Goal: Task Accomplishment & Management: Manage account settings

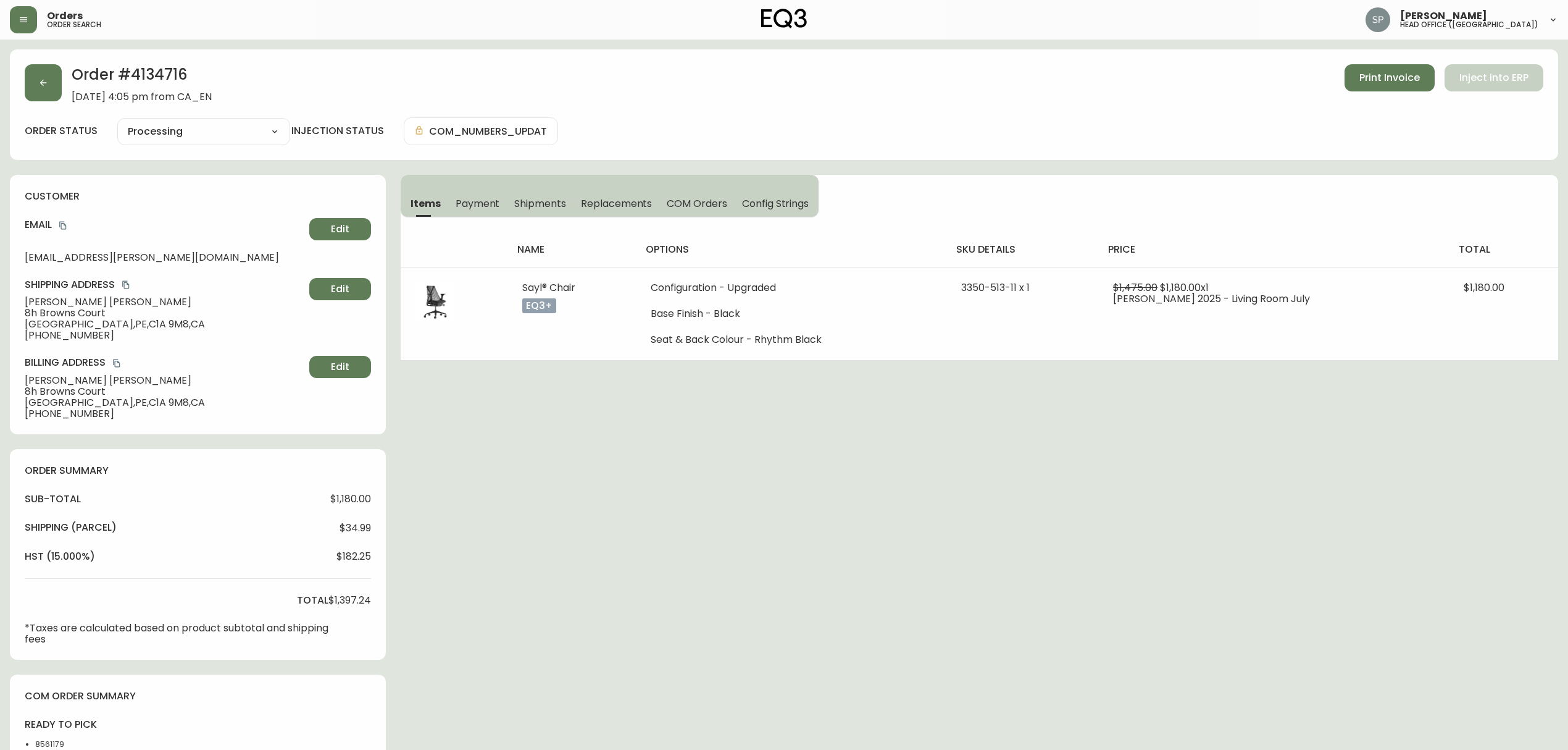
select select "PROCESSING"
click at [52, 95] on button "button" at bounding box center [43, 83] width 37 height 37
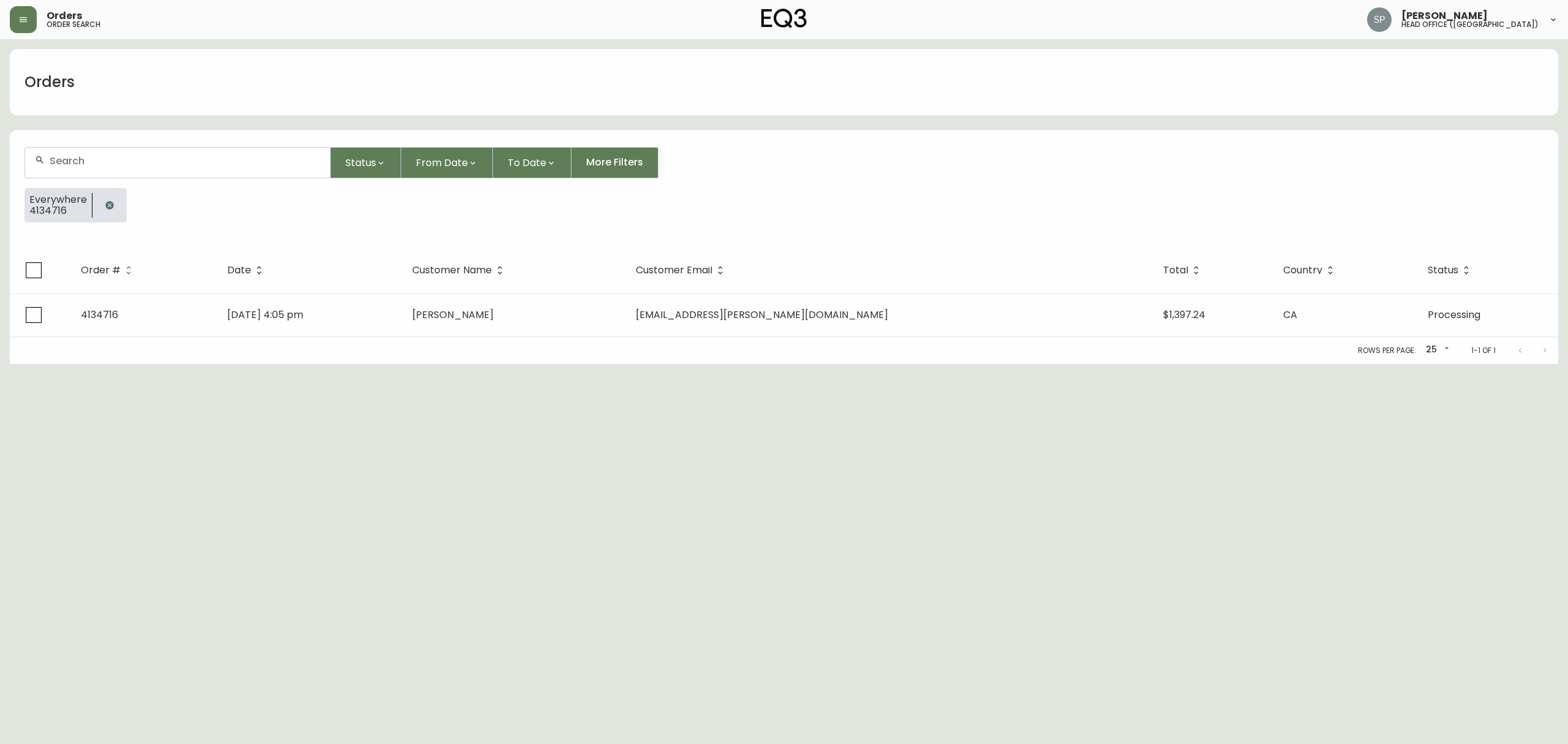
click at [162, 165] on input "text" at bounding box center [185, 161] width 271 height 11
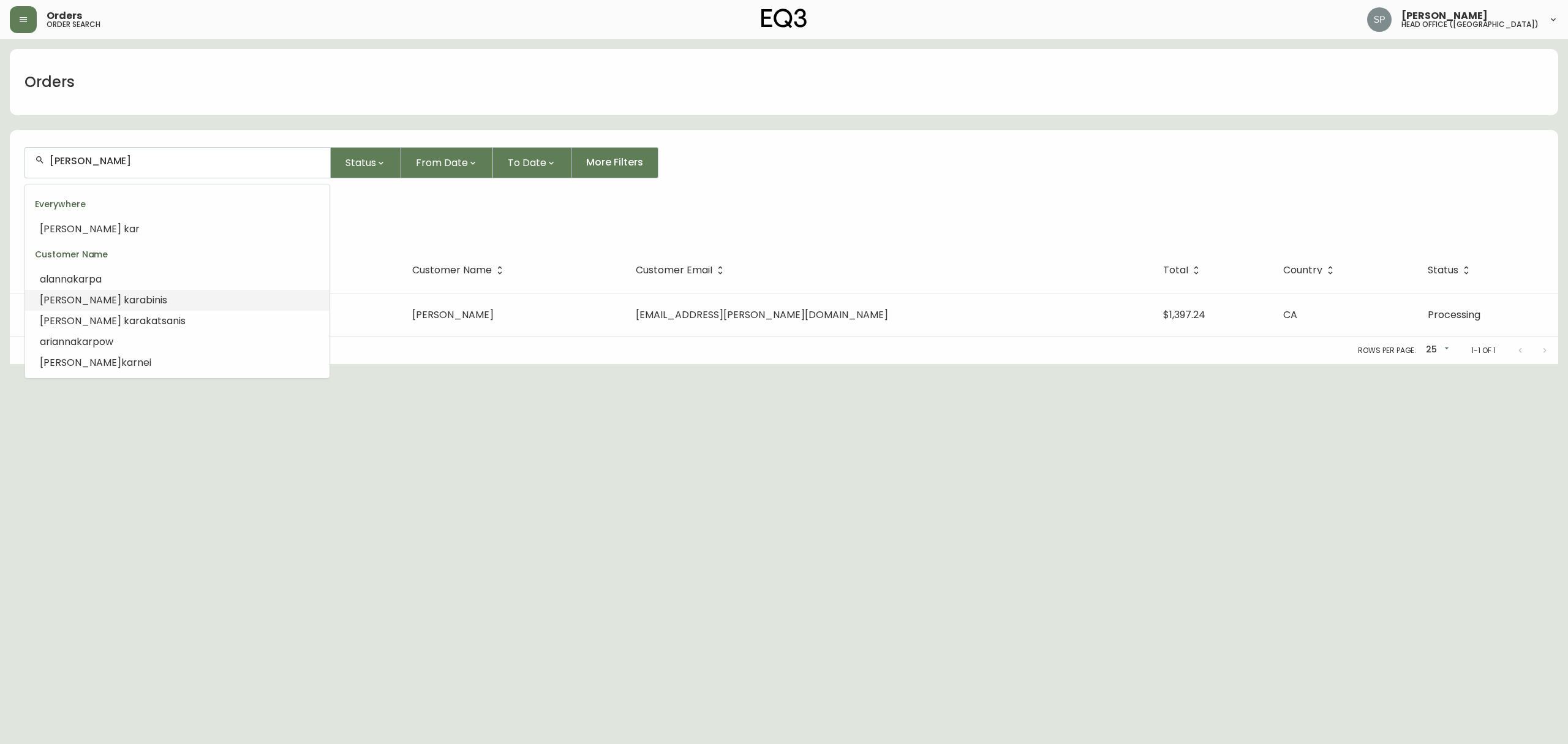
click at [130, 296] on li "[PERSON_NAME]" at bounding box center [178, 300] width 304 height 21
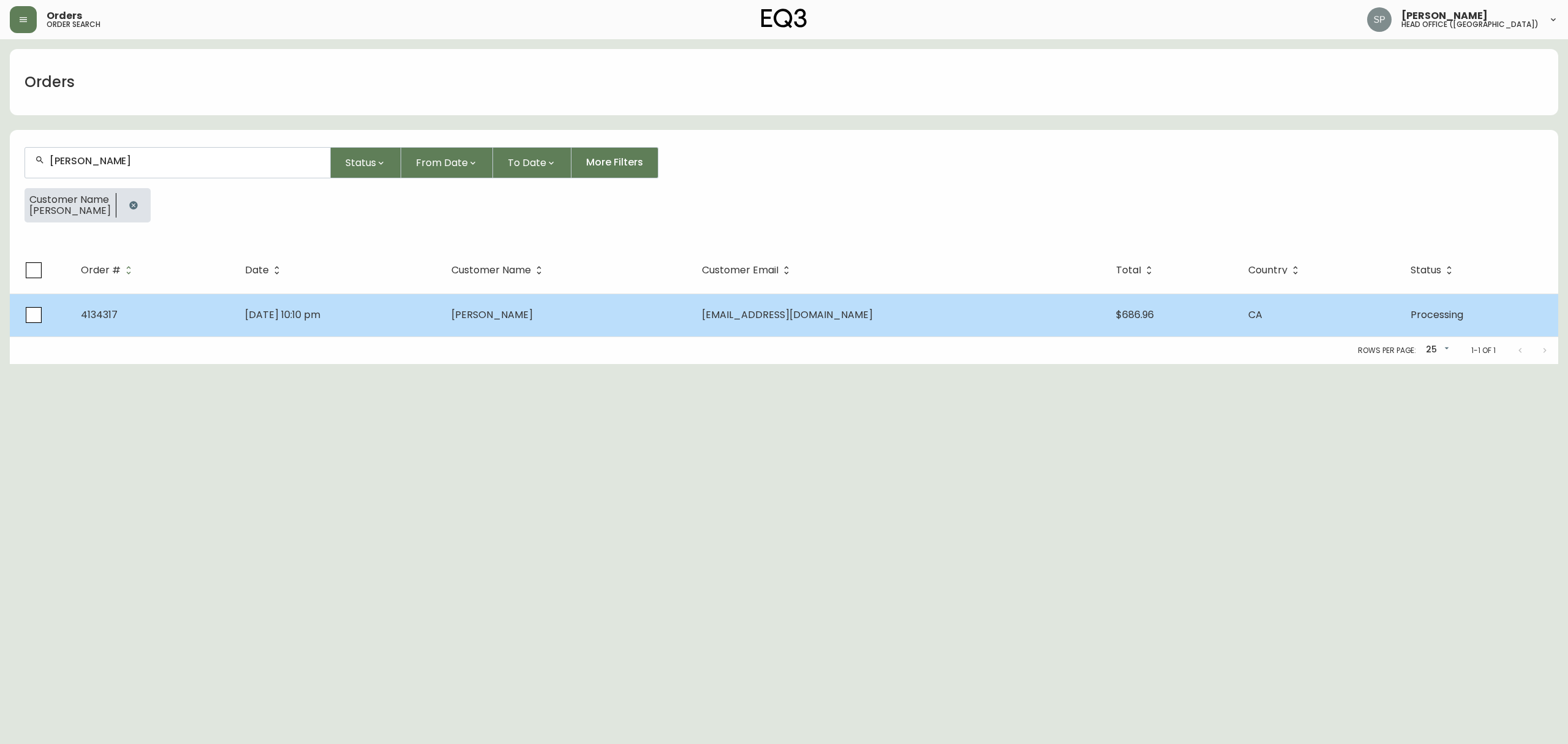
type input "[PERSON_NAME]"
click at [570, 322] on td "[PERSON_NAME]" at bounding box center [567, 315] width 250 height 43
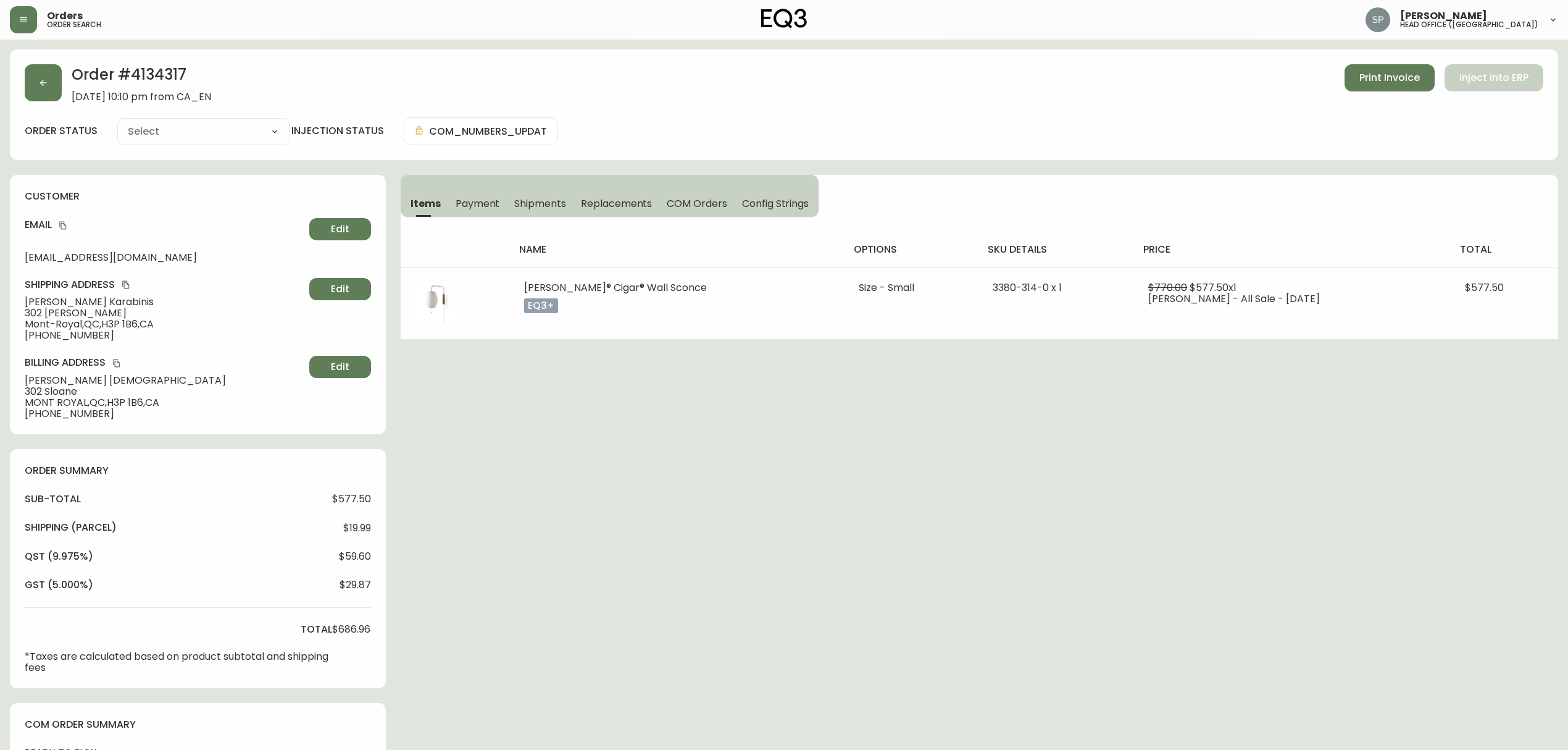
type input "Processing"
select select "PROCESSING"
click at [556, 205] on span "Shipments" at bounding box center [540, 203] width 52 height 13
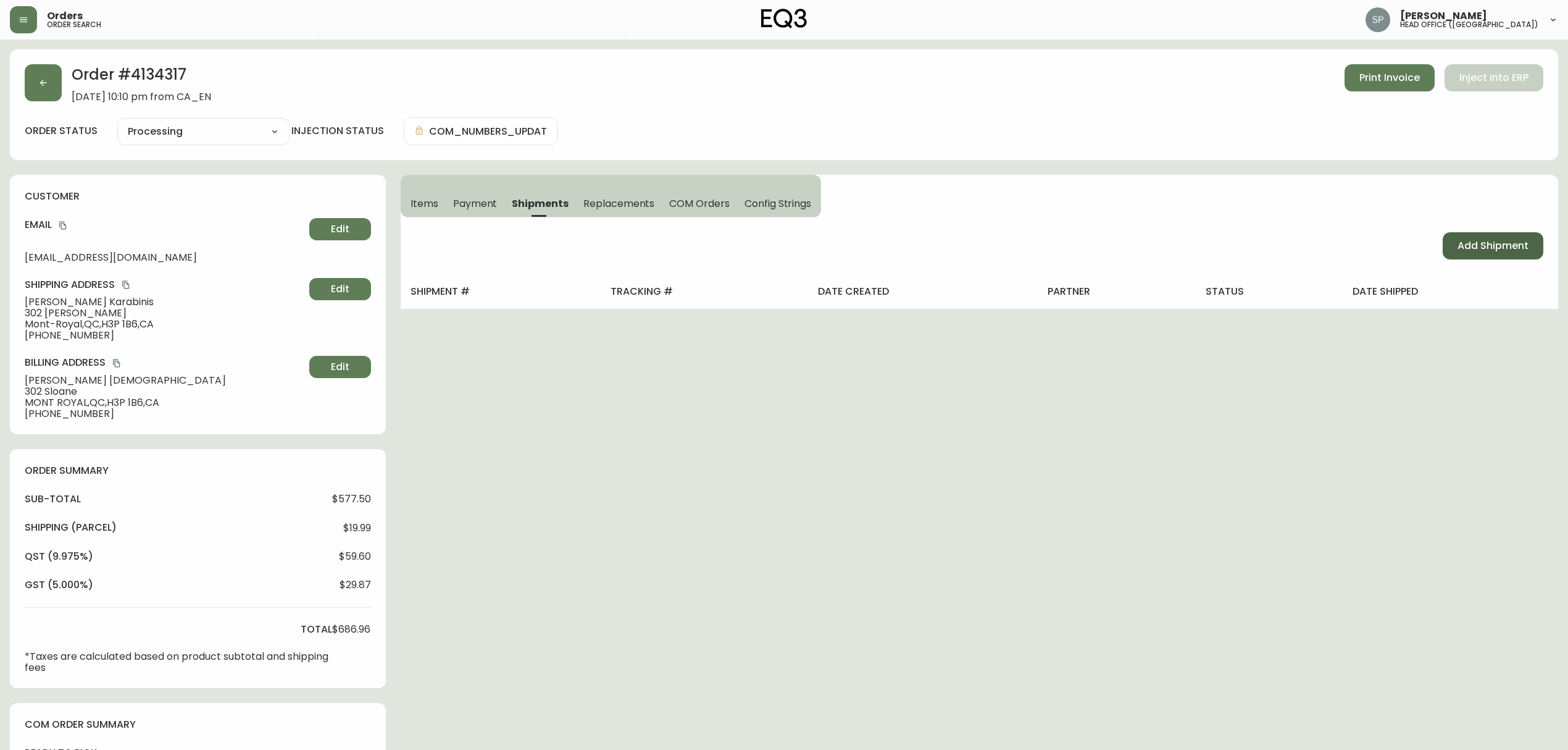
click at [1532, 240] on button "Add Shipment" at bounding box center [1492, 246] width 100 height 27
select select "PENDING"
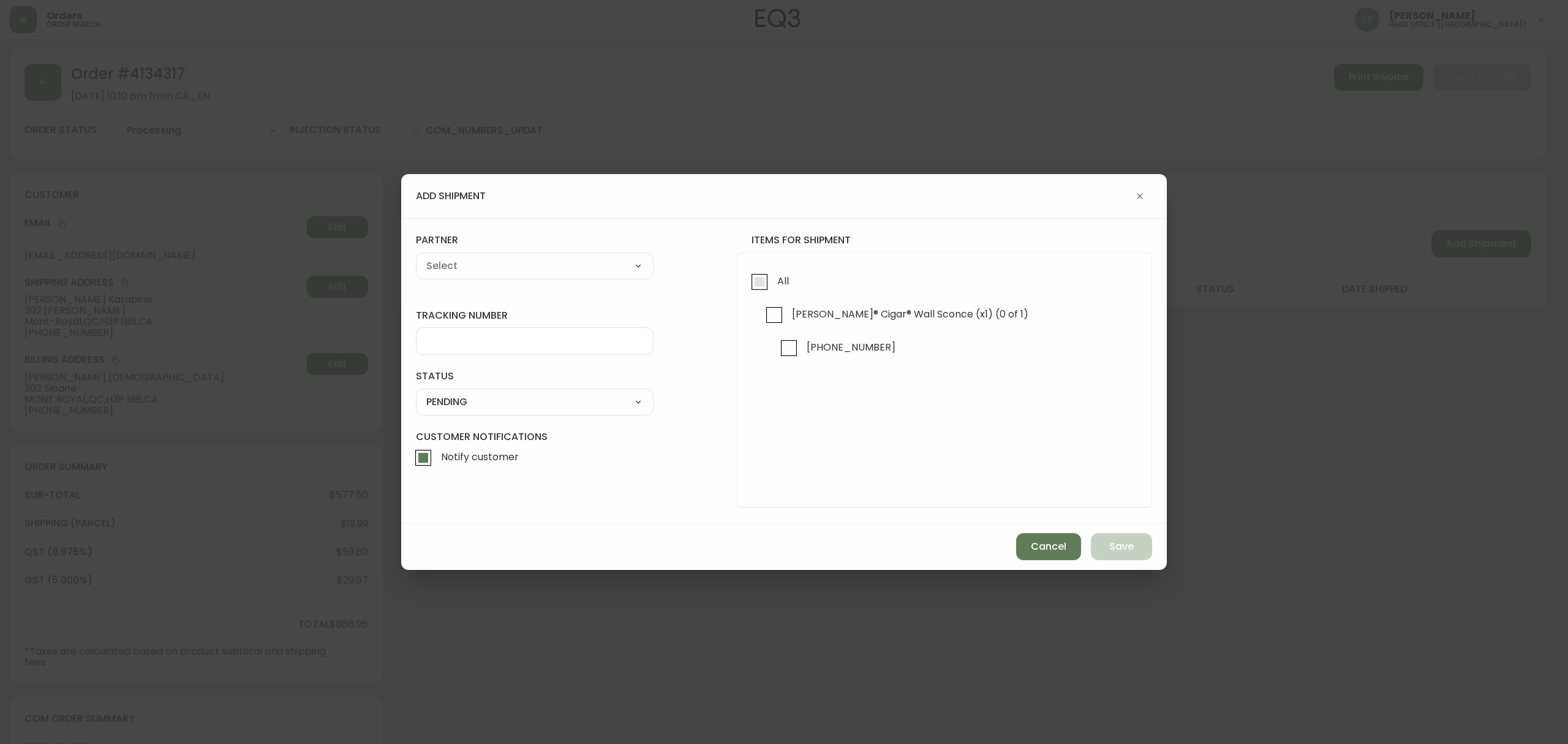
click at [777, 277] on span "All" at bounding box center [782, 281] width 16 height 27
click at [774, 277] on input "All" at bounding box center [760, 282] width 28 height 28
checkbox input "true"
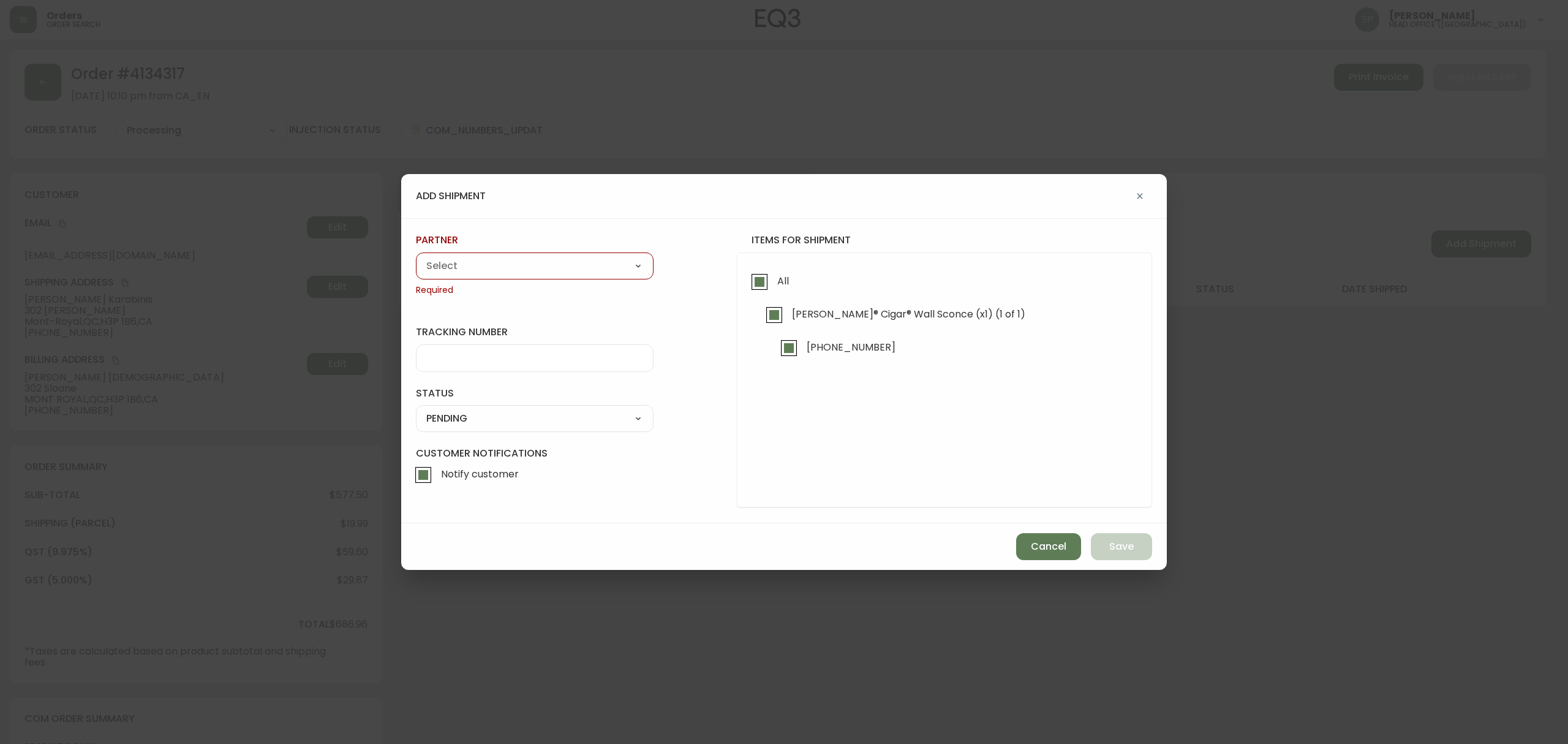
click at [494, 277] on div "A Move to Remember LLC ABF Freight Alero [PERSON_NAME] Canada Post CDS Ceva Log…" at bounding box center [535, 266] width 238 height 27
click at [501, 266] on select "A Move to Remember LLC ABF Freight Alero [PERSON_NAME] Canada Post CDS Ceva Log…" at bounding box center [535, 266] width 238 height 18
select select "cjy0azlp7022m0154ggb7toyk"
click at [416, 257] on select "A Move to Remember LLC ABF Freight Alero [PERSON_NAME] Canada Post CDS Ceva Log…" at bounding box center [535, 266] width 238 height 18
type input "[PERSON_NAME]"
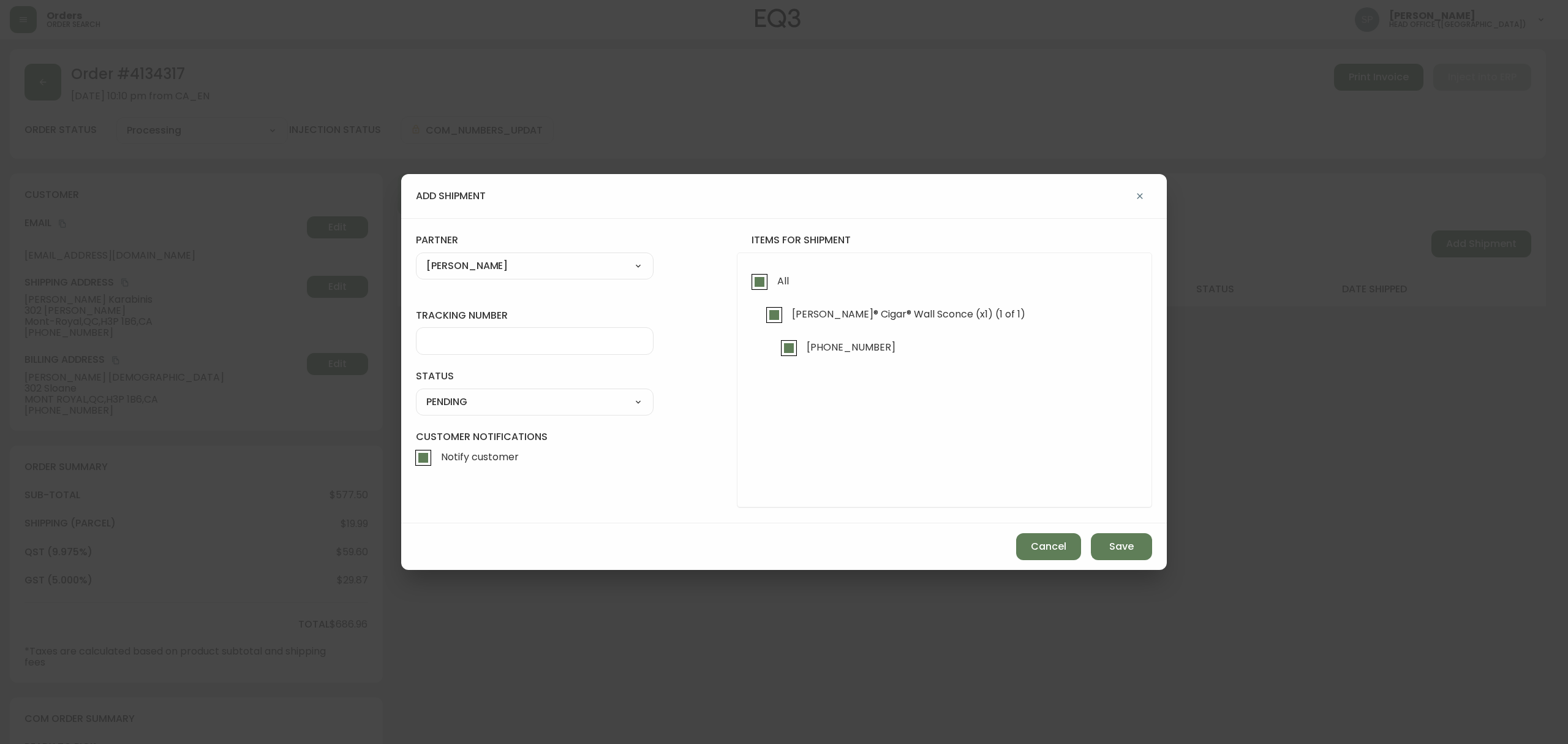
click at [487, 353] on div at bounding box center [535, 341] width 238 height 28
paste input "0001428531"
type input "0001428531"
click at [463, 396] on select "SHIPPED PENDING CANCELLED" at bounding box center [535, 402] width 238 height 18
click at [416, 393] on select "SHIPPED PENDING CANCELLED" at bounding box center [535, 402] width 238 height 18
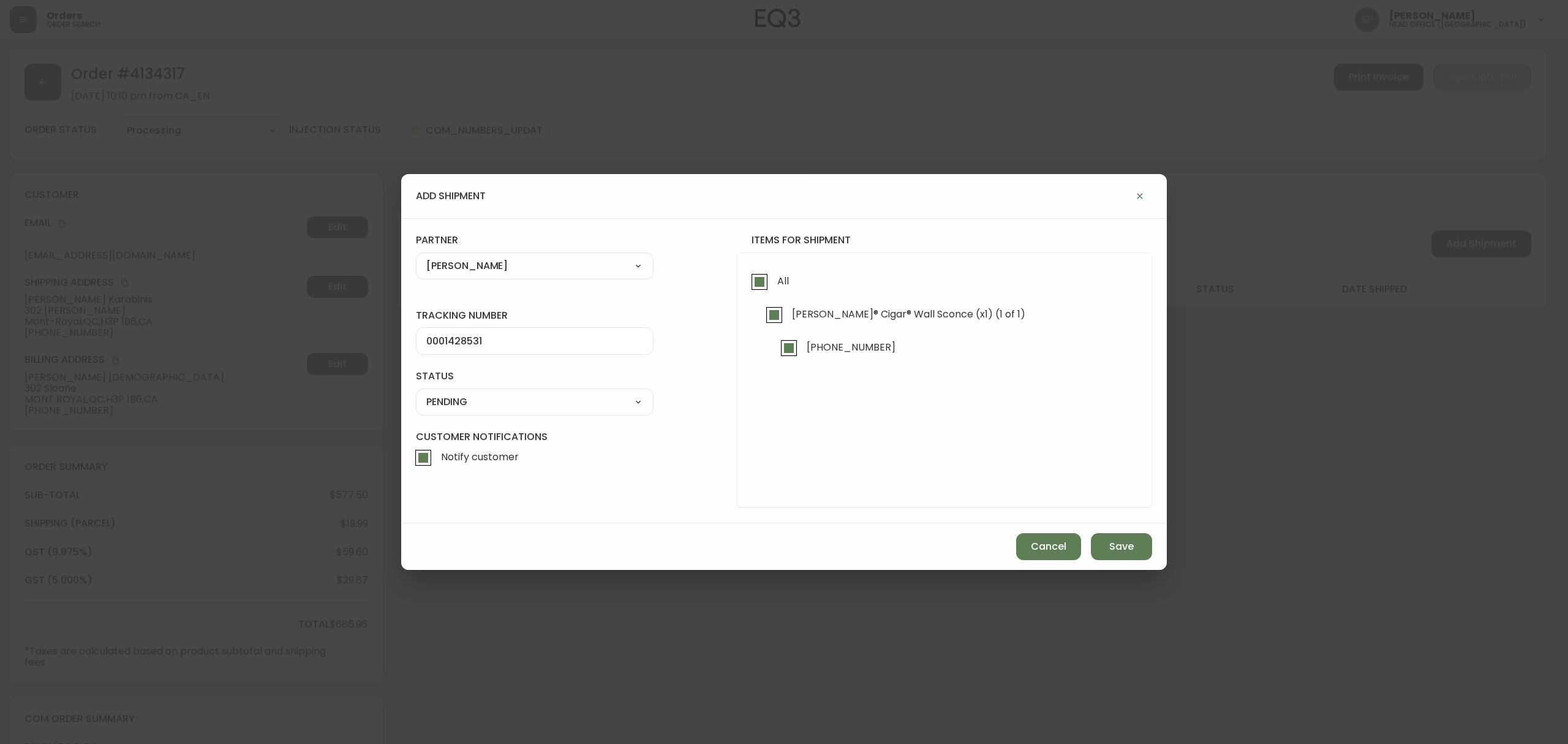
select select "PENDING"
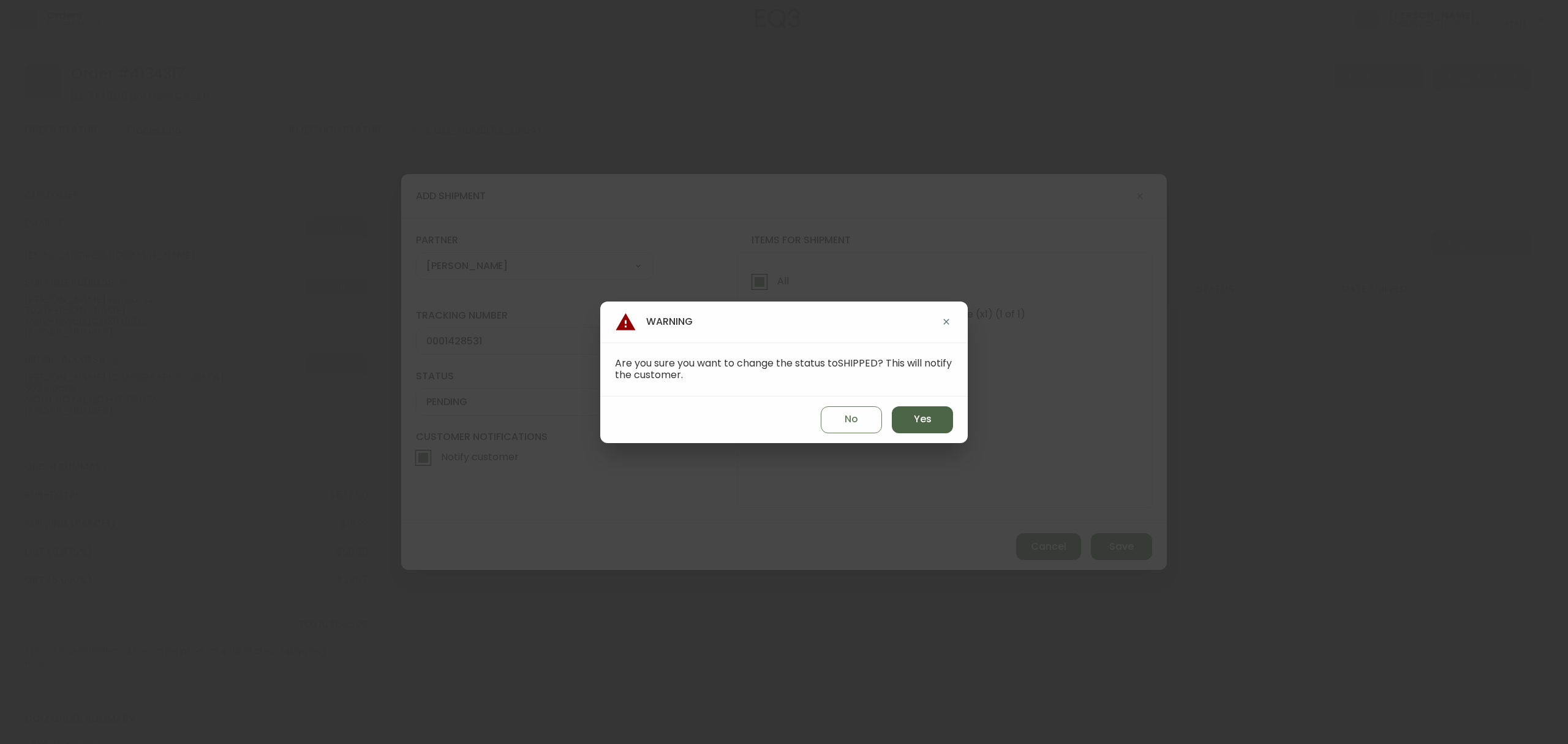
click at [946, 429] on button "Yes" at bounding box center [922, 419] width 62 height 27
type input "SHIPPED"
select select "SHIPPED"
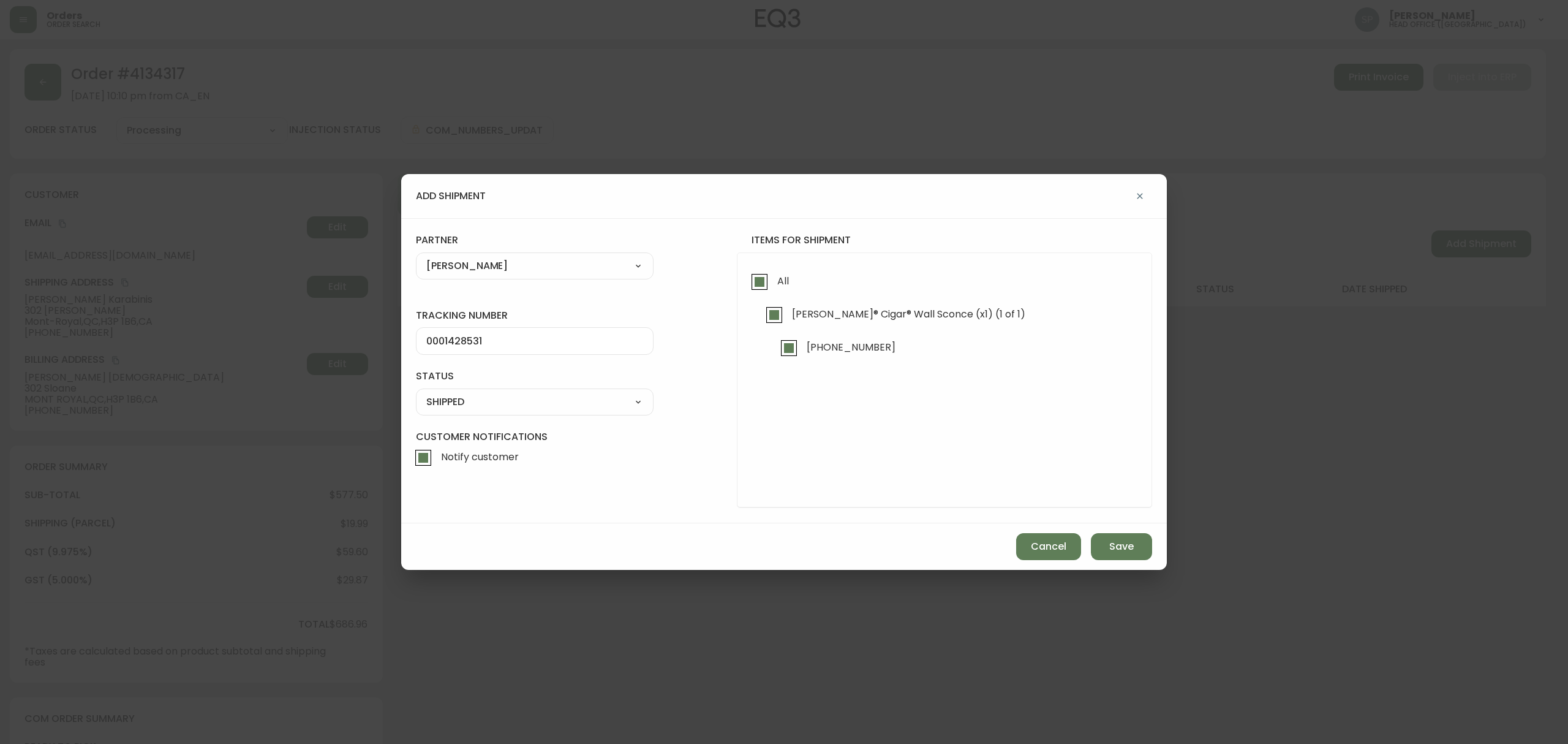
click at [496, 460] on span "Notify customer" at bounding box center [480, 457] width 78 height 13
click at [437, 460] on input "Notify customer" at bounding box center [424, 458] width 28 height 28
checkbox input "false"
click at [1133, 542] on span "Save" at bounding box center [1122, 546] width 25 height 13
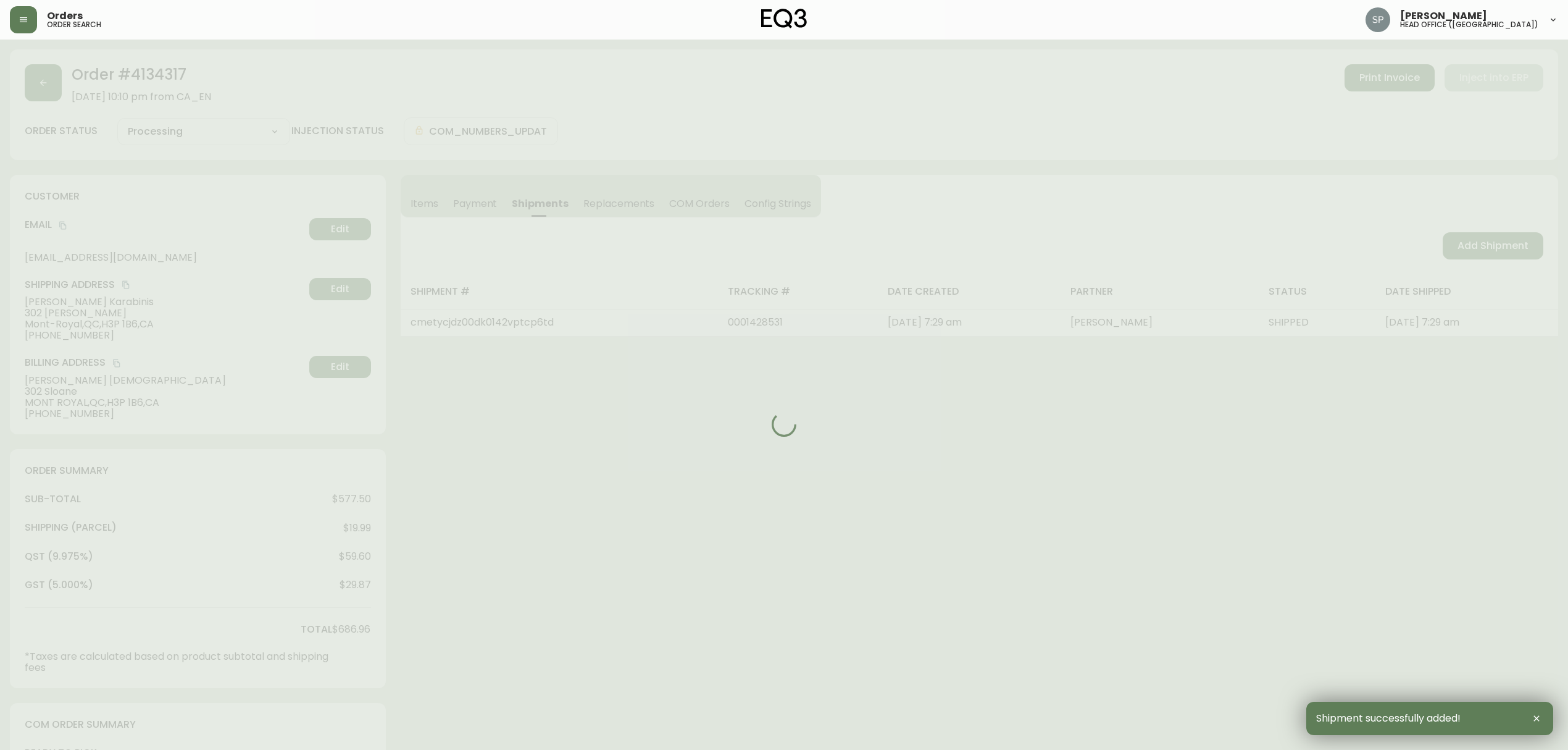
type input "Fully Shipped"
select select "FULLY_SHIPPED"
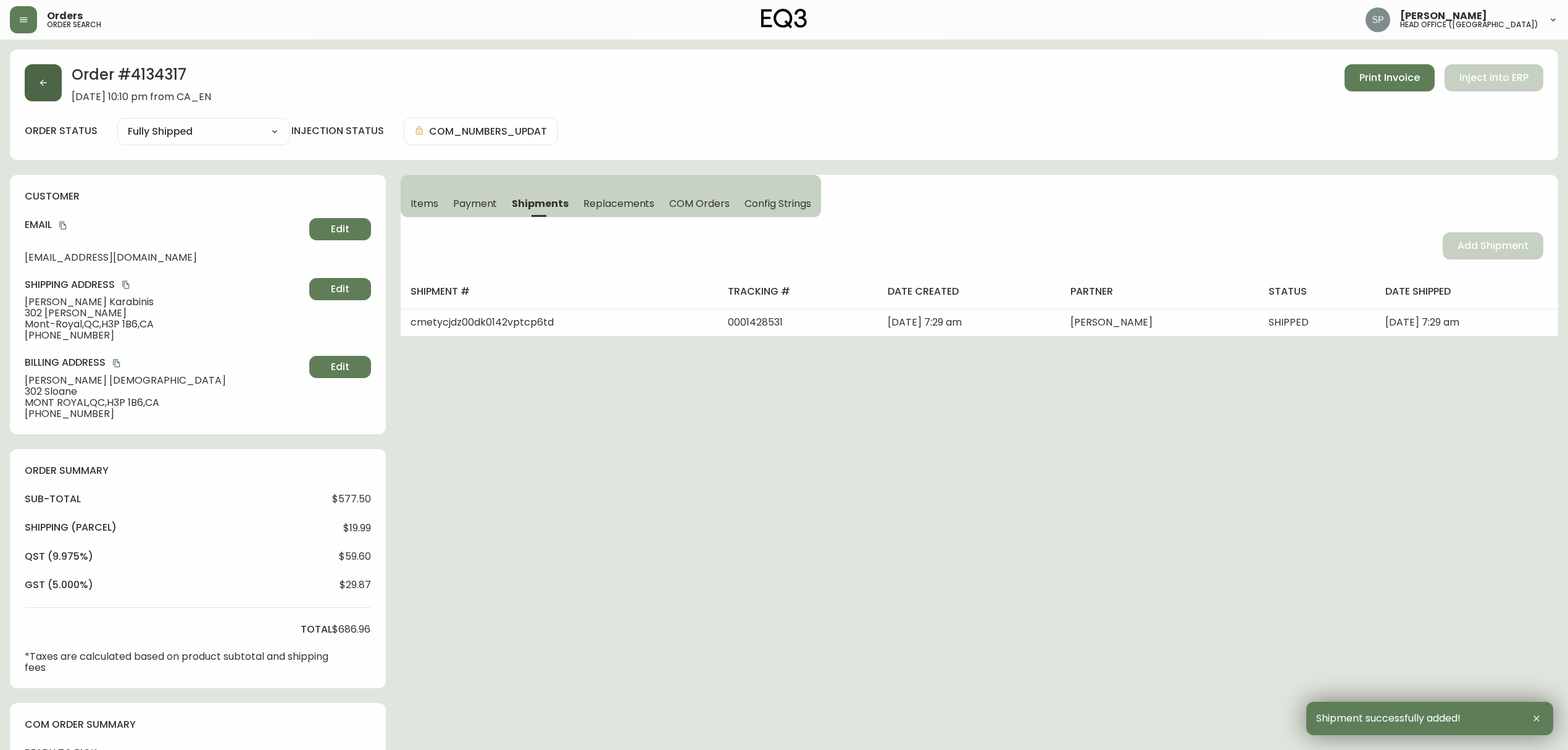
click at [45, 83] on icon "button" at bounding box center [43, 83] width 7 height 7
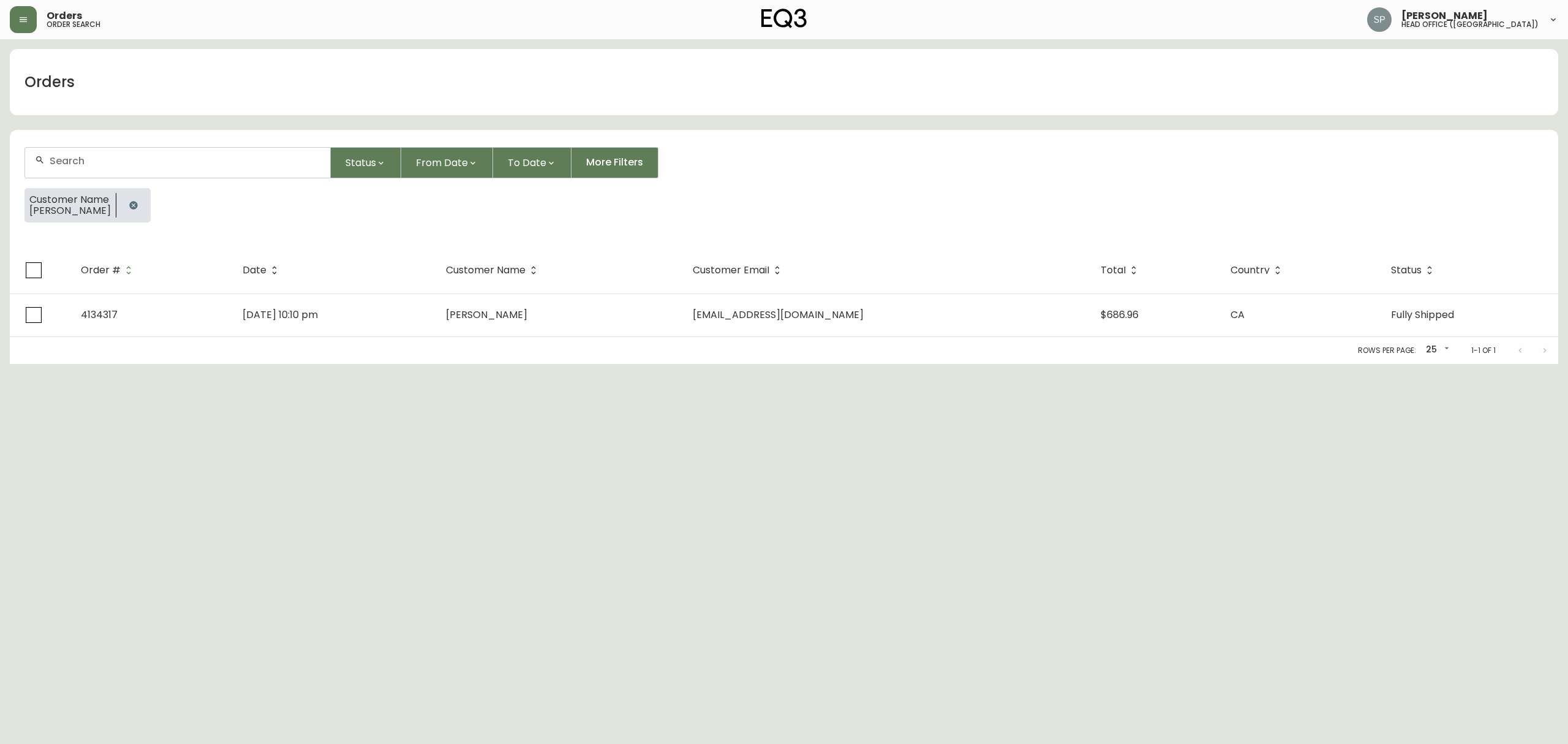
click at [99, 158] on input "text" at bounding box center [185, 161] width 271 height 11
type input "i"
click at [91, 276] on span "ir" at bounding box center [91, 279] width 6 height 14
type input "bisma tahir"
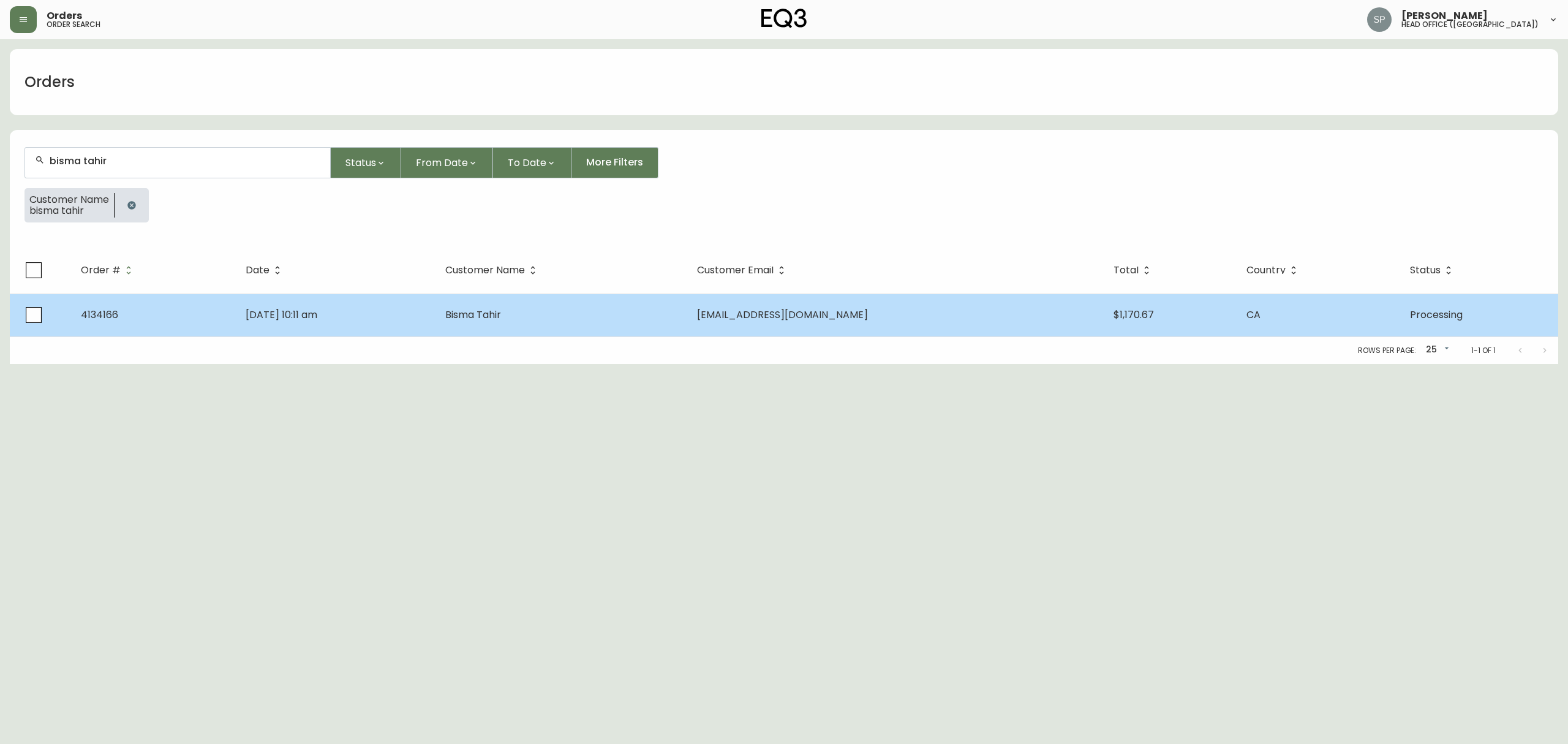
click at [687, 321] on td "Bisma Tahir" at bounding box center [562, 315] width 252 height 43
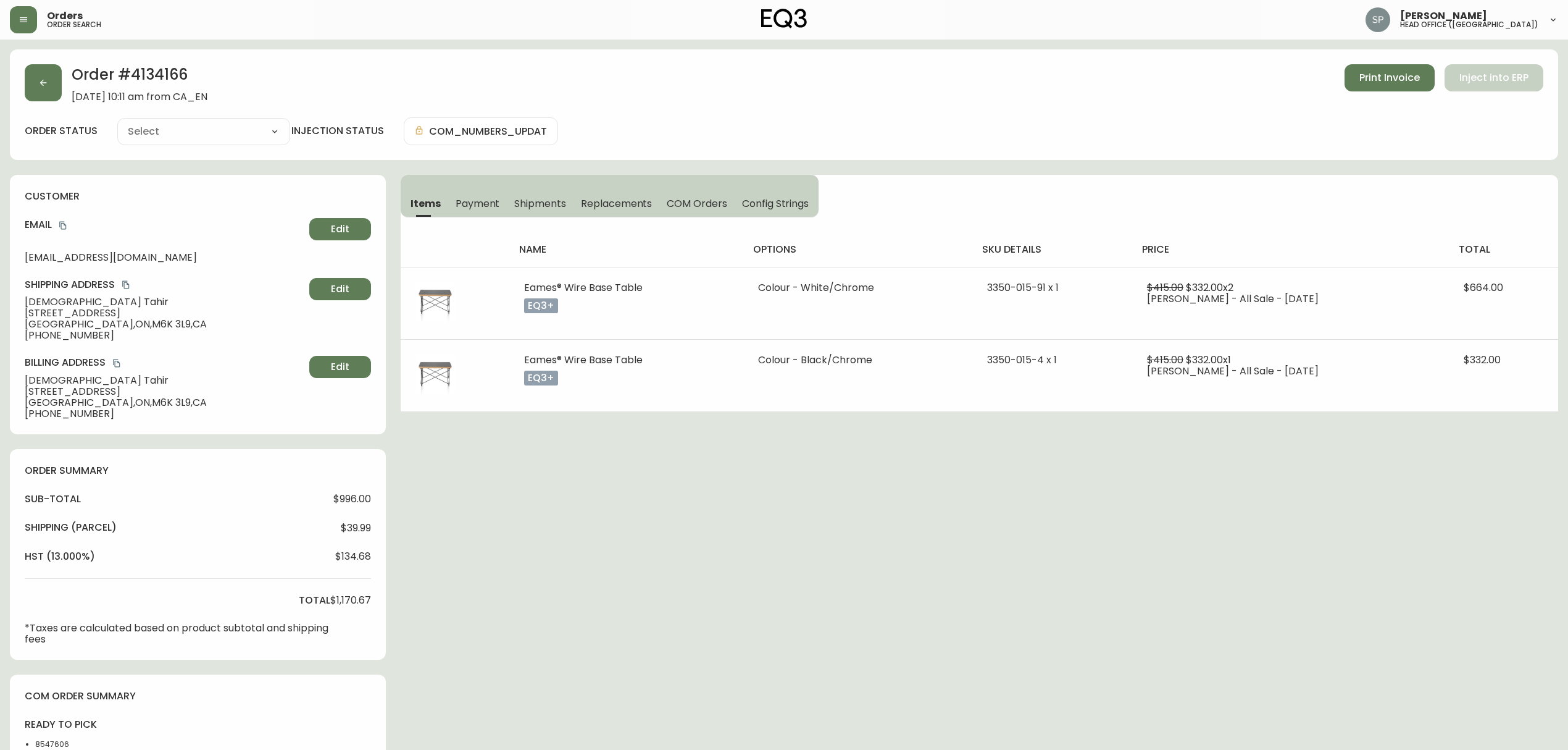
type input "Processing"
select select "PROCESSING"
click at [574, 204] on button "Replacements" at bounding box center [617, 203] width 86 height 27
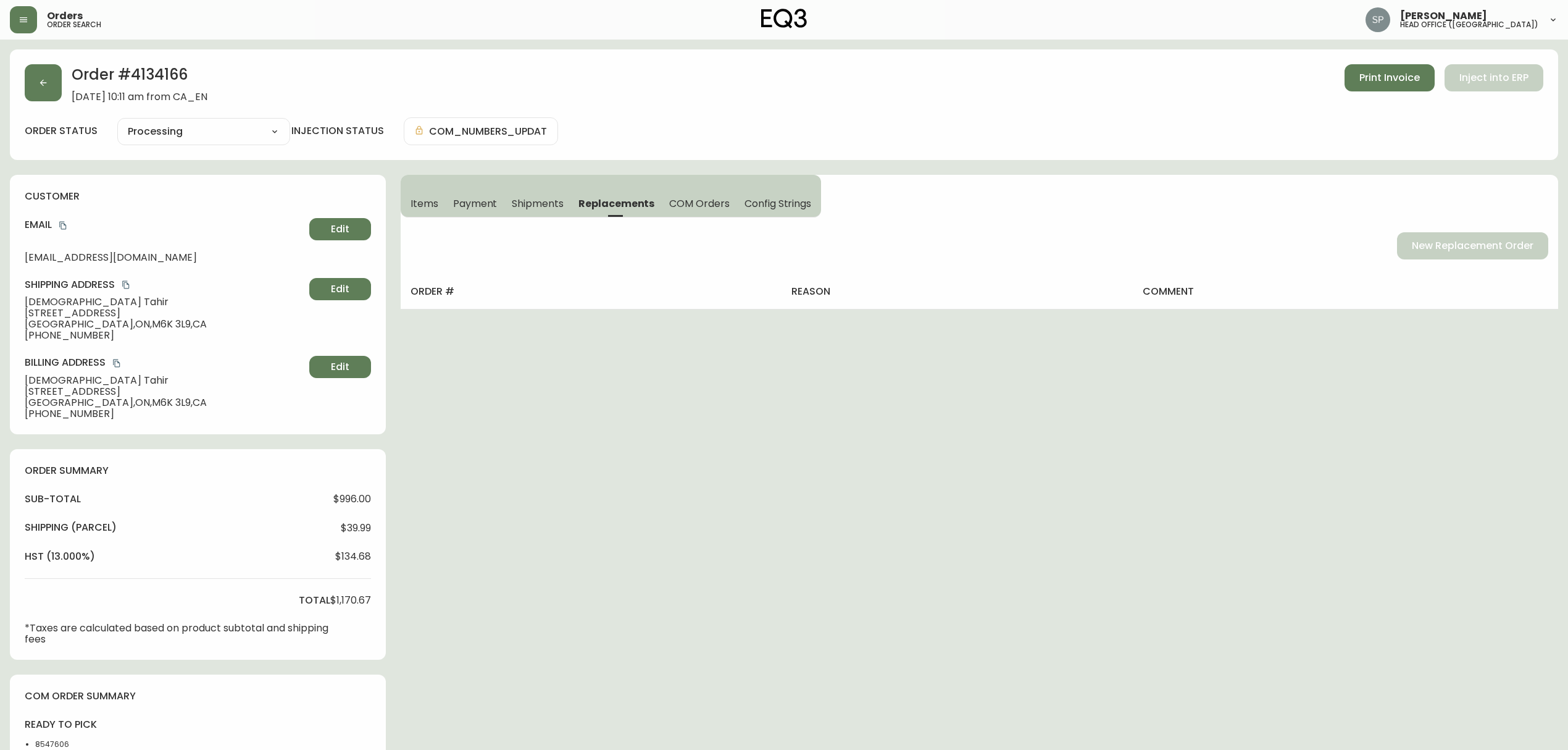
click at [517, 207] on span "Shipments" at bounding box center [537, 203] width 52 height 13
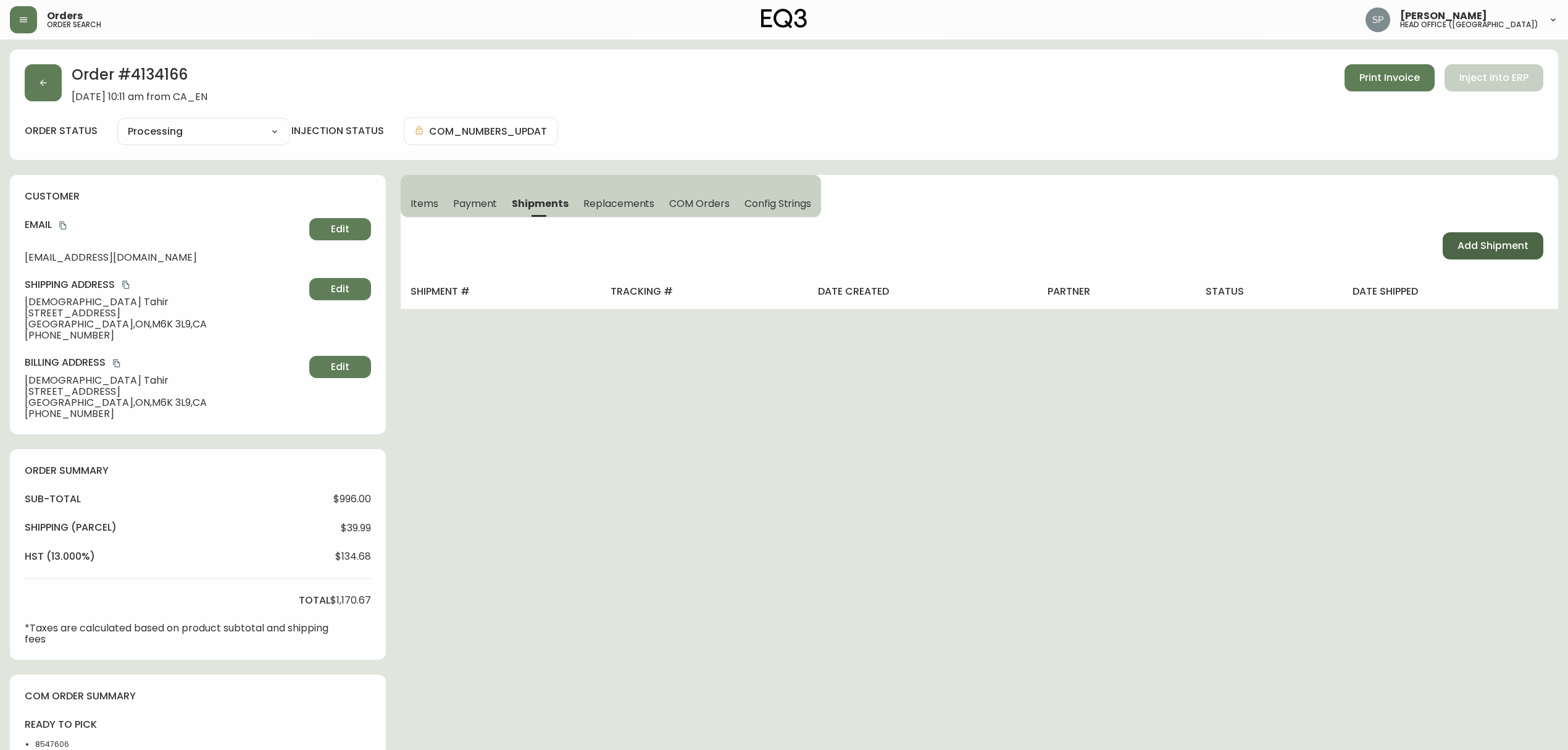
click at [1495, 260] on div "Add Shipment" at bounding box center [979, 246] width 1157 height 57
click at [1488, 251] on span "Add Shipment" at bounding box center [1493, 245] width 71 height 14
select select "PENDING"
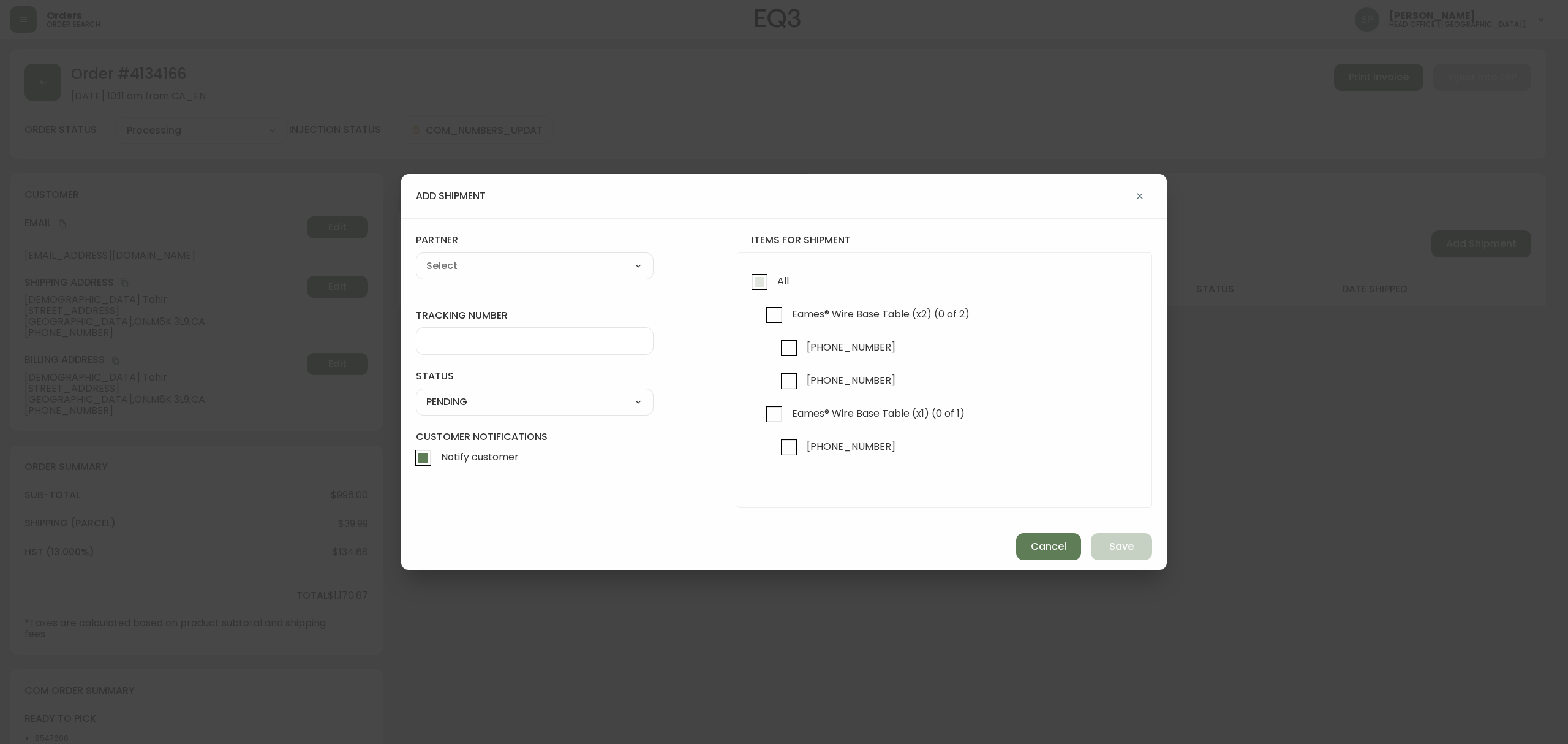
click at [757, 276] on input "All" at bounding box center [760, 282] width 28 height 28
checkbox input "true"
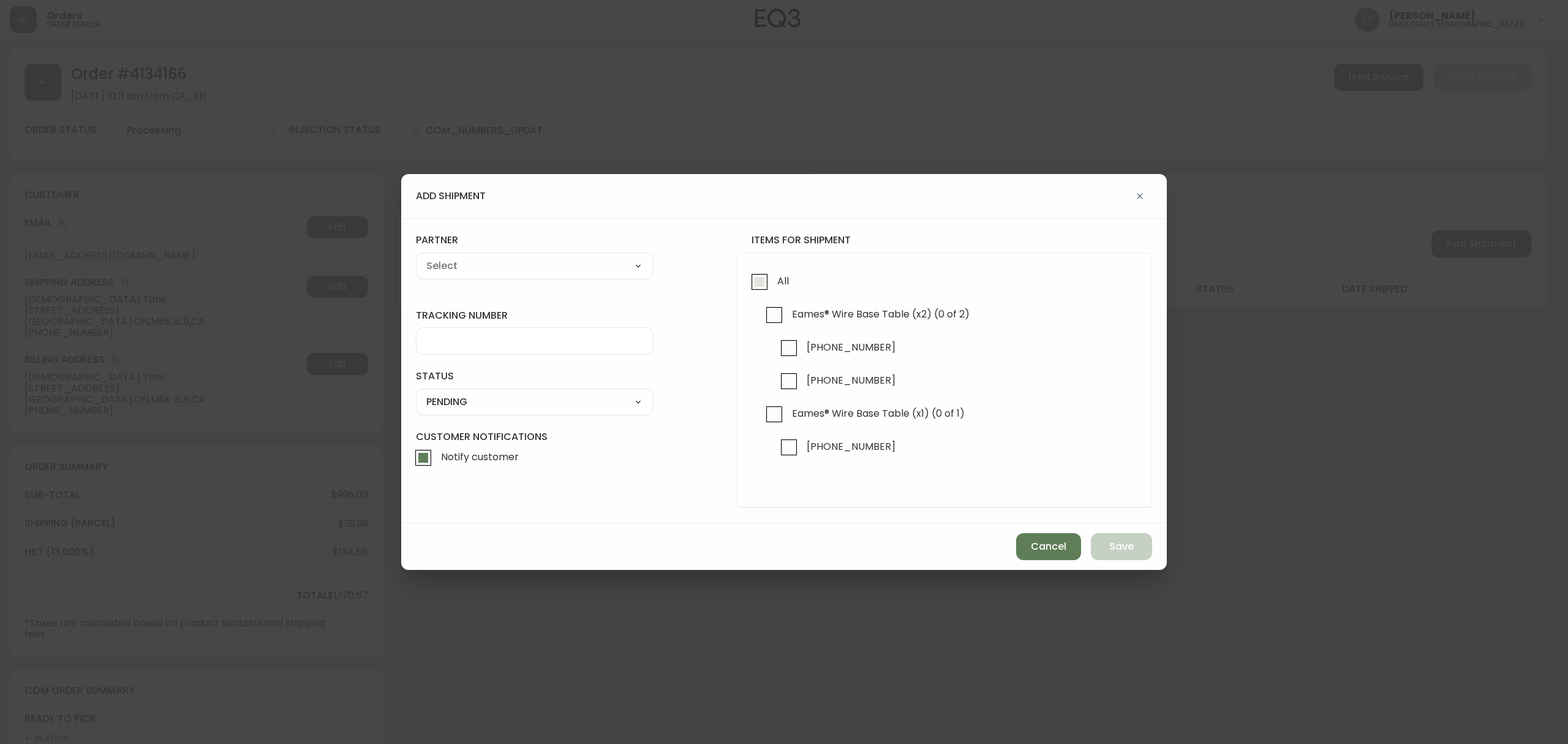
checkbox input "true"
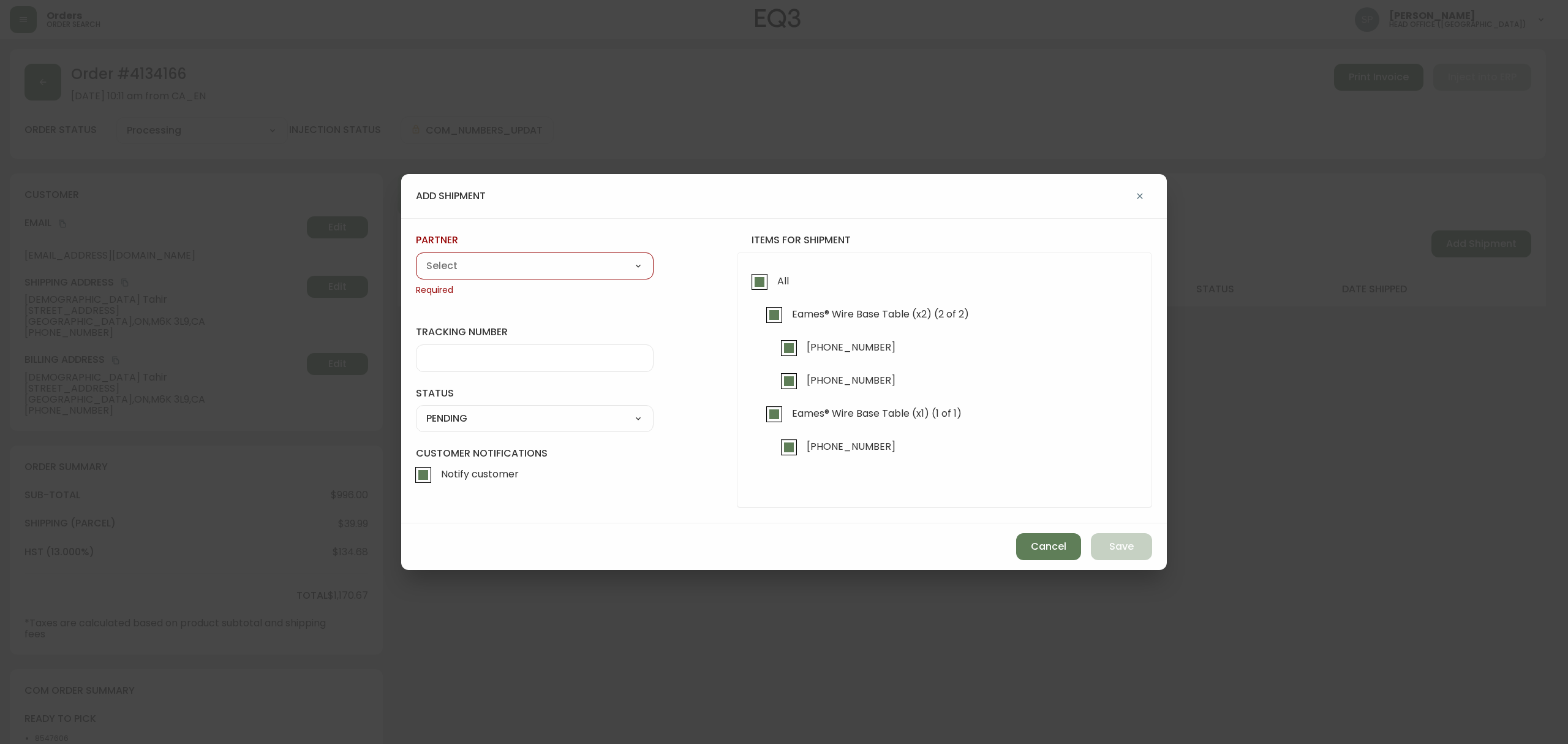
click at [445, 255] on div "A Move to Remember LLC ABF Freight Alero [PERSON_NAME] Canada Post CDS Ceva Log…" at bounding box center [535, 266] width 238 height 27
click at [446, 260] on select "A Move to Remember LLC ABF Freight Alero [PERSON_NAME] Canada Post CDS Ceva Log…" at bounding box center [535, 266] width 238 height 18
select select "cjy0azlp7022m0154ggb7toyk"
click at [416, 257] on select "A Move to Remember LLC ABF Freight Alero [PERSON_NAME] Canada Post CDS Ceva Log…" at bounding box center [535, 266] width 238 height 18
type input "[PERSON_NAME]"
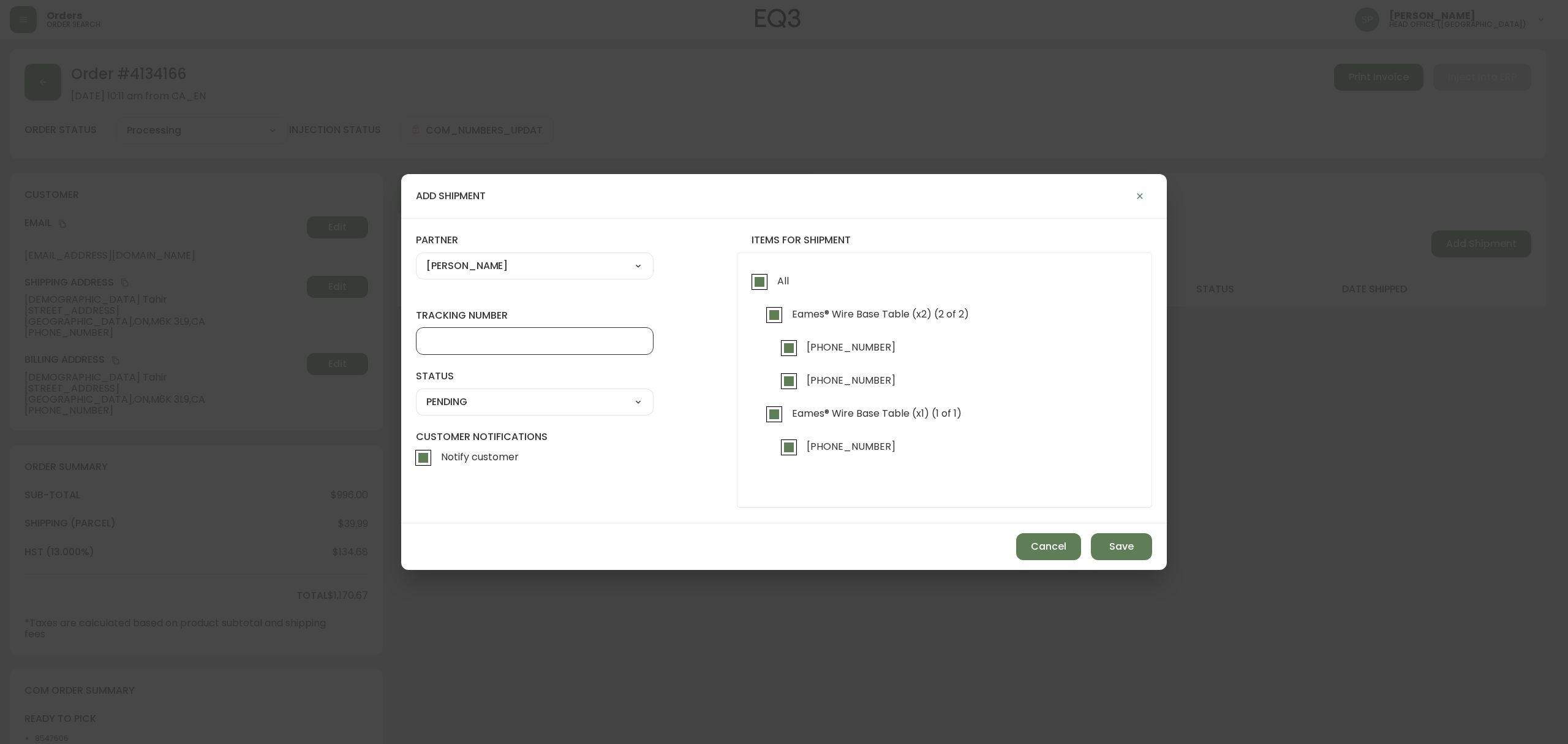
drag, startPoint x: 439, startPoint y: 342, endPoint x: 455, endPoint y: 381, distance: 42.2
click at [439, 342] on input "tracking number" at bounding box center [535, 341] width 217 height 11
paste input "0001429108"
type input "0001429108"
click at [463, 430] on label "Customer Notifications Notify customer" at bounding box center [535, 451] width 238 height 42
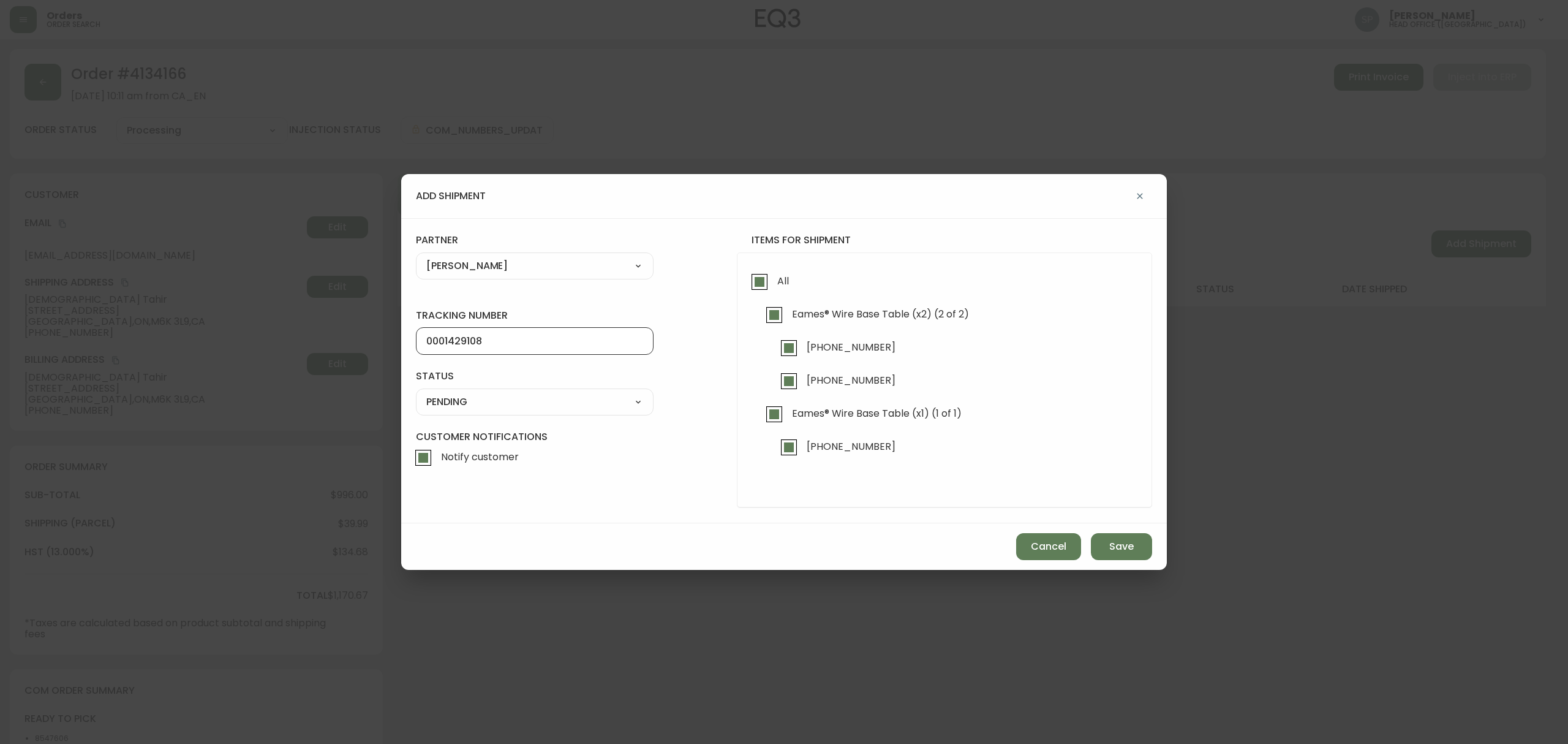
click at [437, 443] on input "Notify customer" at bounding box center [424, 458] width 28 height 28
checkbox input "false"
click at [461, 409] on select "SHIPPED PENDING CANCELLED" at bounding box center [535, 402] width 238 height 18
click at [416, 393] on select "SHIPPED PENDING CANCELLED" at bounding box center [535, 402] width 238 height 18
select select "PENDING"
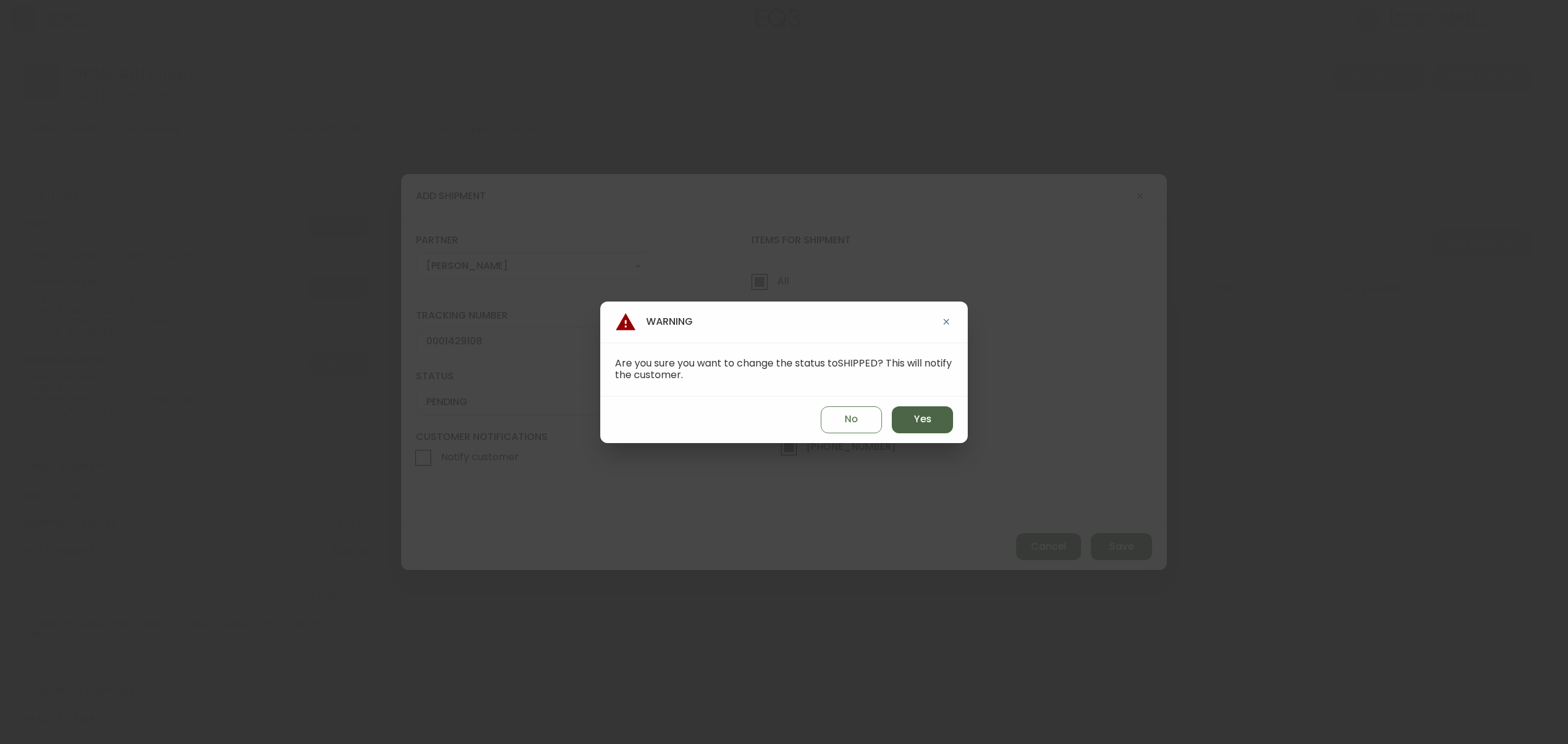
click at [931, 410] on button "Yes" at bounding box center [922, 419] width 62 height 27
type input "SHIPPED"
select select "SHIPPED"
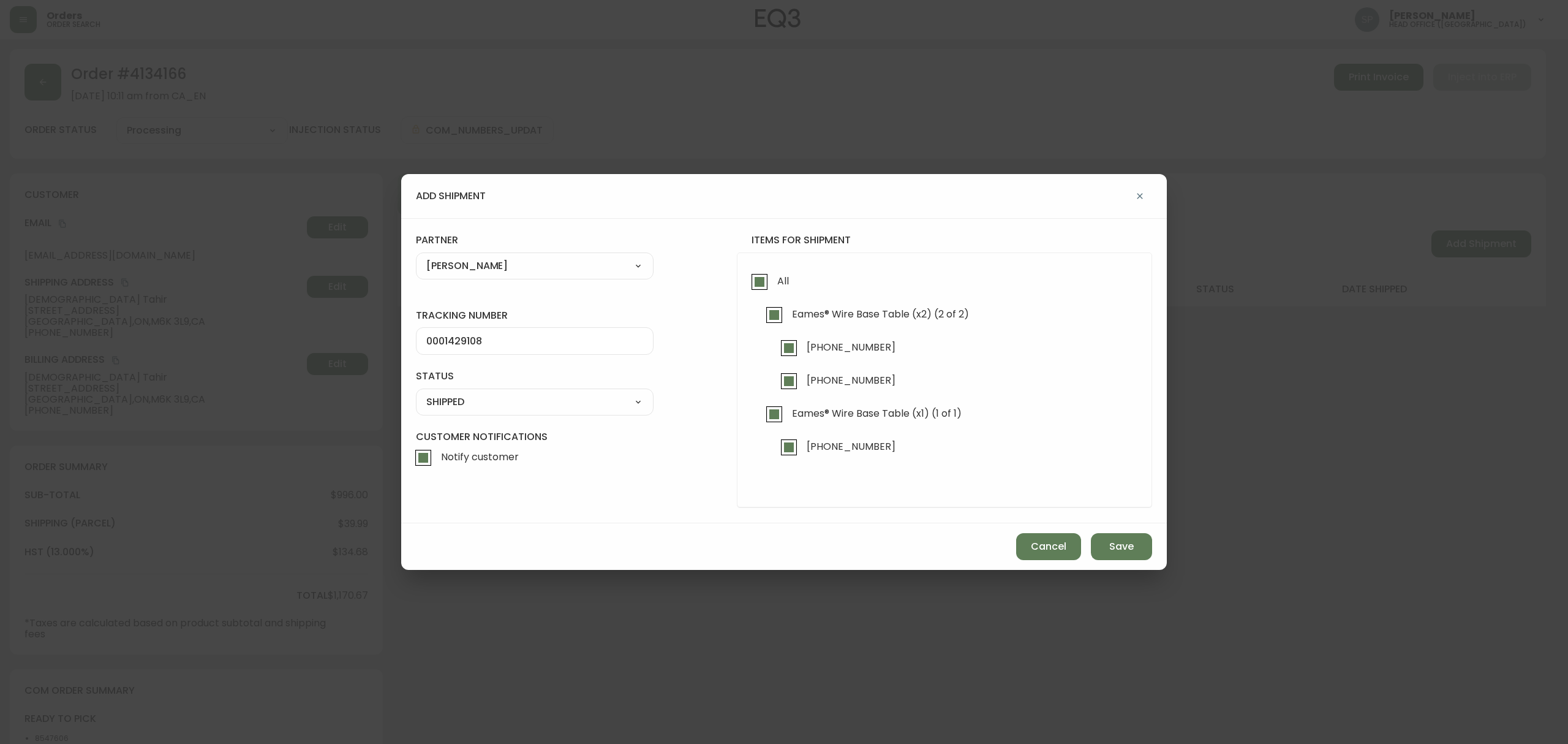
click at [478, 451] on span "Notify customer" at bounding box center [480, 457] width 78 height 13
click at [437, 450] on input "Notify customer" at bounding box center [424, 458] width 28 height 28
checkbox input "false"
click at [1142, 542] on button "Save" at bounding box center [1122, 547] width 62 height 27
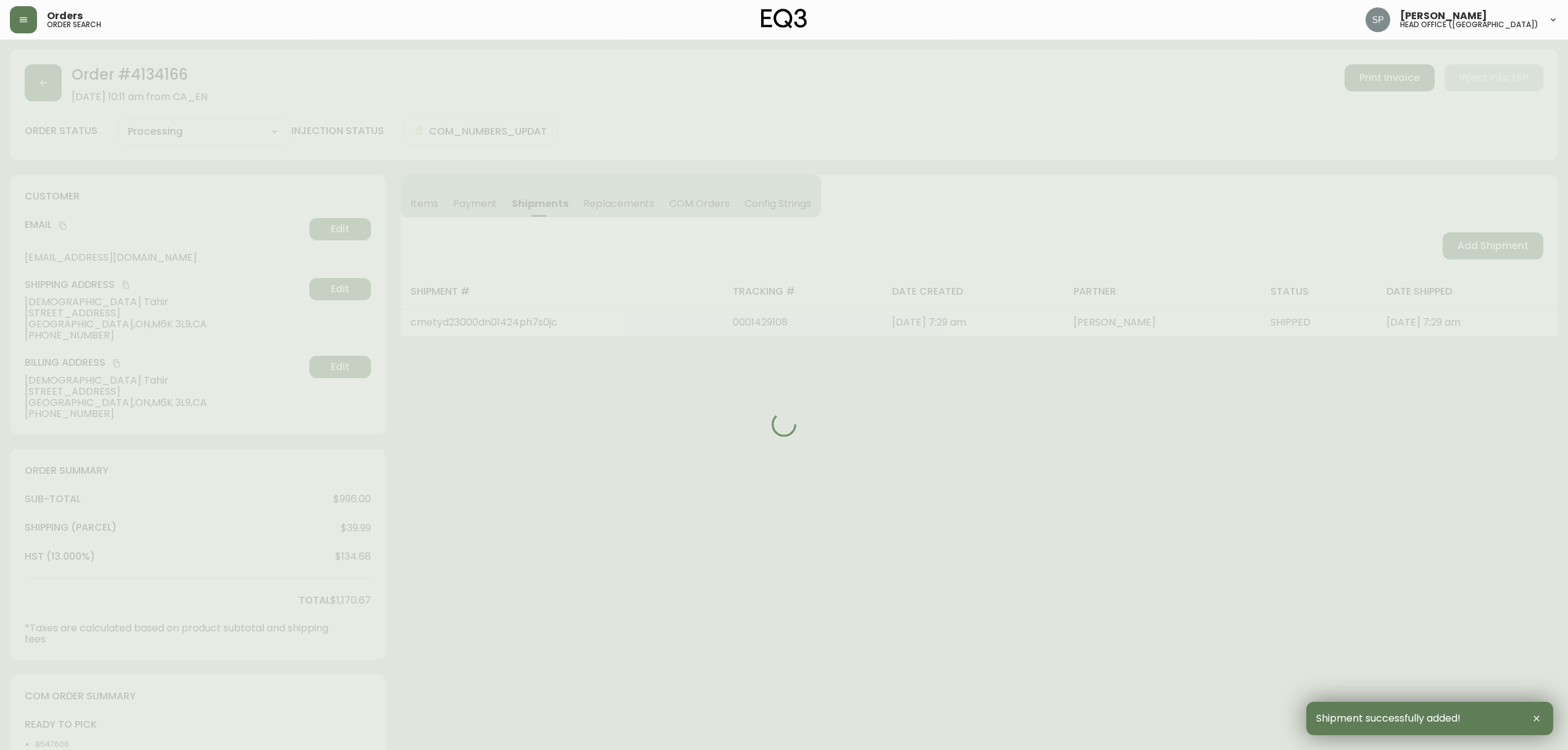
type input "Fully Shipped"
select select "FULLY_SHIPPED"
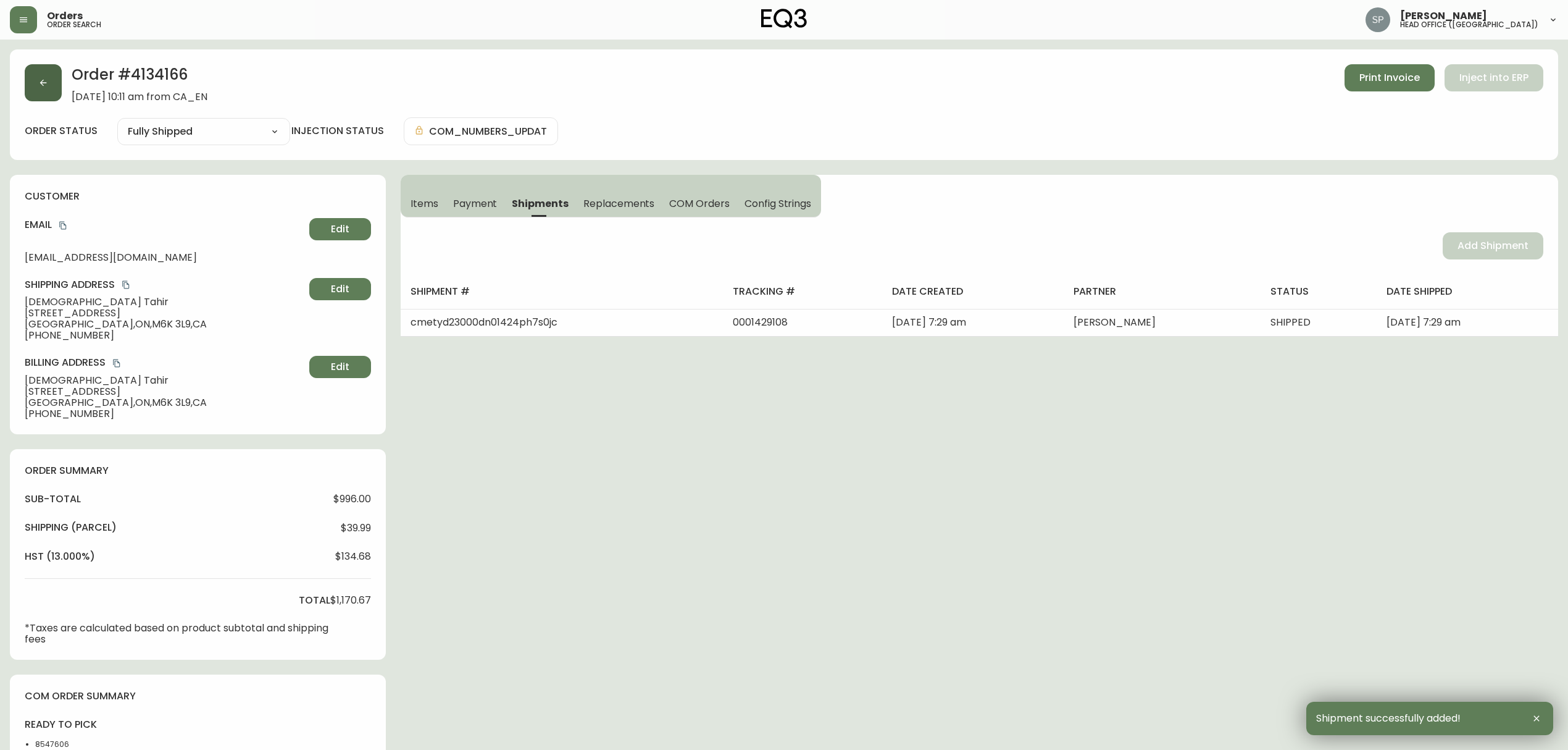
click at [41, 81] on icon "button" at bounding box center [43, 83] width 10 height 10
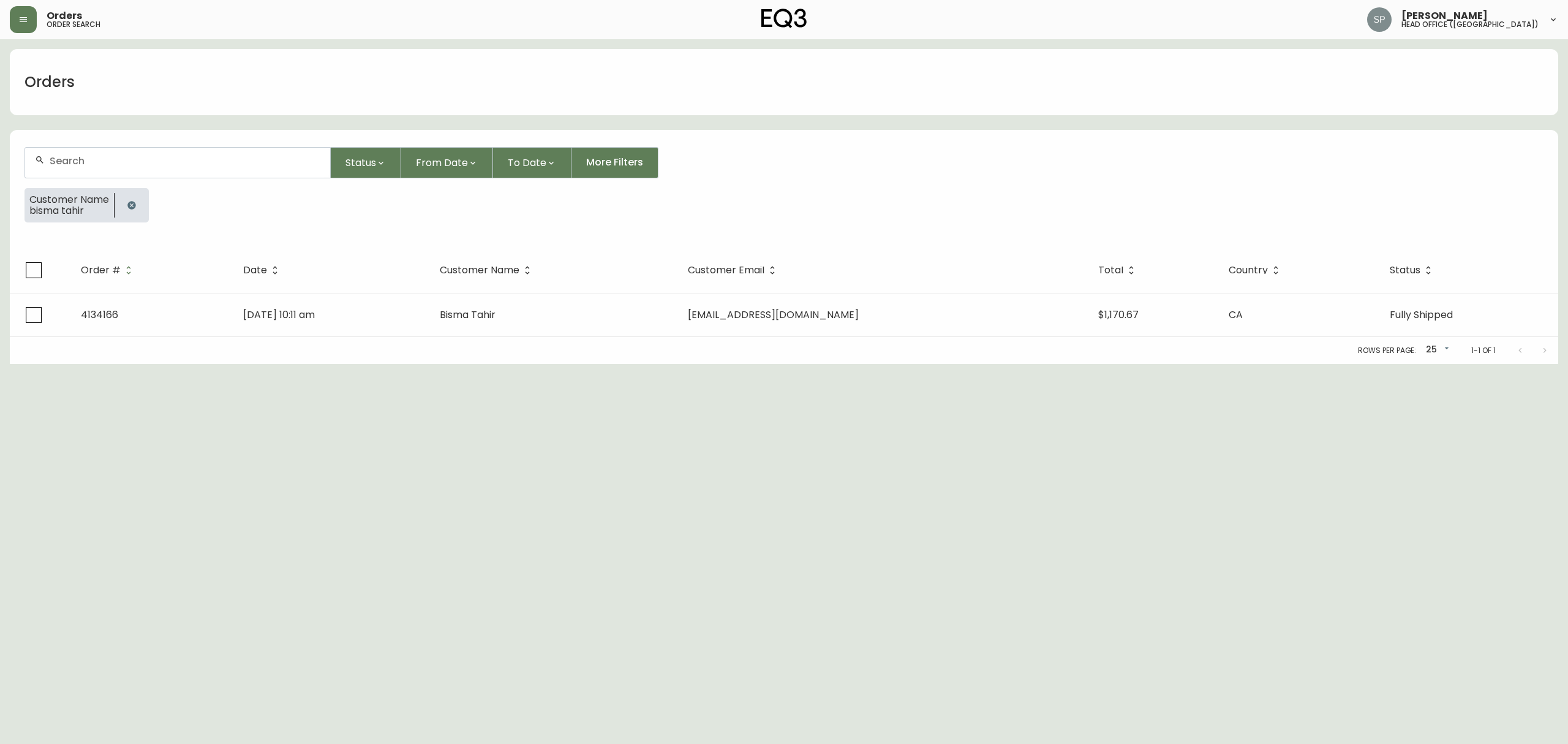
click at [175, 173] on div at bounding box center [178, 163] width 305 height 30
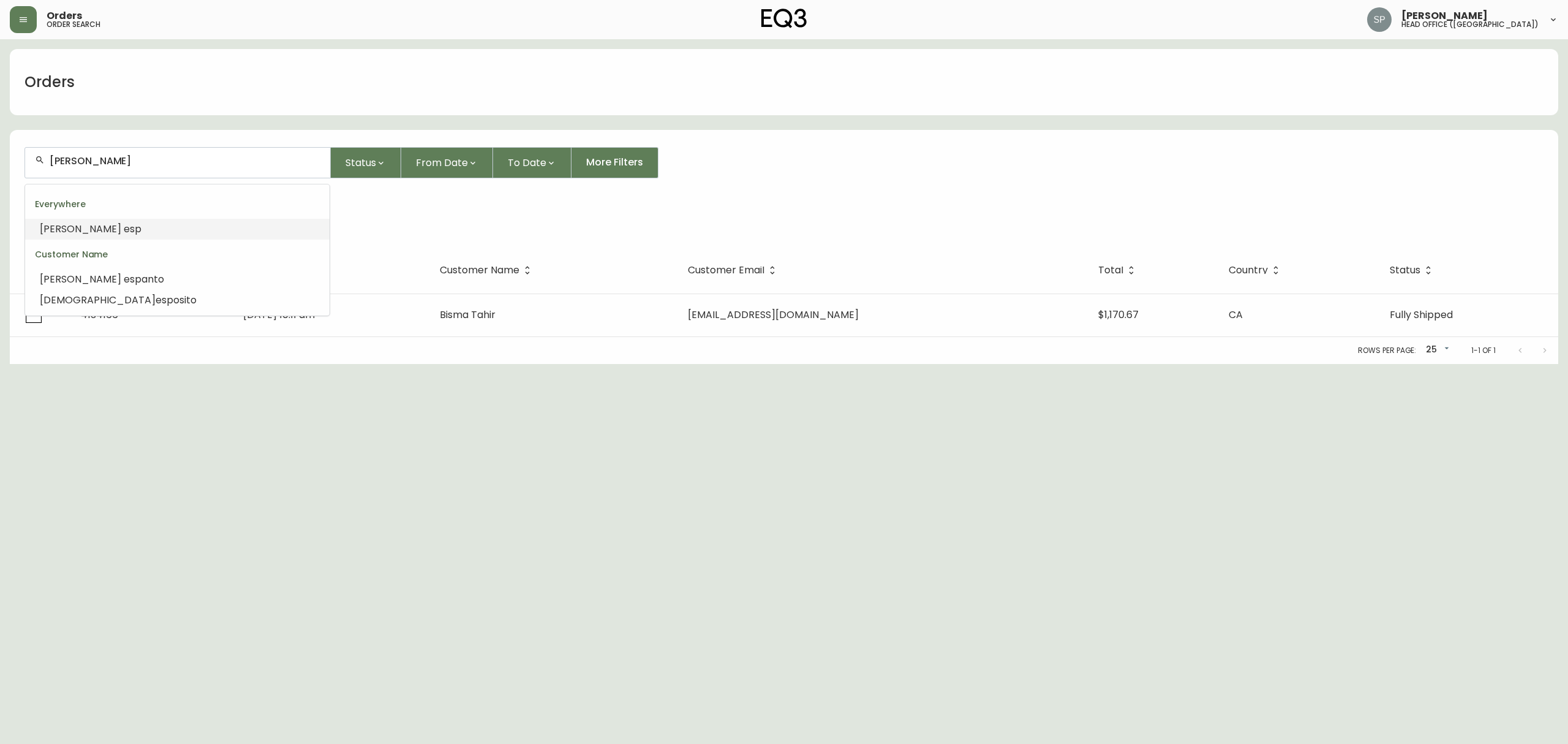
click at [159, 268] on div "Customer Name" at bounding box center [178, 255] width 304 height 30
click at [154, 273] on li "[PERSON_NAME]" at bounding box center [178, 279] width 304 height 21
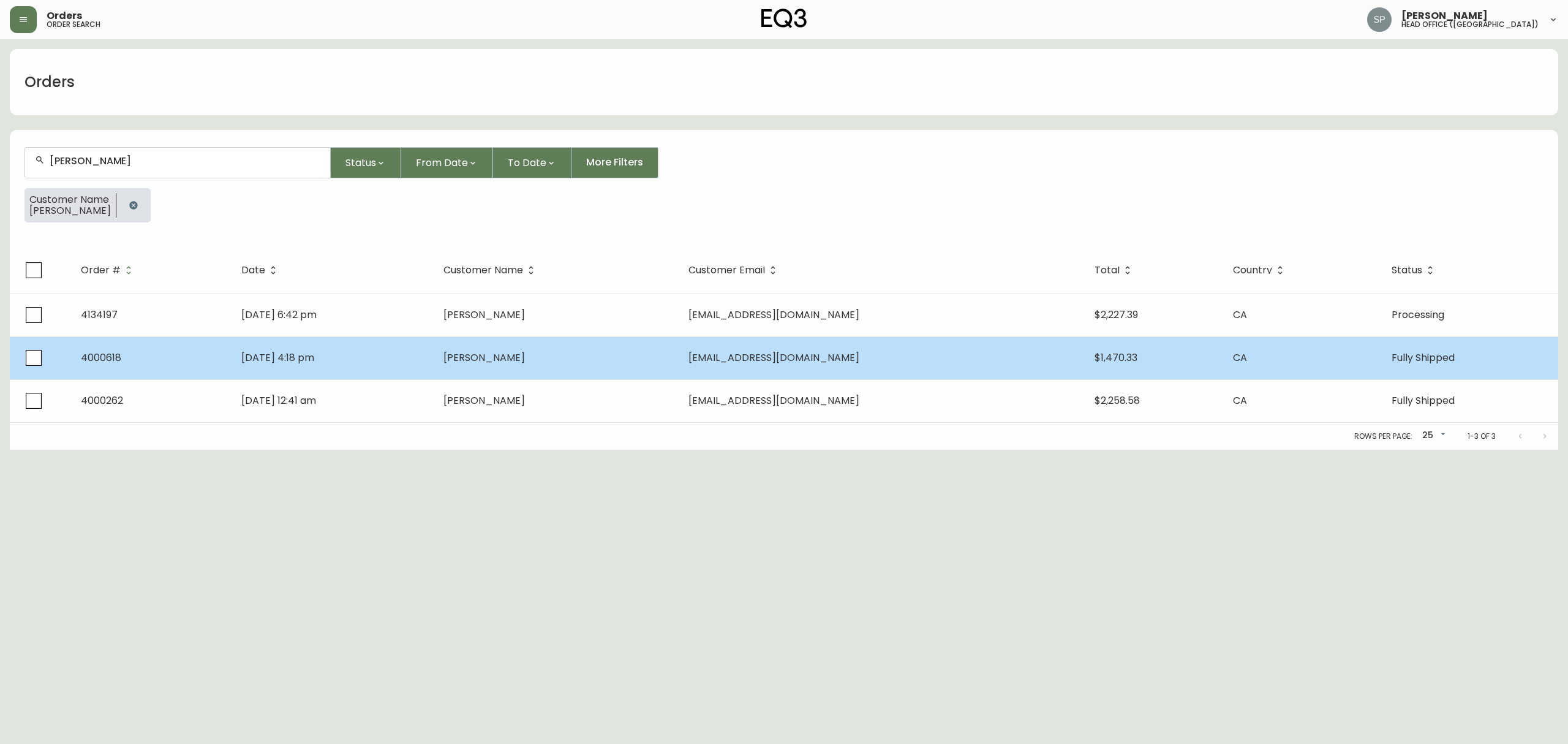
type input "[PERSON_NAME]"
click at [876, 341] on td "[EMAIL_ADDRESS][DOMAIN_NAME]" at bounding box center [881, 358] width 405 height 43
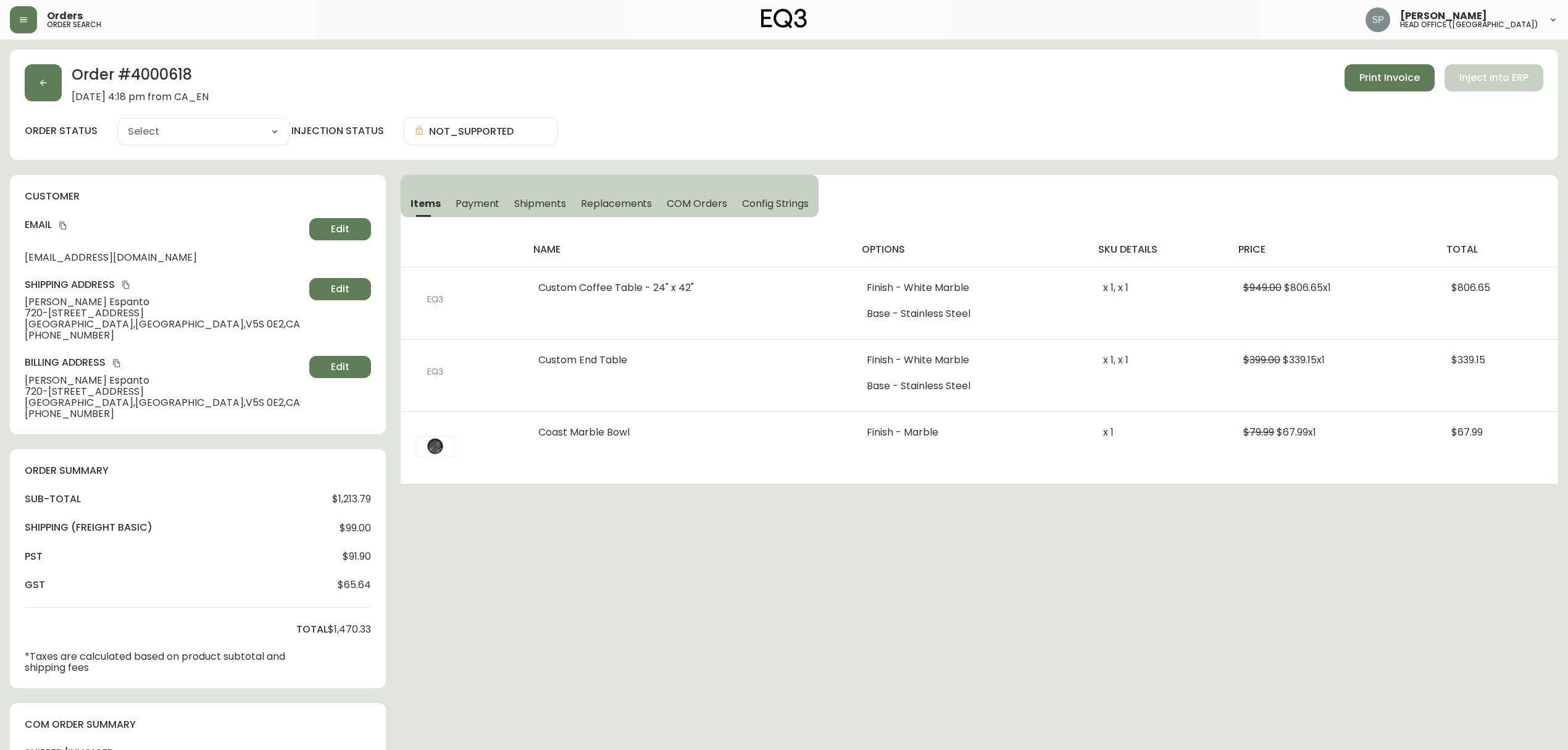
type input "Fully Shipped"
select select "FULLY_SHIPPED"
click at [47, 86] on icon "button" at bounding box center [43, 83] width 10 height 10
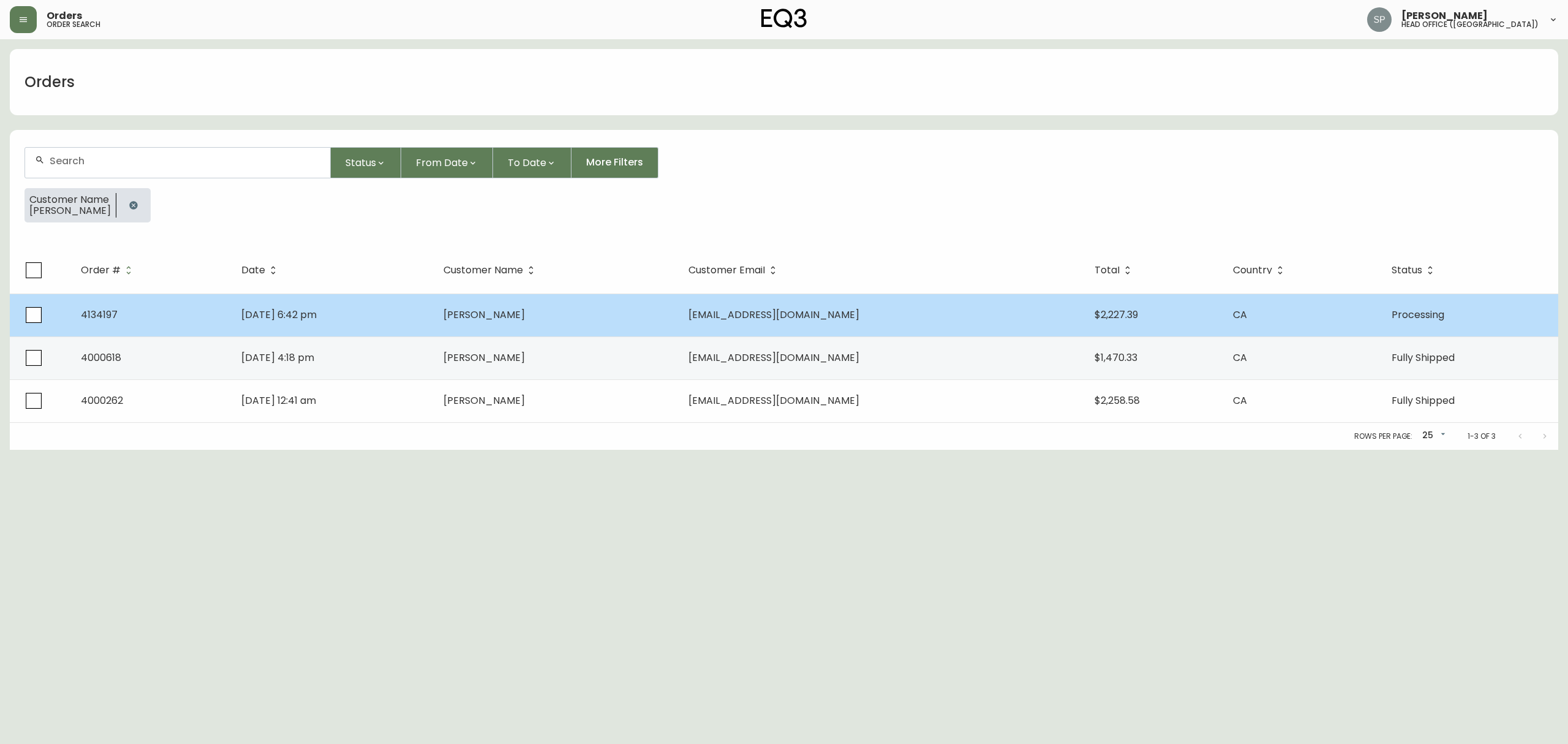
click at [679, 325] on td "[PERSON_NAME]" at bounding box center [556, 315] width 245 height 43
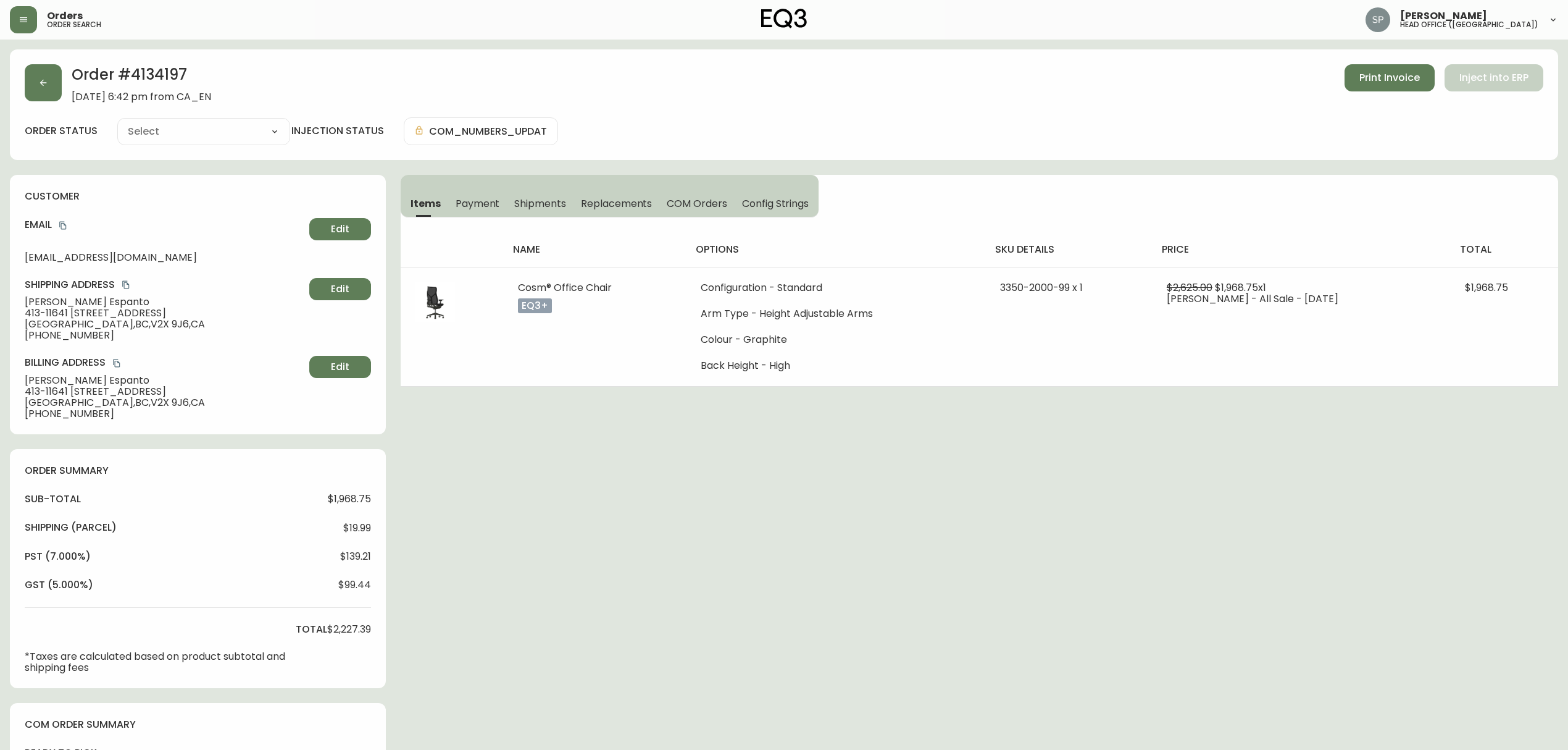
type input "Processing"
select select "PROCESSING"
click at [549, 198] on span "Shipments" at bounding box center [540, 203] width 52 height 13
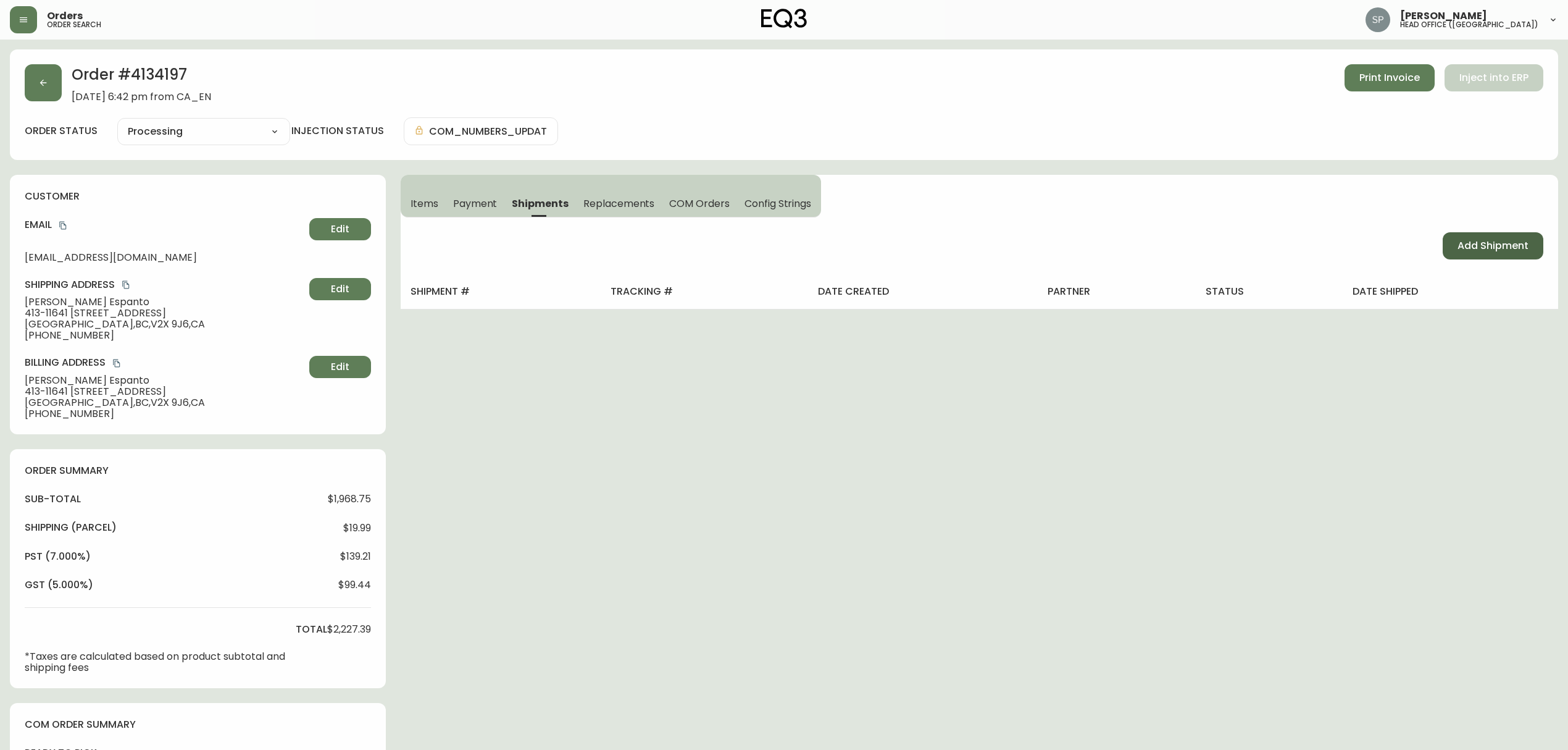
click at [1468, 252] on span "Add Shipment" at bounding box center [1493, 245] width 71 height 14
select select "PENDING"
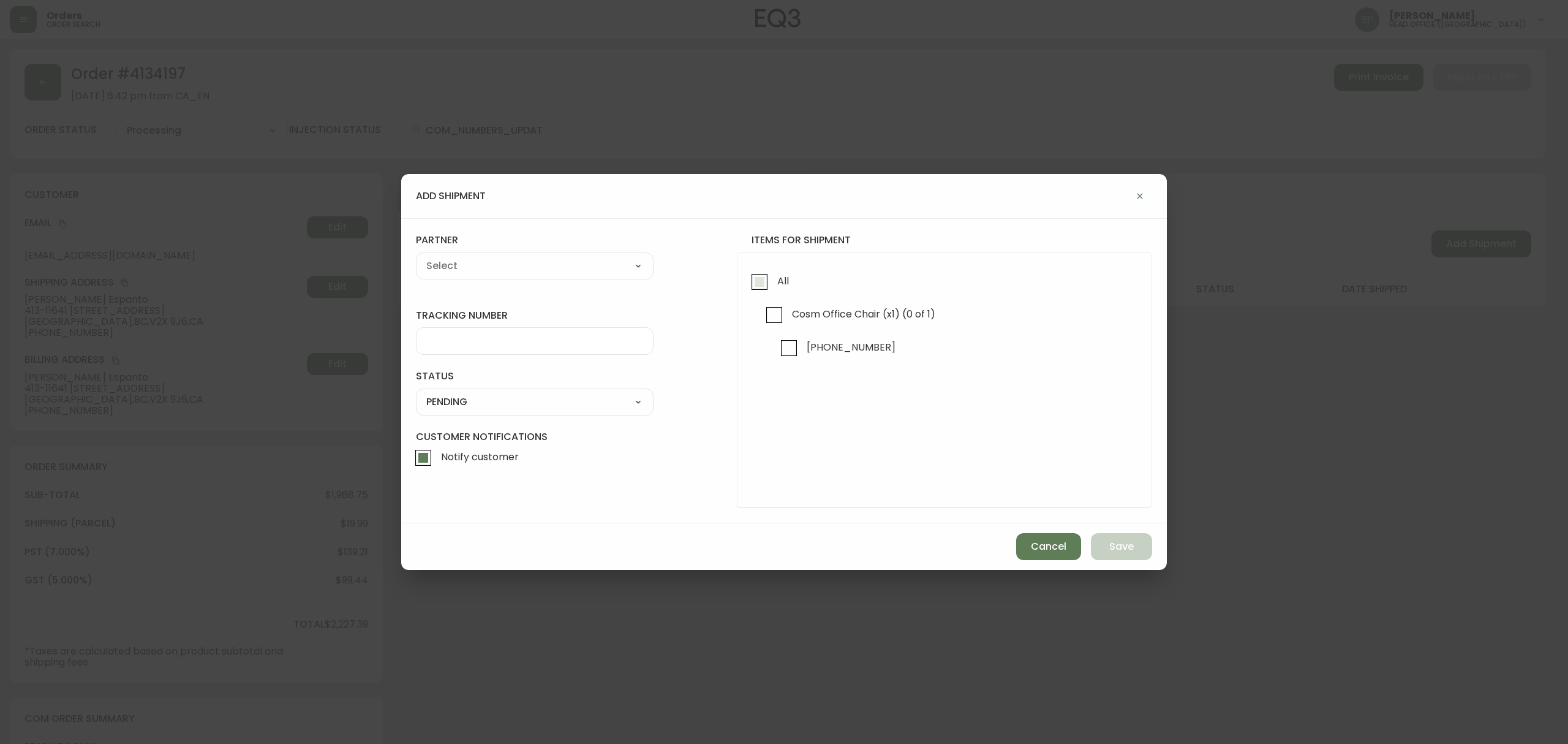
click at [761, 277] on input "All" at bounding box center [760, 282] width 28 height 28
checkbox input "true"
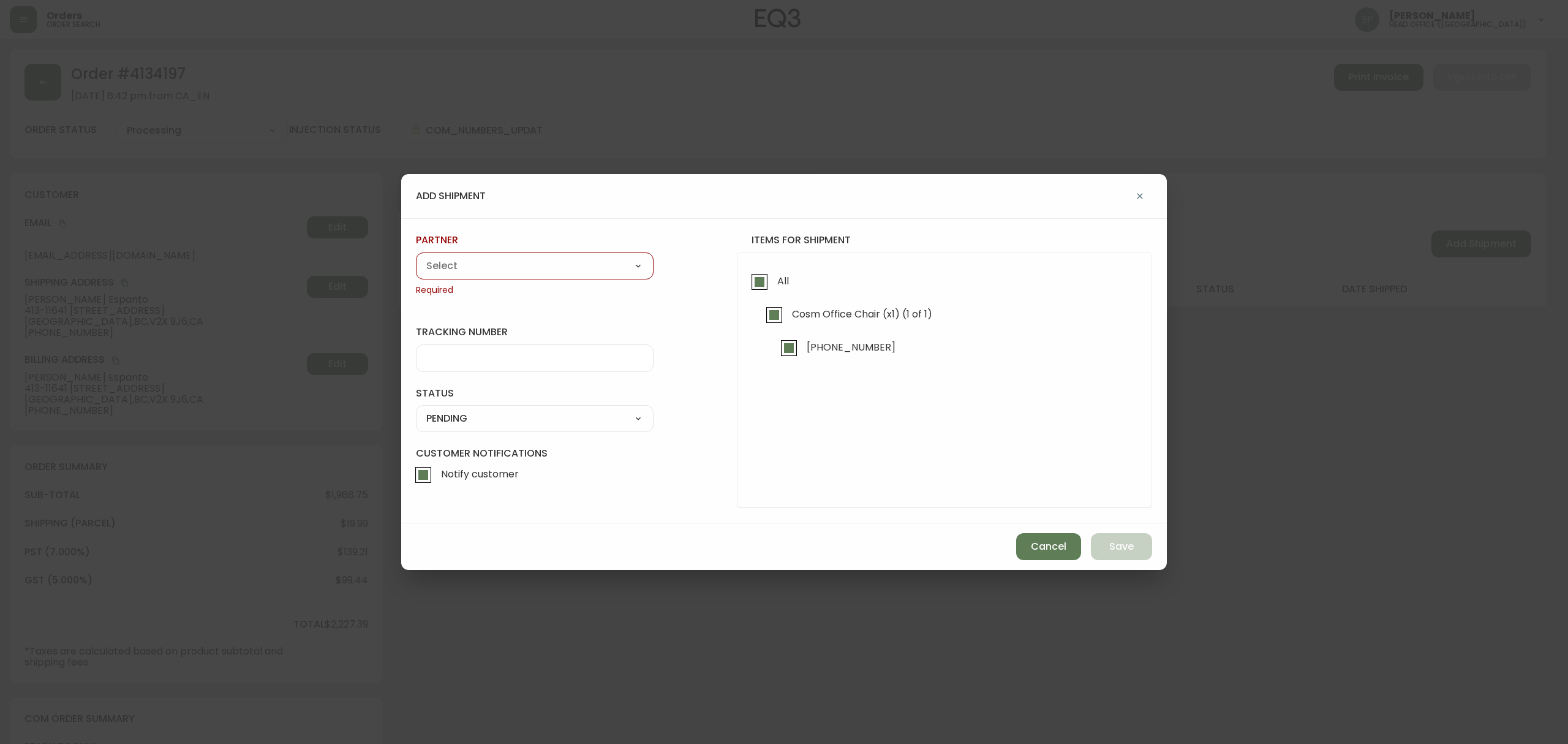
click at [540, 263] on select "A Move to Remember LLC ABF Freight Alero [PERSON_NAME] Canada Post CDS Ceva Log…" at bounding box center [535, 266] width 238 height 18
select select "cjy0azlp7022m0154ggb7toyk"
click at [416, 257] on select "A Move to Remember LLC ABF Freight Alero [PERSON_NAME] Canada Post CDS Ceva Log…" at bounding box center [535, 266] width 238 height 18
type input "[PERSON_NAME]"
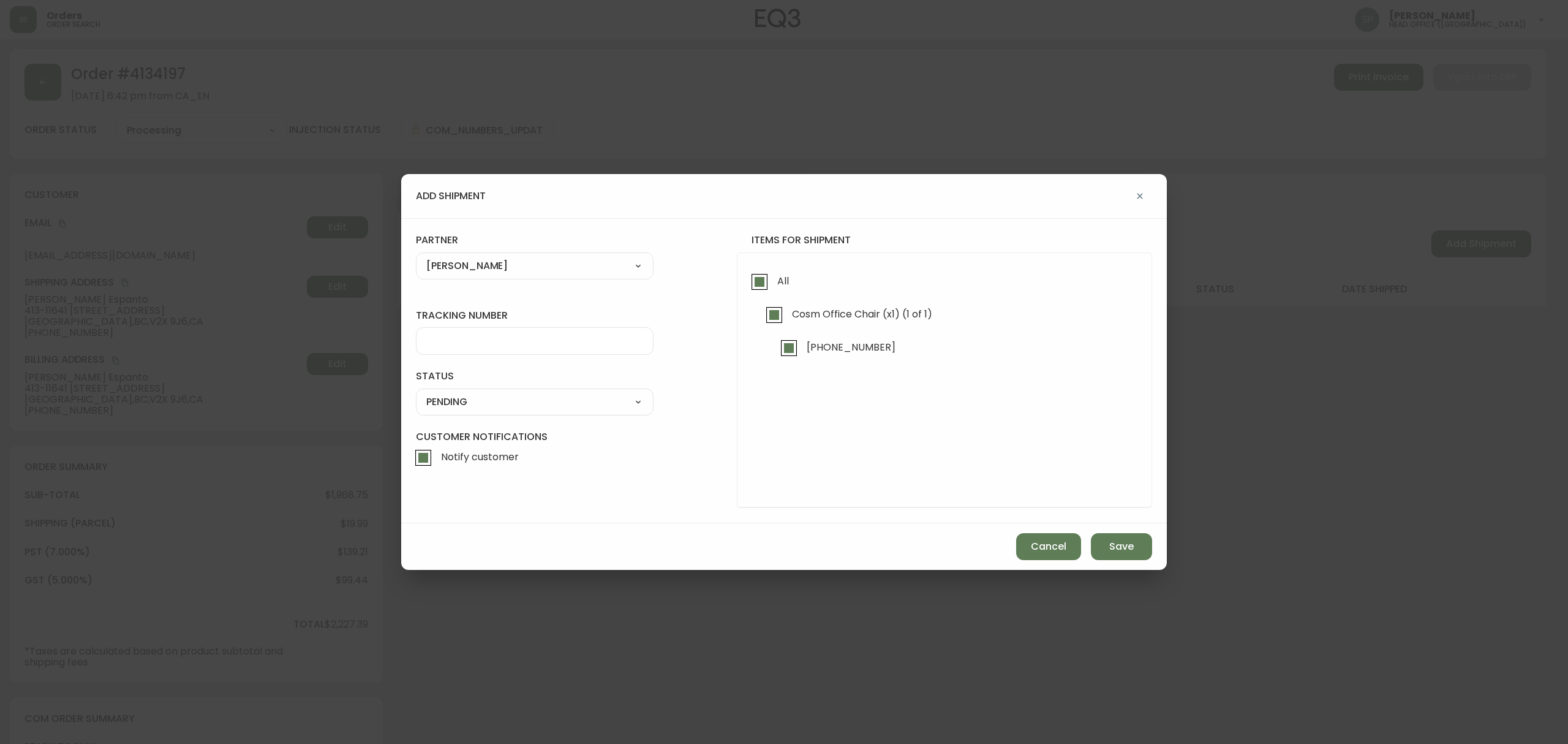
click at [539, 344] on input "tracking number" at bounding box center [535, 341] width 217 height 11
paste input "0001429131"
type input "0001429131"
click at [482, 402] on select "SHIPPED PENDING CANCELLED" at bounding box center [535, 402] width 238 height 18
click at [416, 393] on select "SHIPPED PENDING CANCELLED" at bounding box center [535, 402] width 238 height 18
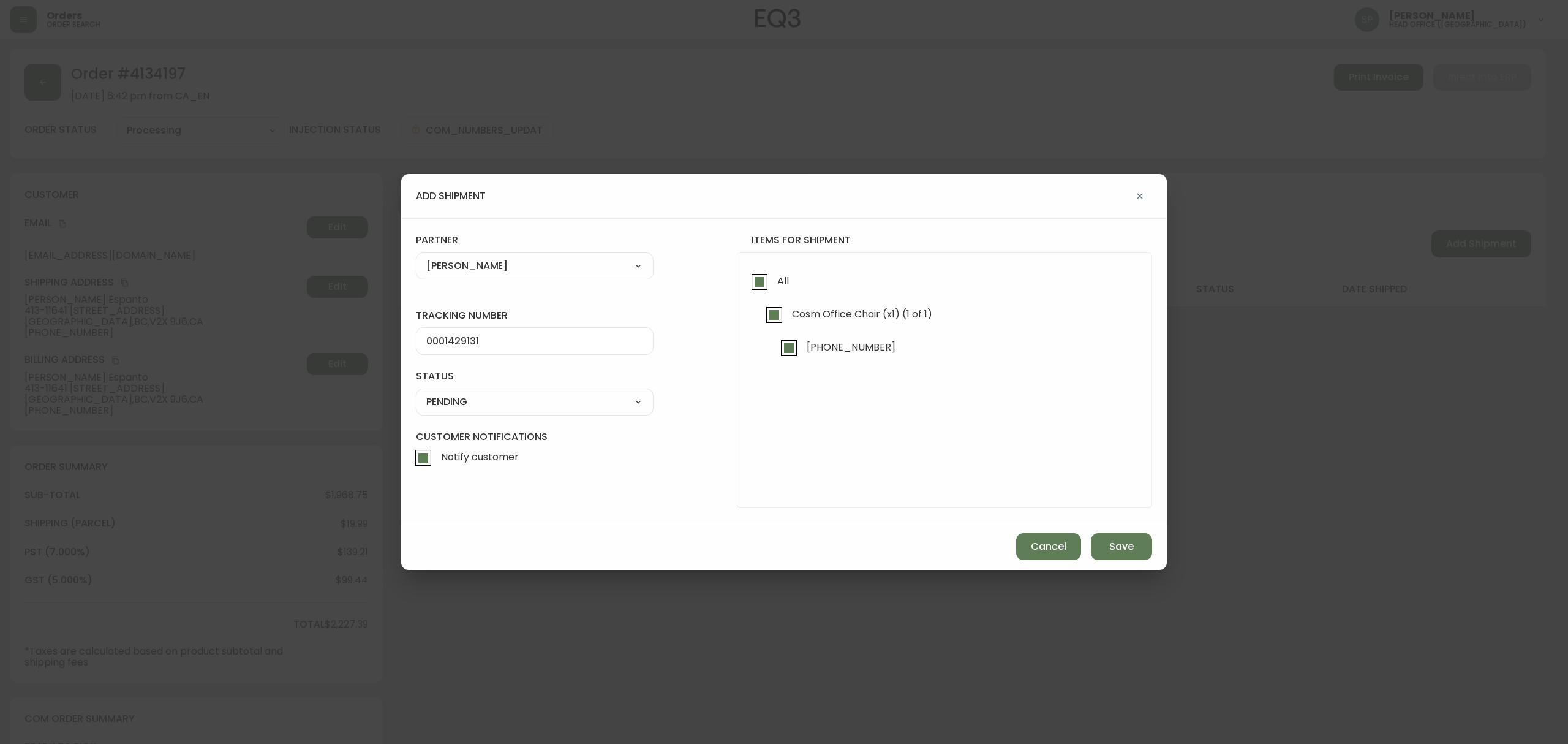
select select "PENDING"
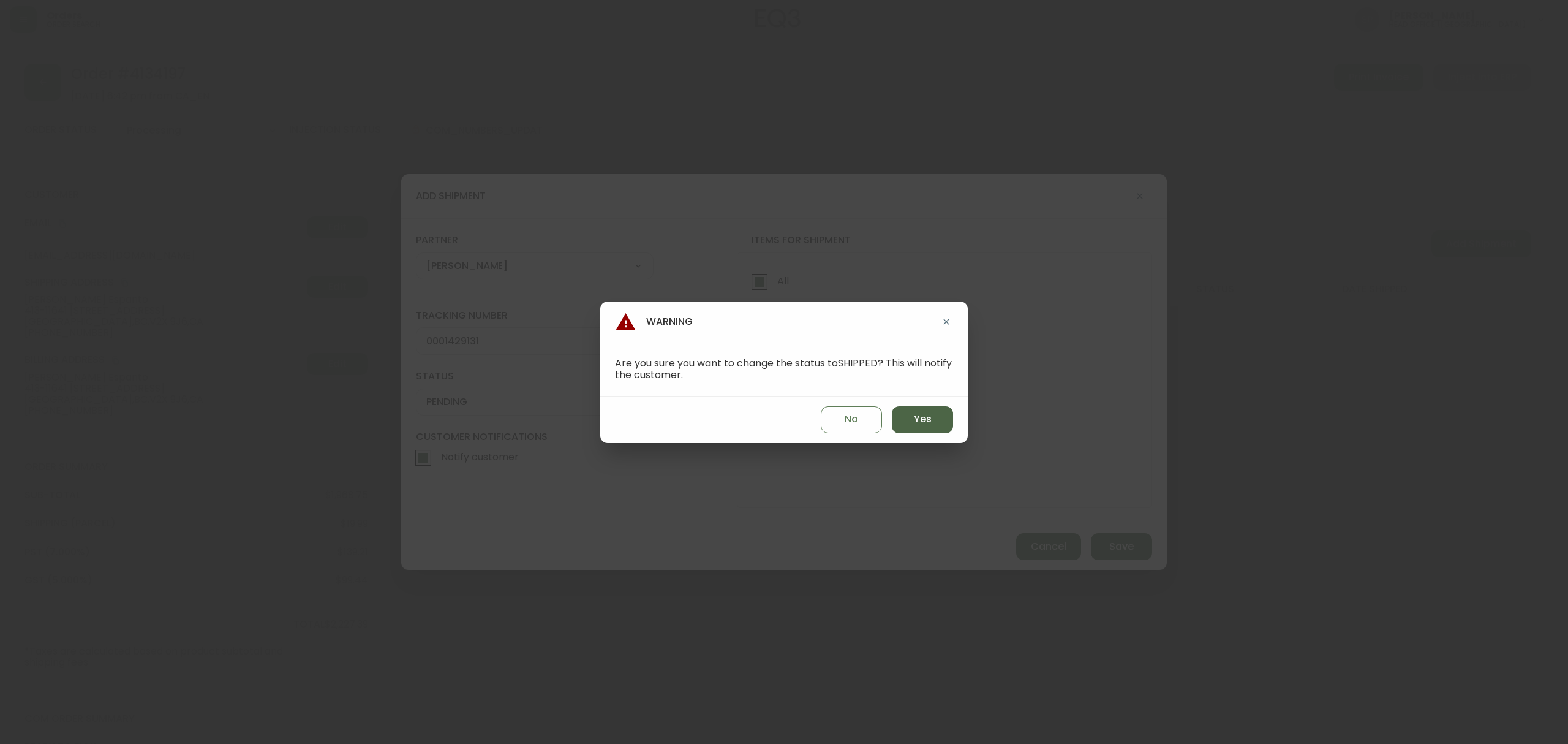
click at [939, 419] on button "Yes" at bounding box center [922, 419] width 62 height 27
type input "SHIPPED"
select select "SHIPPED"
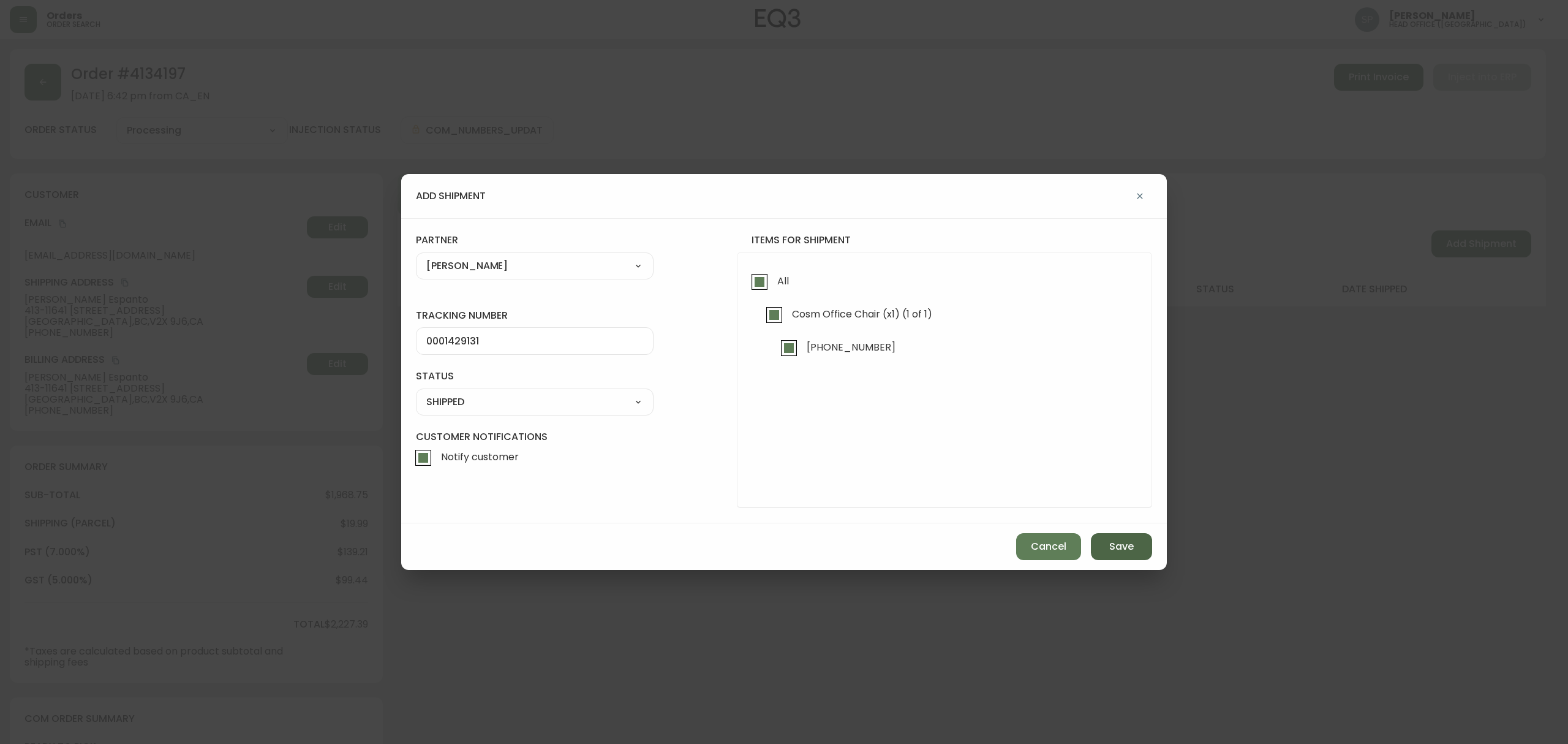
click at [1127, 557] on button "Save" at bounding box center [1122, 547] width 62 height 27
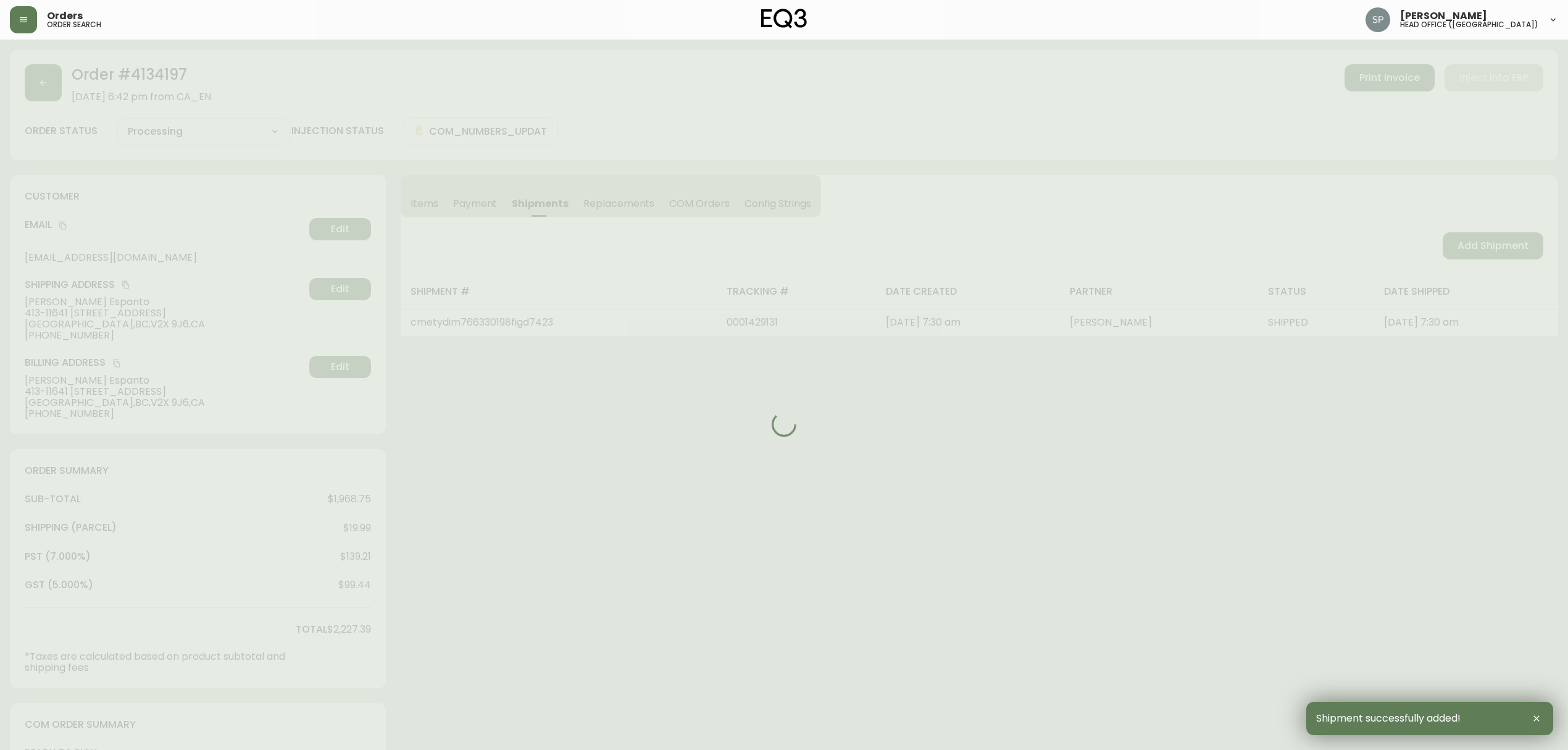
type input "Fully Shipped"
select select "FULLY_SHIPPED"
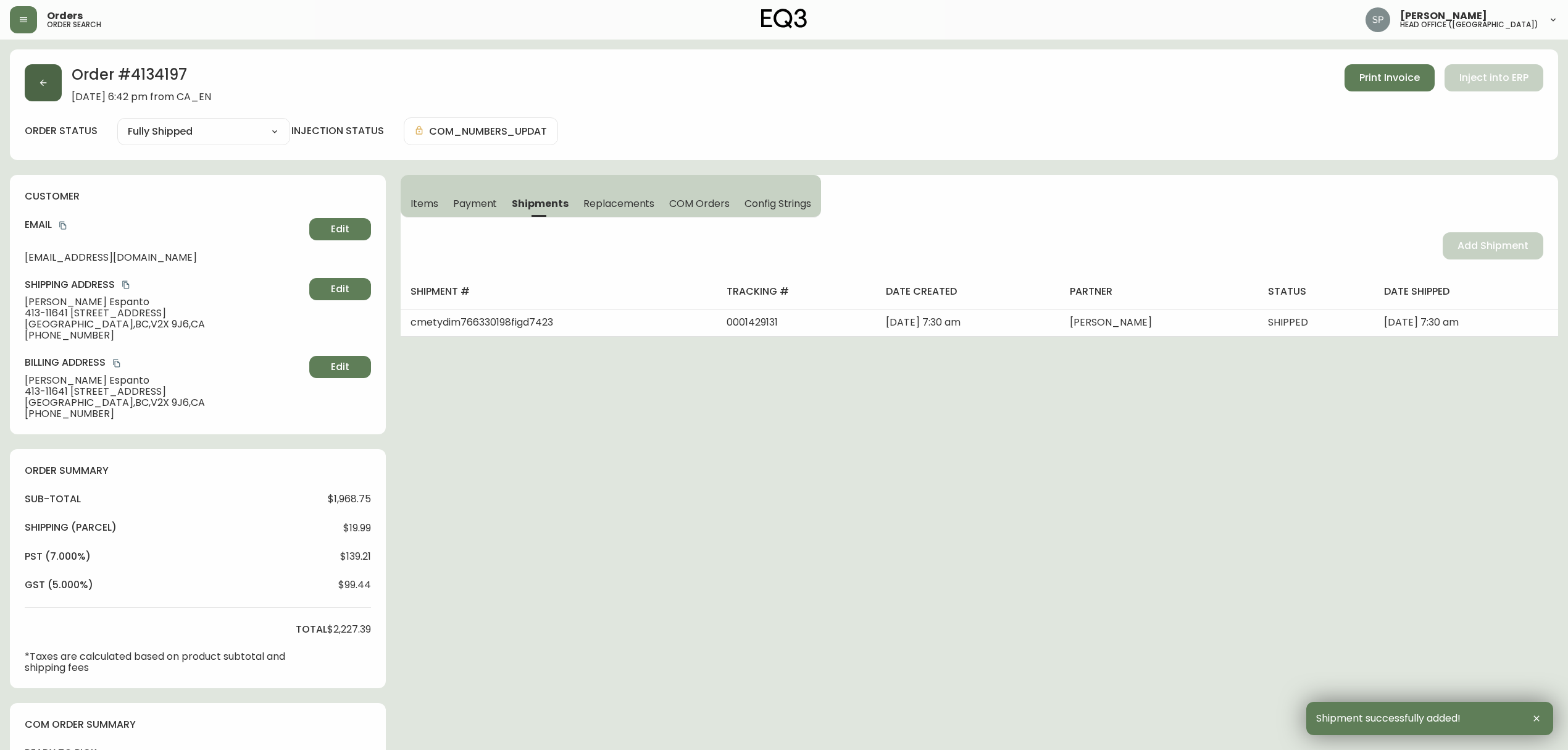
click at [33, 89] on button "button" at bounding box center [43, 83] width 37 height 37
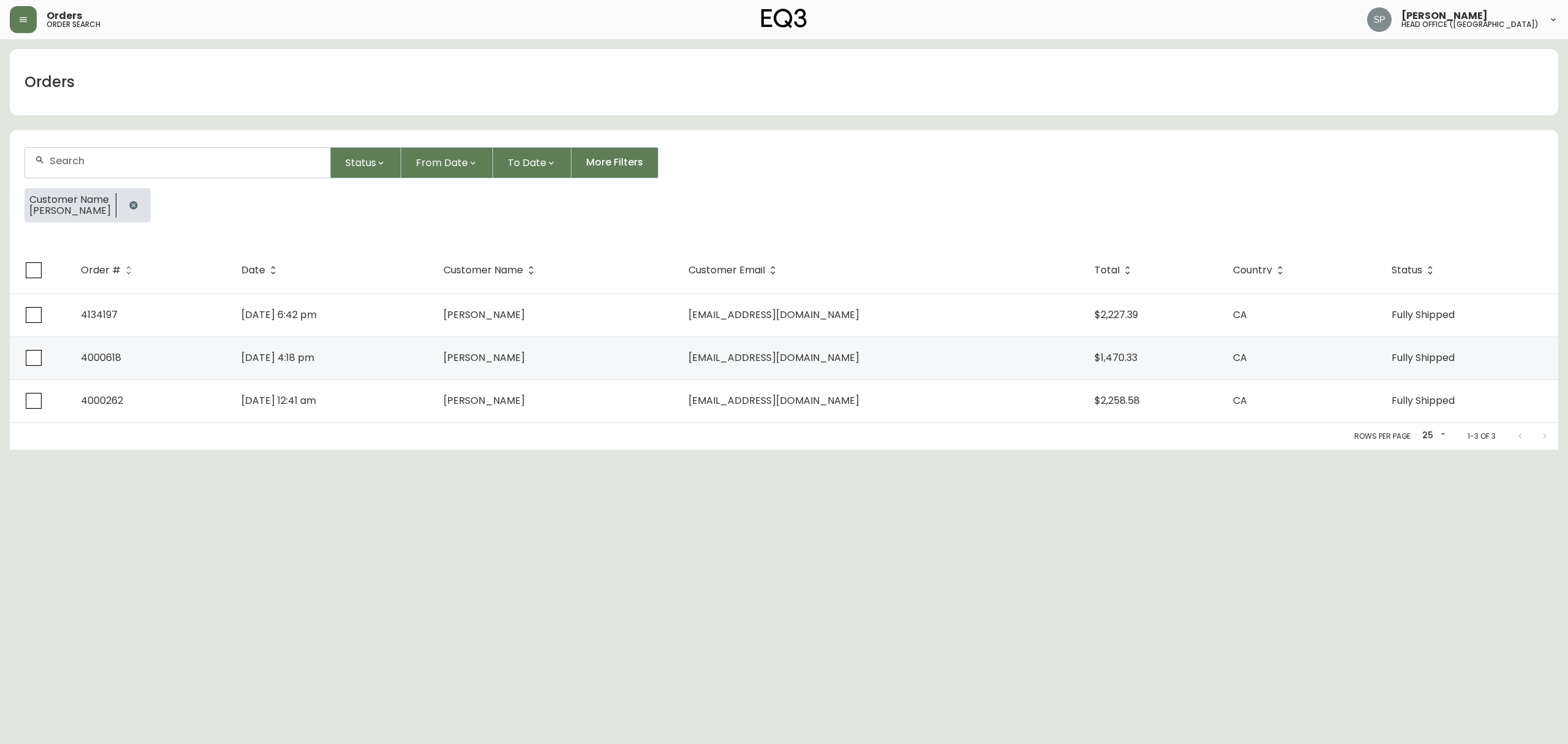
click at [192, 158] on input "text" at bounding box center [185, 161] width 271 height 11
click at [118, 277] on li "[PERSON_NAME]" at bounding box center [178, 279] width 304 height 21
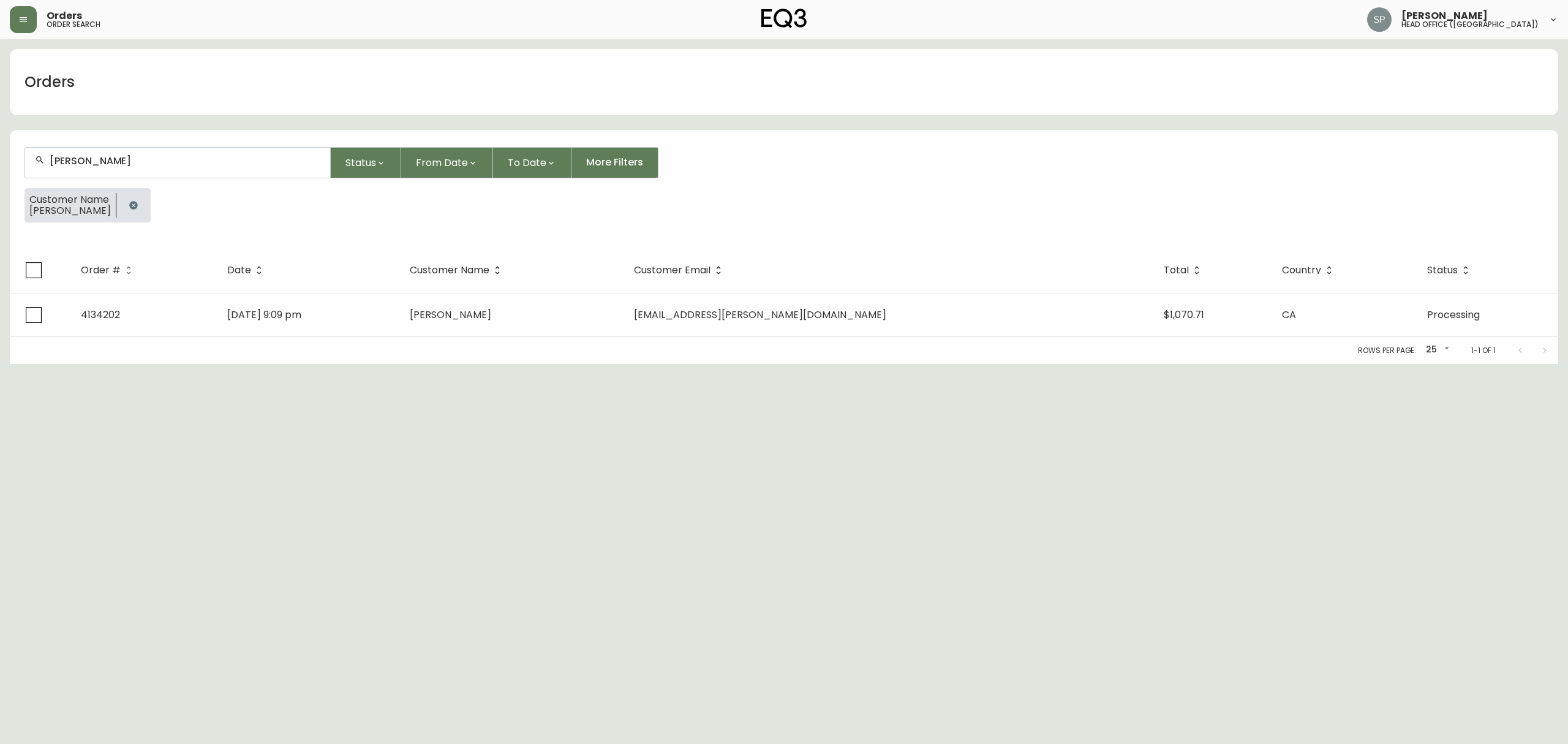
type input "[PERSON_NAME]"
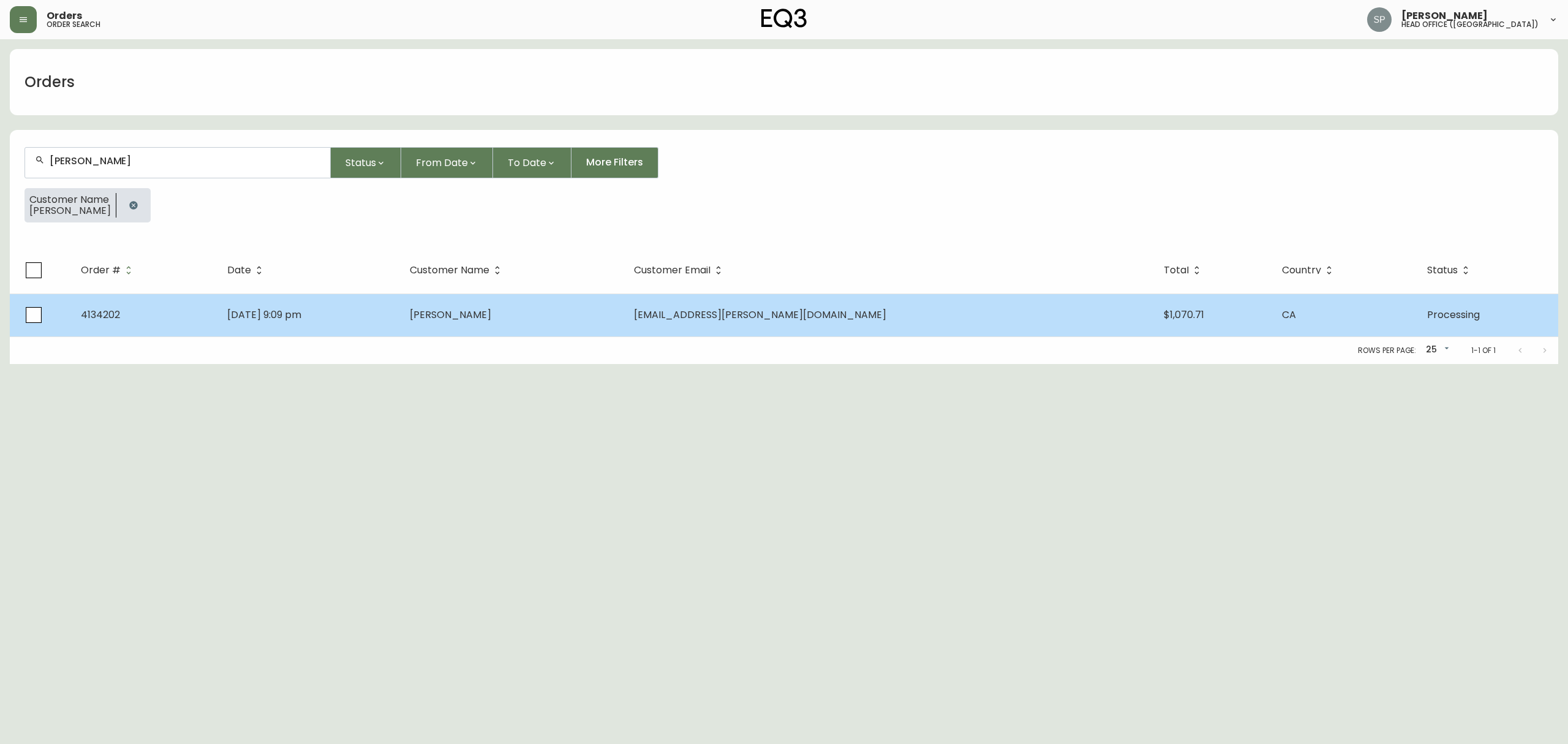
click at [625, 316] on td "[PERSON_NAME]" at bounding box center [512, 315] width 224 height 43
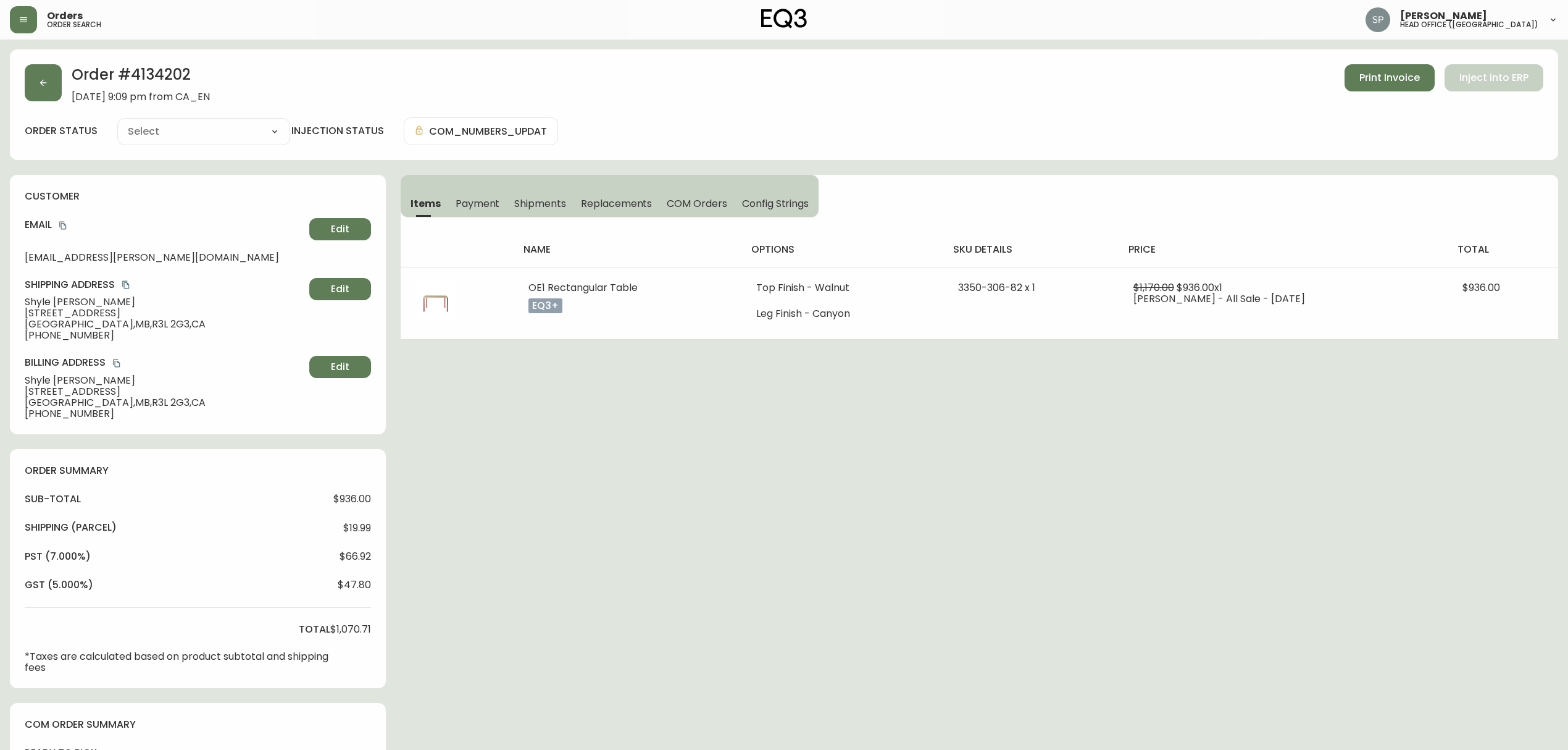
type input "Processing"
select select "PROCESSING"
click at [547, 202] on span "Shipments" at bounding box center [540, 203] width 52 height 13
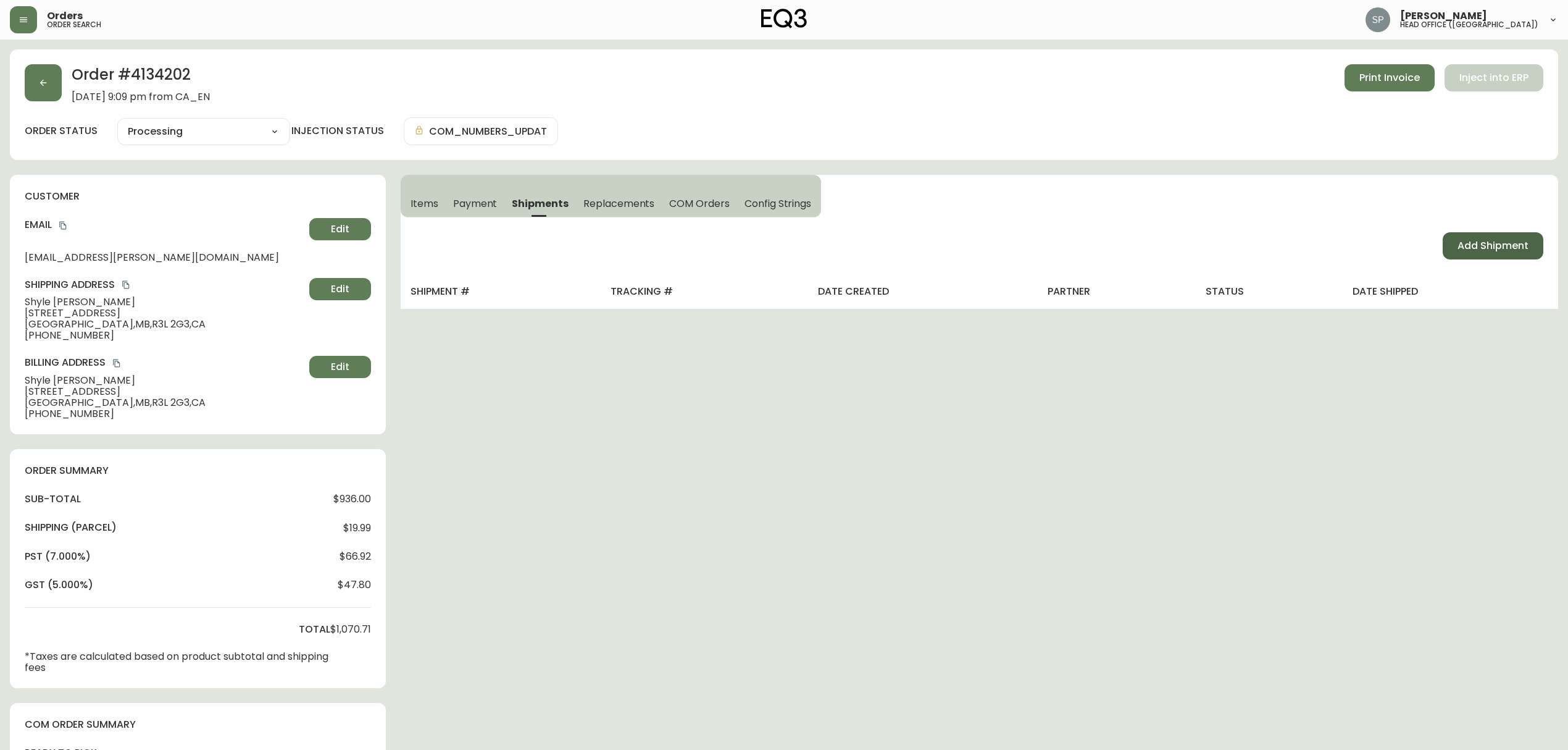
click at [1455, 243] on button "Add Shipment" at bounding box center [1492, 246] width 100 height 27
select select "PENDING"
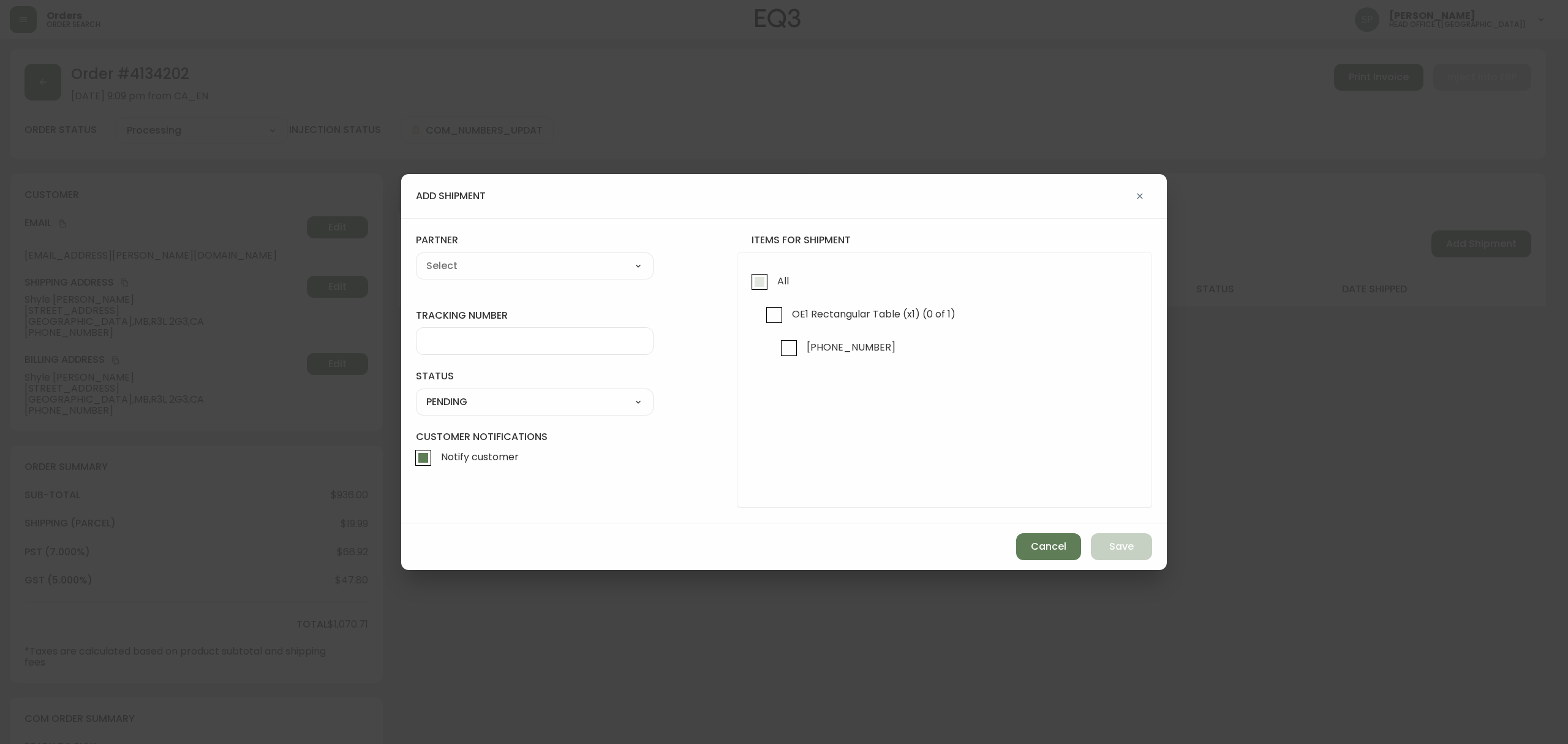
click at [762, 287] on input "All" at bounding box center [760, 282] width 28 height 28
checkbox input "true"
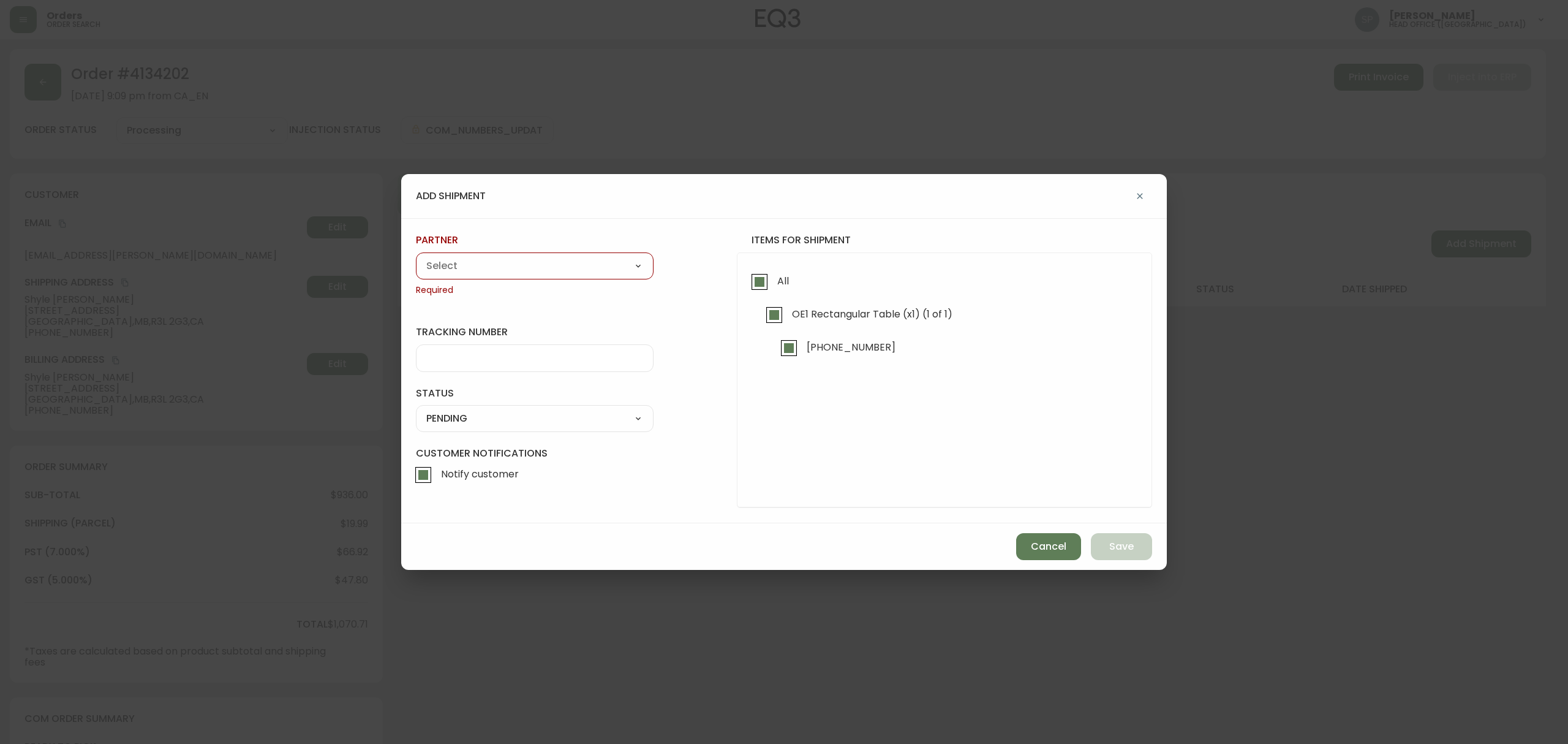
click at [508, 263] on select "A Move to Remember LLC ABF Freight Alero [PERSON_NAME] Canada Post CDS Ceva Log…" at bounding box center [535, 266] width 238 height 18
select select "cjy0azlp7022m0154ggb7toyk"
click at [416, 257] on select "A Move to Remember LLC ABF Freight Alero [PERSON_NAME] Canada Post CDS Ceva Log…" at bounding box center [535, 266] width 238 height 18
type input "[PERSON_NAME]"
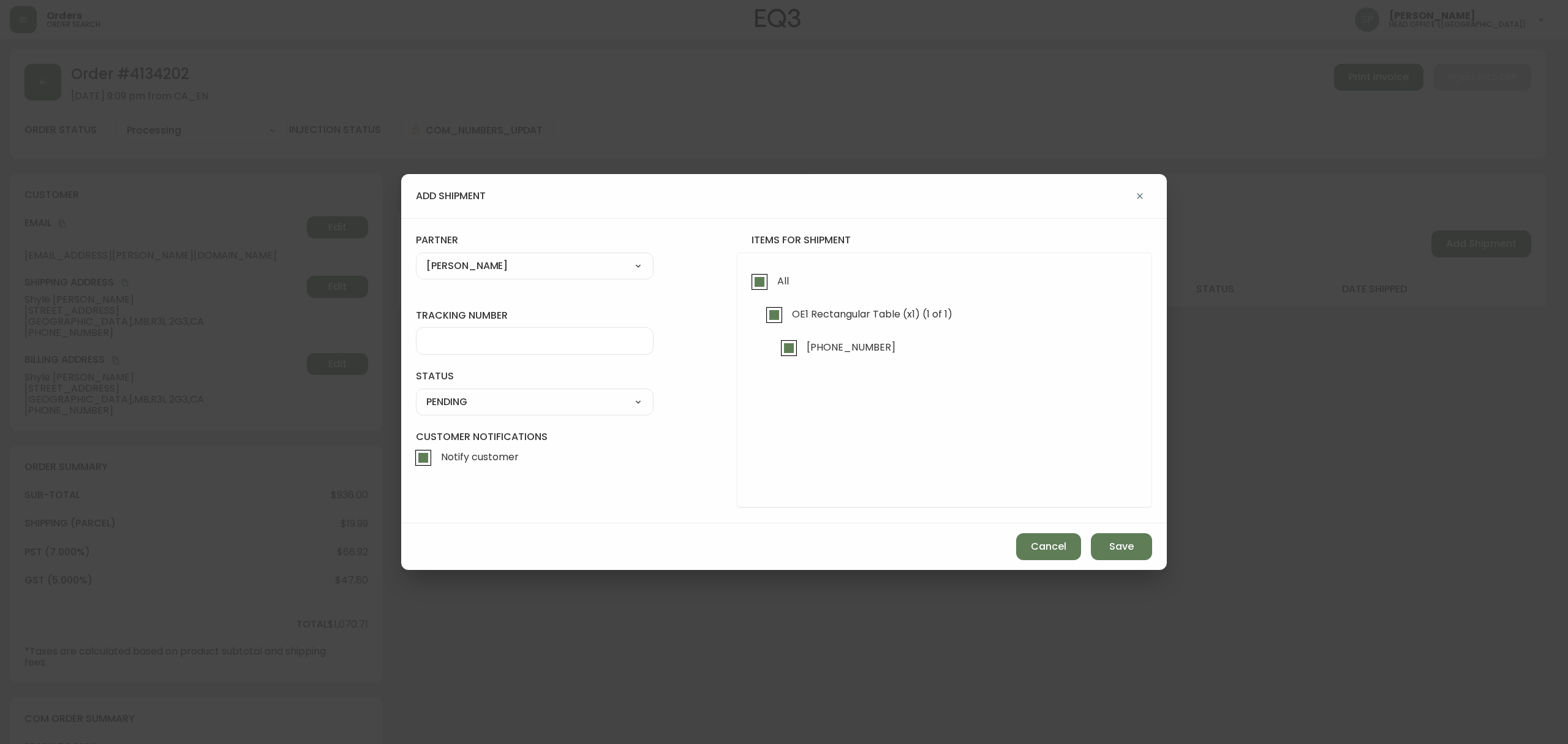
click at [503, 332] on div at bounding box center [535, 341] width 238 height 28
paste input "0001430375"
type input "0001430375"
click at [509, 407] on select "SHIPPED PENDING CANCELLED" at bounding box center [535, 402] width 238 height 18
click at [416, 393] on select "SHIPPED PENDING CANCELLED" at bounding box center [535, 402] width 238 height 18
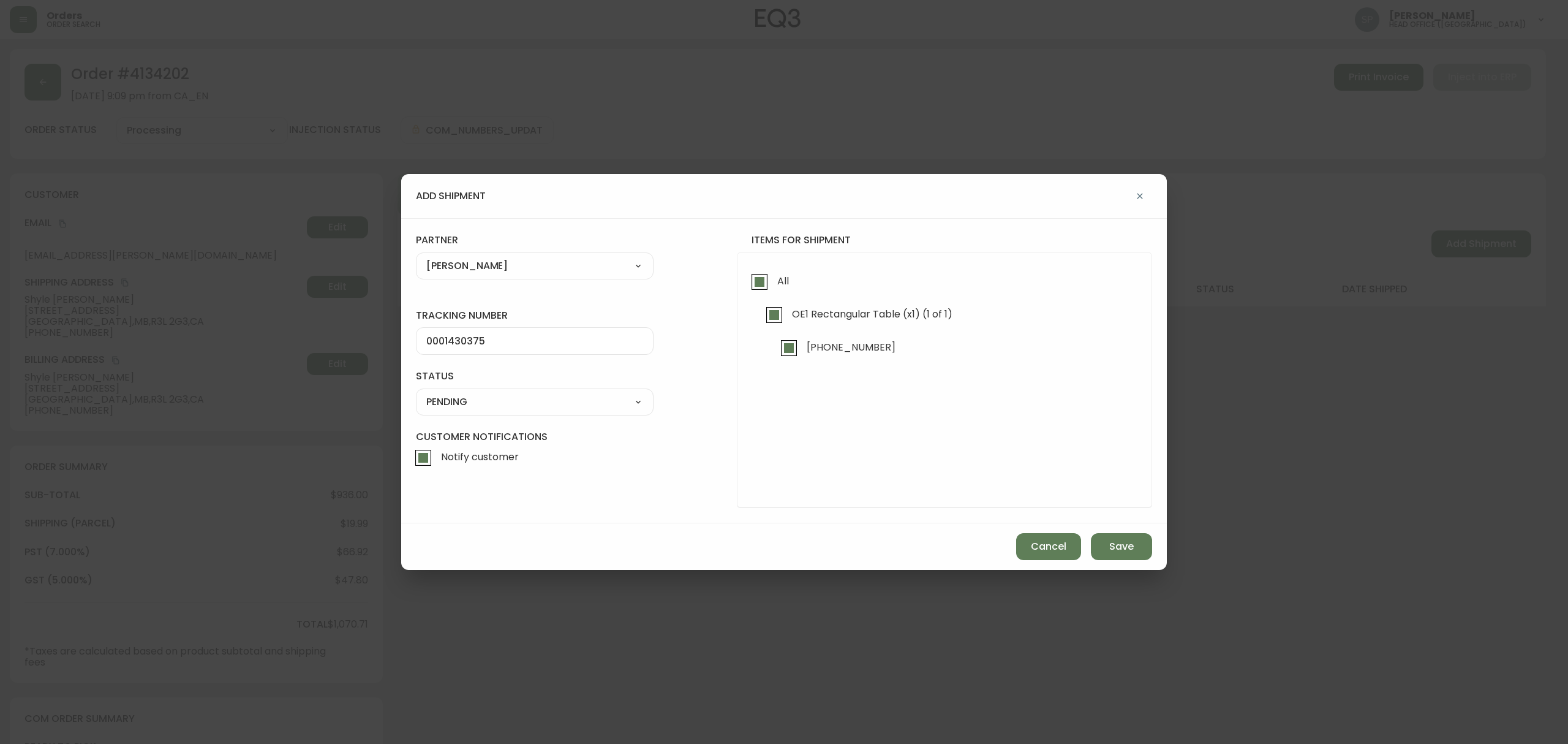
select select "PENDING"
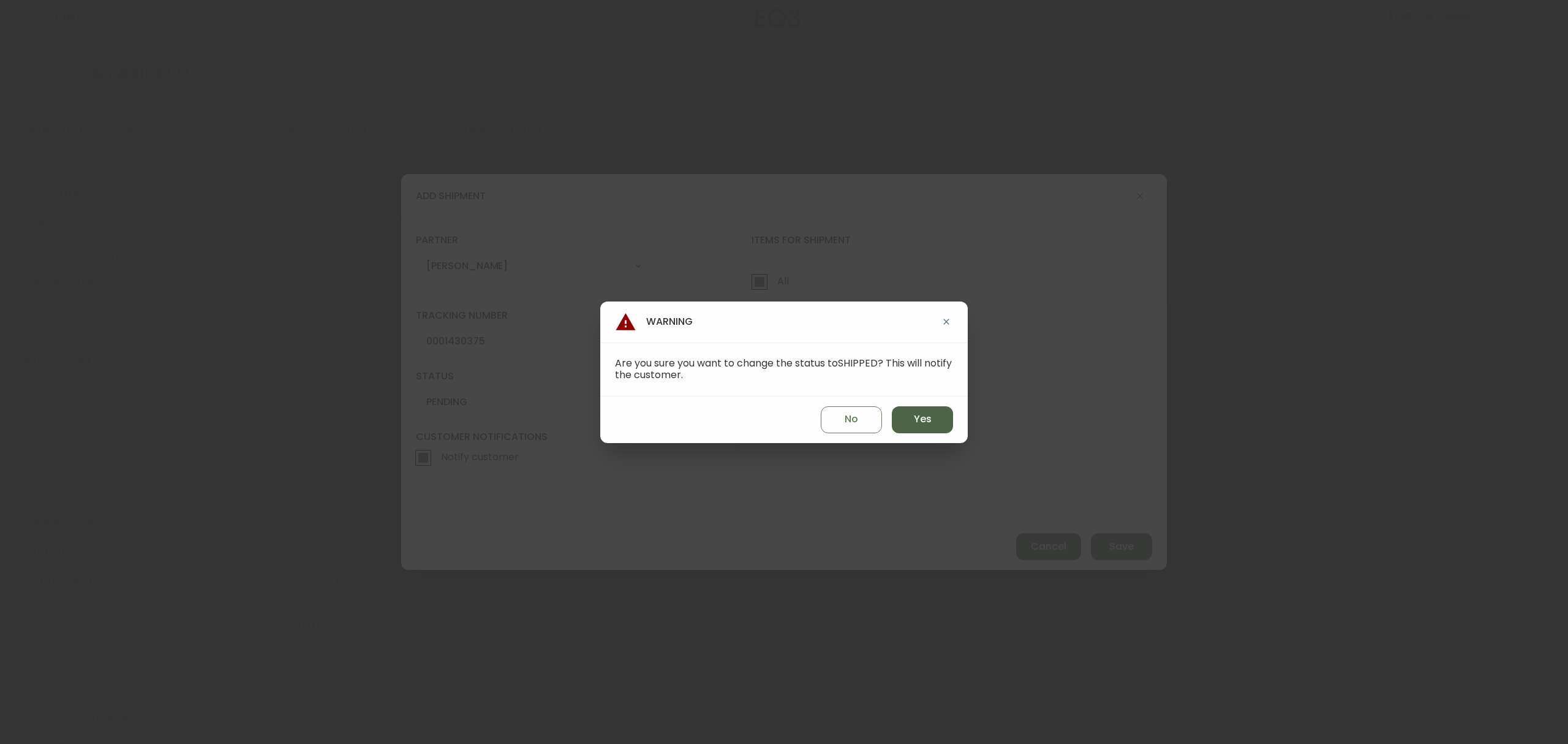
drag, startPoint x: 917, startPoint y: 417, endPoint x: 1121, endPoint y: 501, distance: 220.6
click at [918, 417] on span "Yes" at bounding box center [922, 419] width 18 height 13
type input "SHIPPED"
select select "SHIPPED"
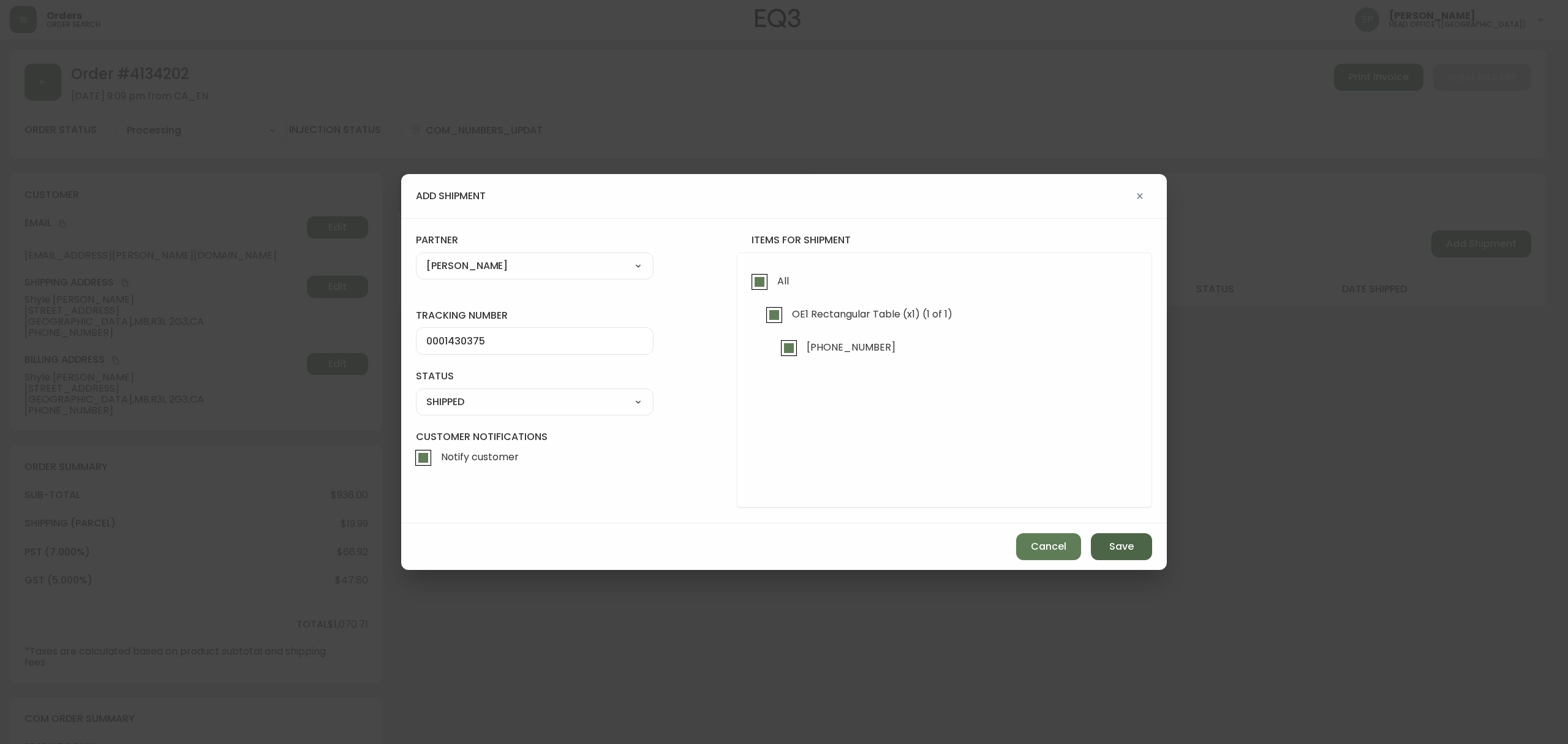
click at [1126, 540] on span "Save" at bounding box center [1122, 546] width 25 height 13
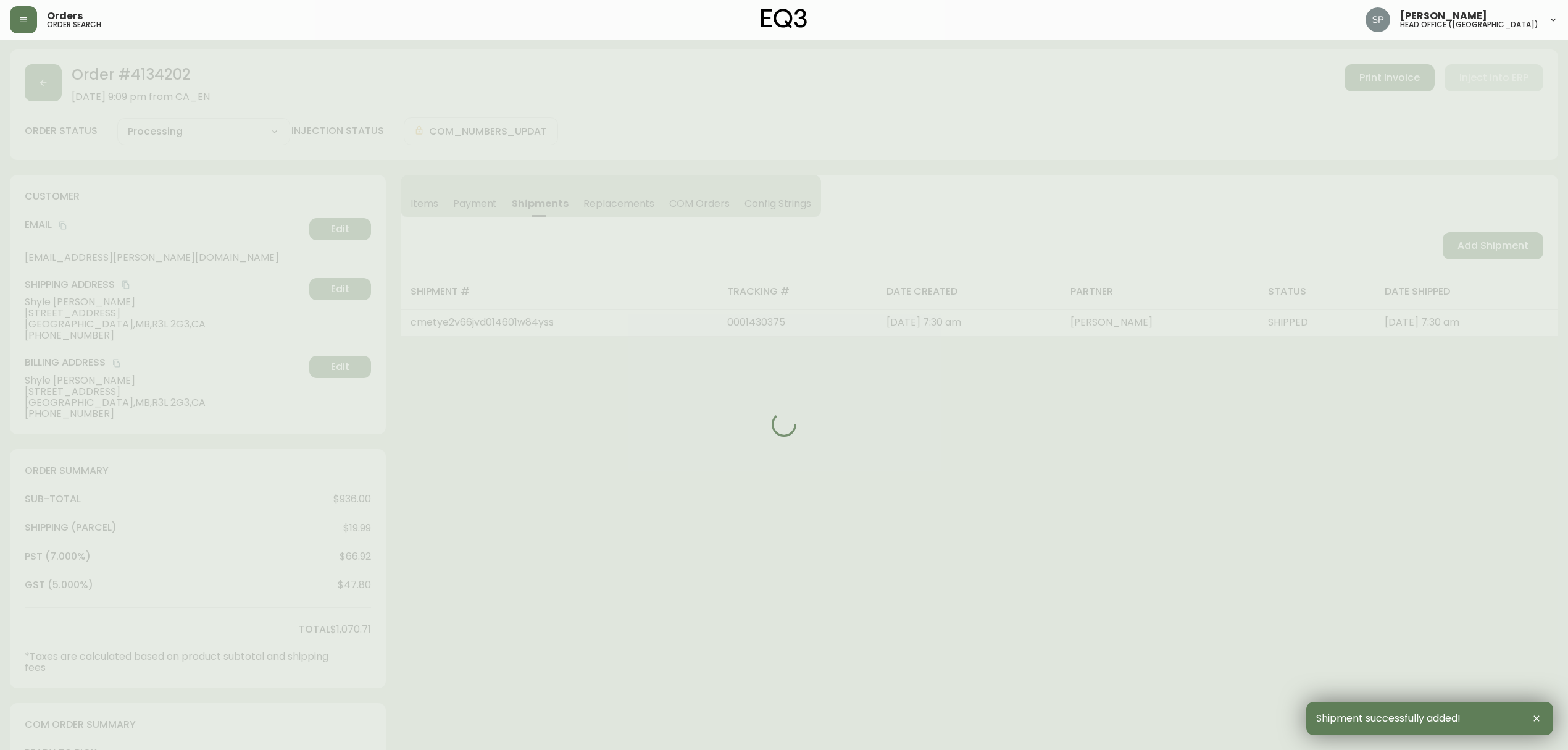
type input "Fully Shipped"
select select "FULLY_SHIPPED"
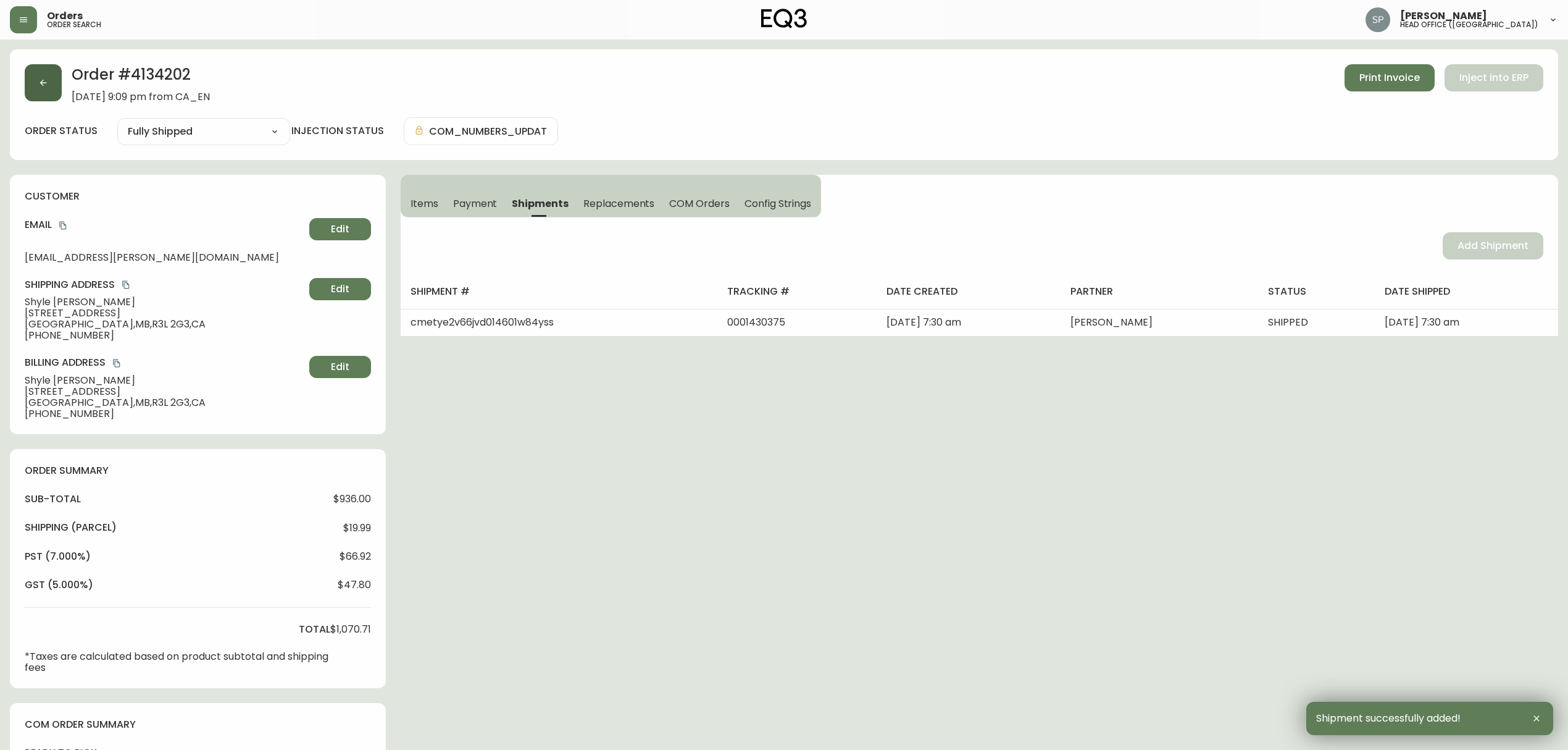
click at [50, 84] on button "button" at bounding box center [43, 83] width 37 height 37
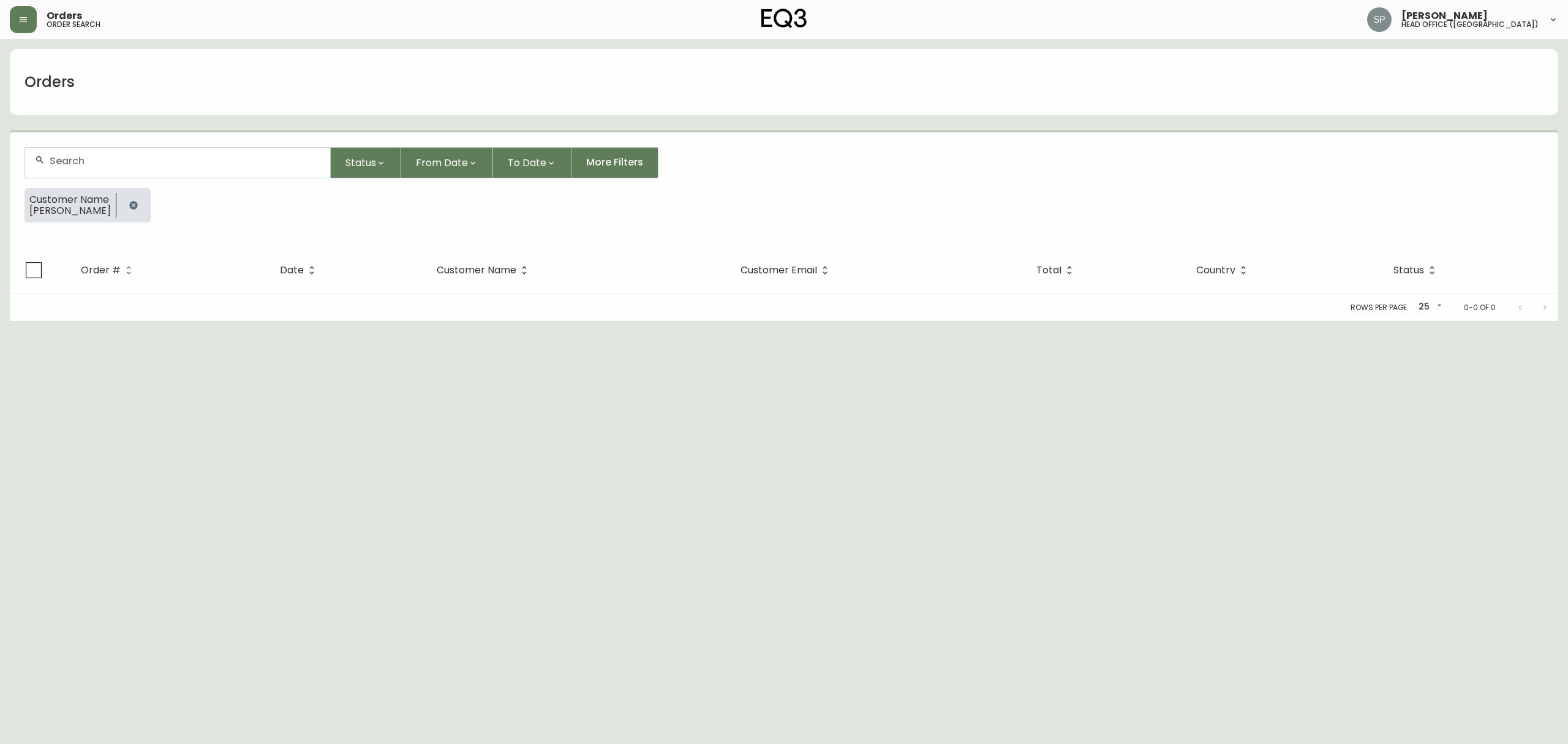
click at [154, 176] on div at bounding box center [178, 163] width 305 height 30
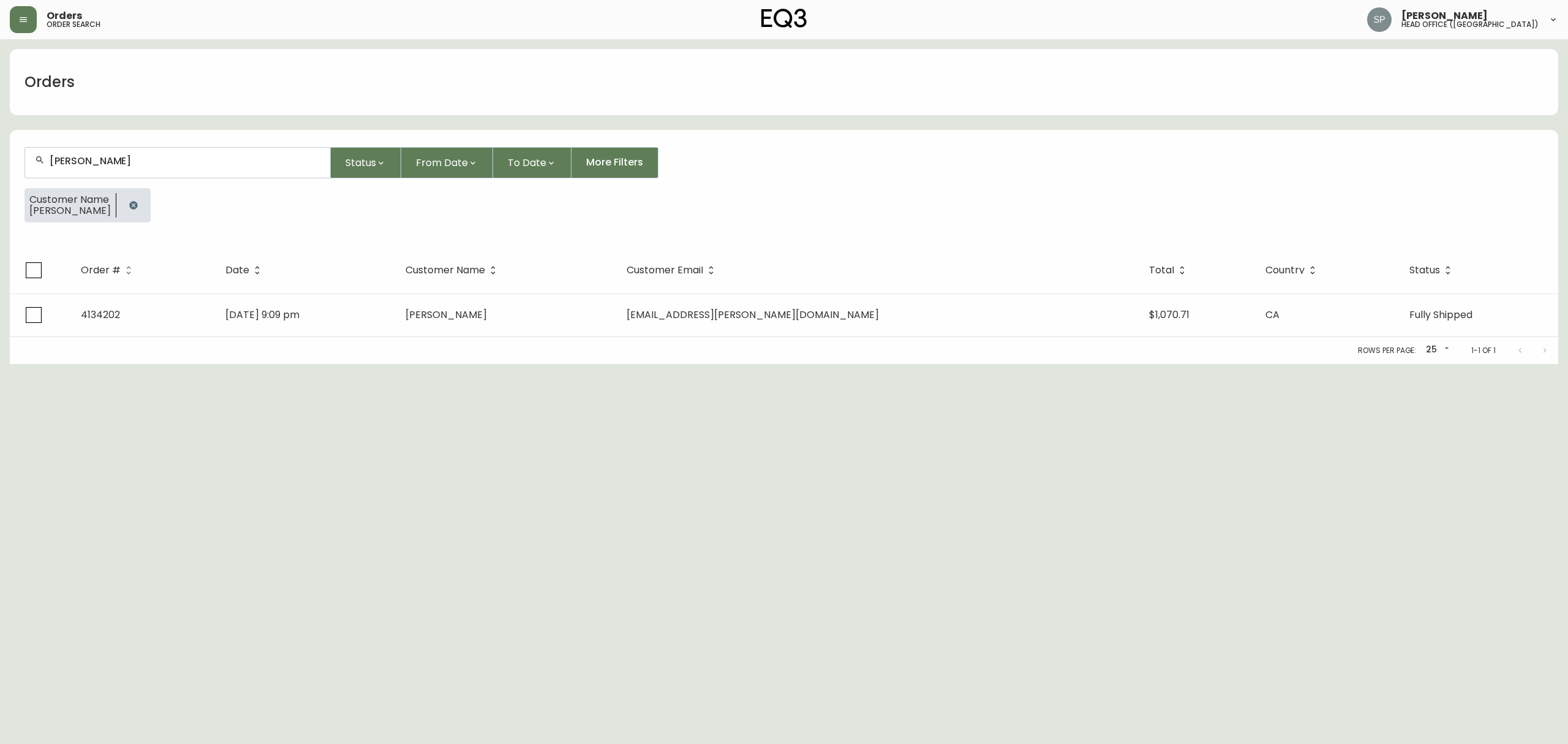
click at [204, 161] on input "[PERSON_NAME]" at bounding box center [185, 161] width 271 height 11
paste input "[PERSON_NAME]"
type input "[PERSON_NAME]"
click at [130, 204] on icon "button" at bounding box center [133, 204] width 8 height 8
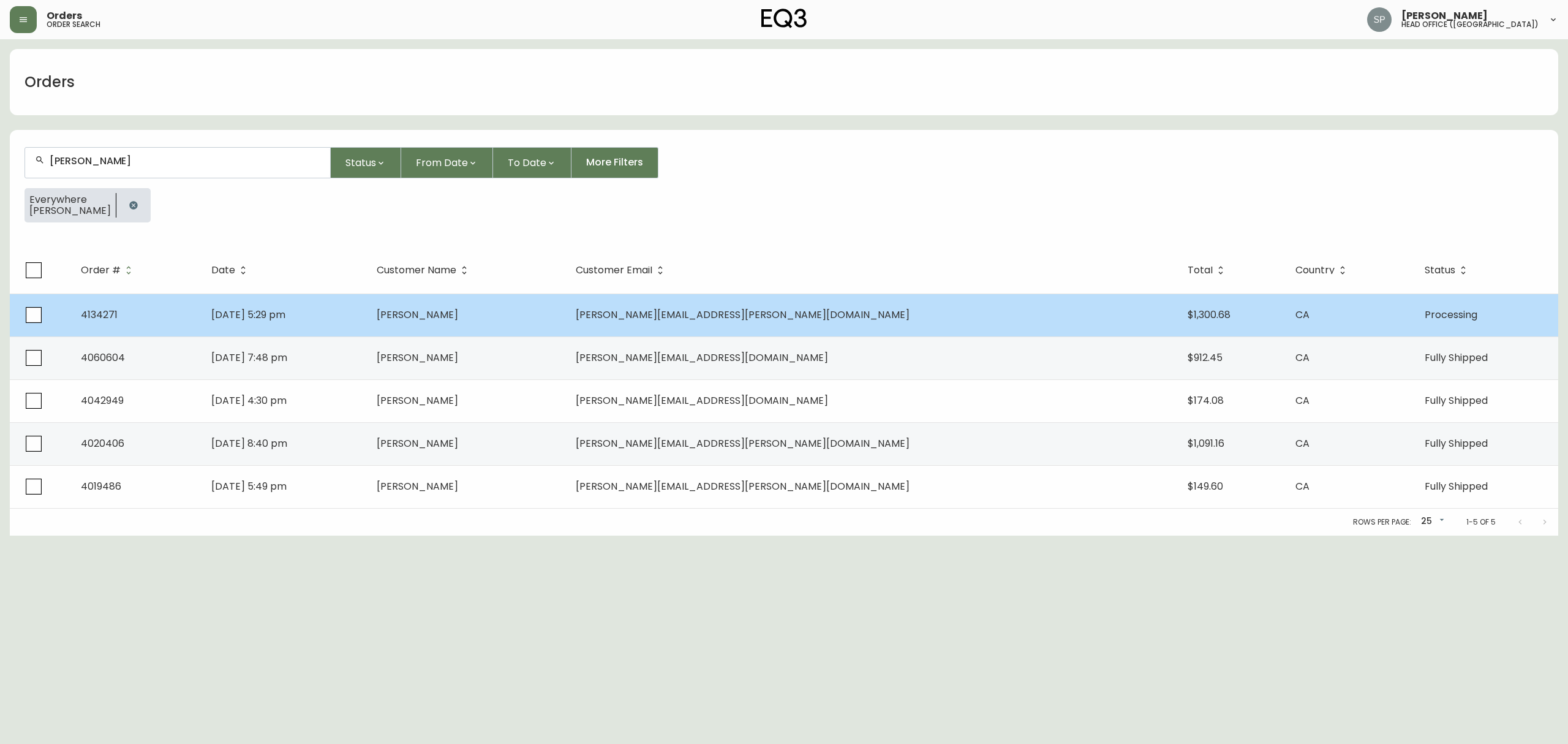
click at [513, 327] on td "[PERSON_NAME]" at bounding box center [467, 315] width 199 height 43
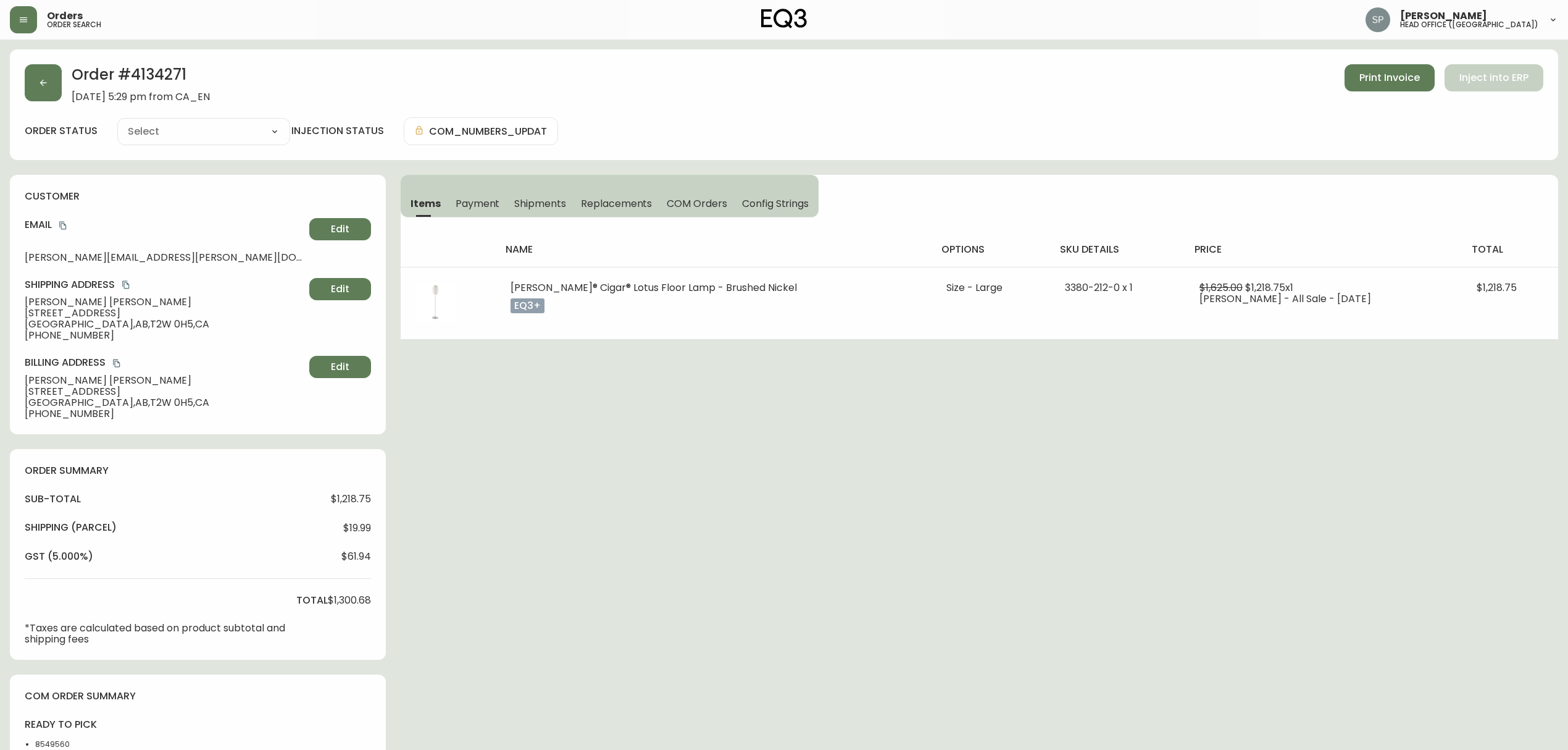
type input "Processing"
select select "PROCESSING"
click at [548, 205] on span "Shipments" at bounding box center [540, 203] width 52 height 13
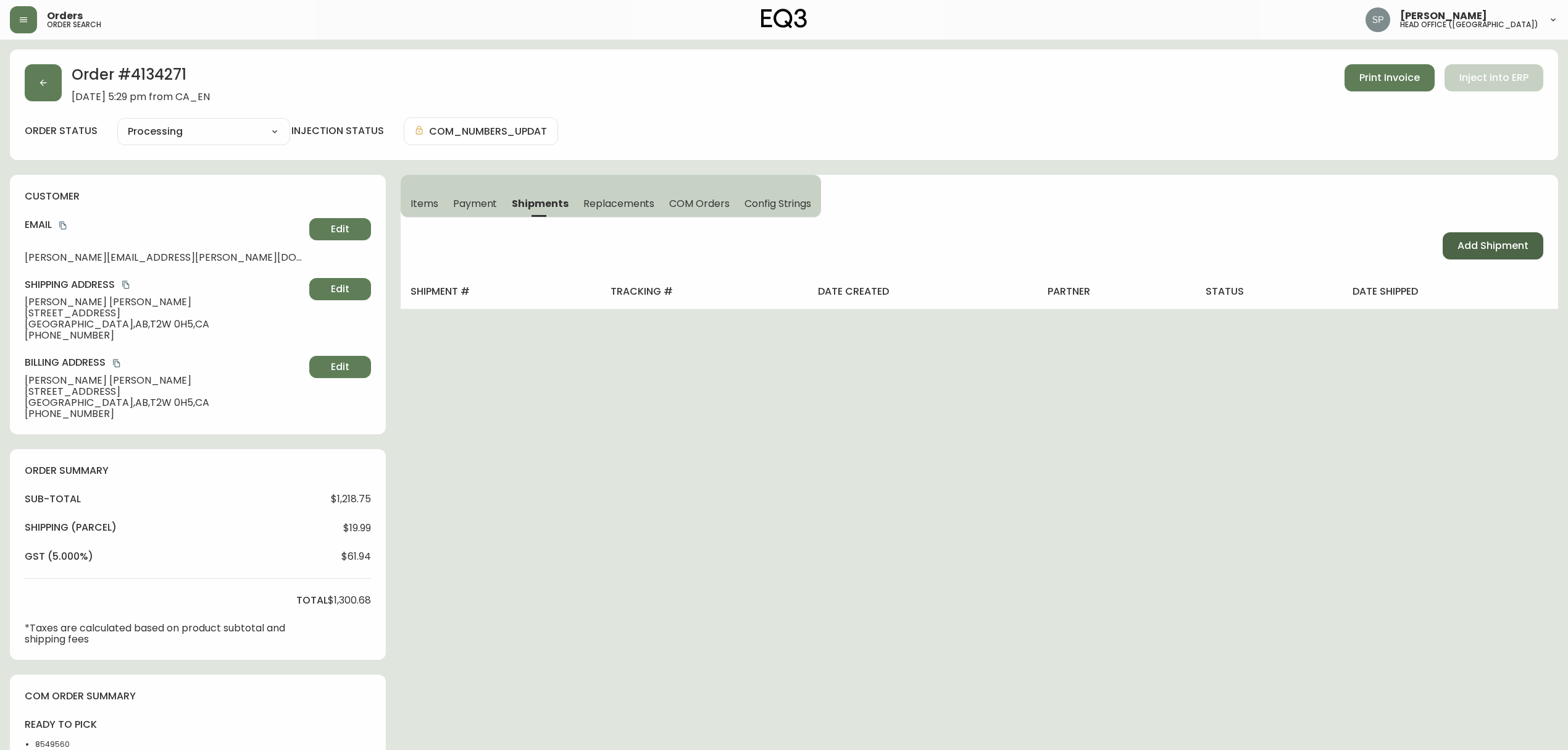
click at [1475, 250] on span "Add Shipment" at bounding box center [1493, 245] width 71 height 14
select select "PENDING"
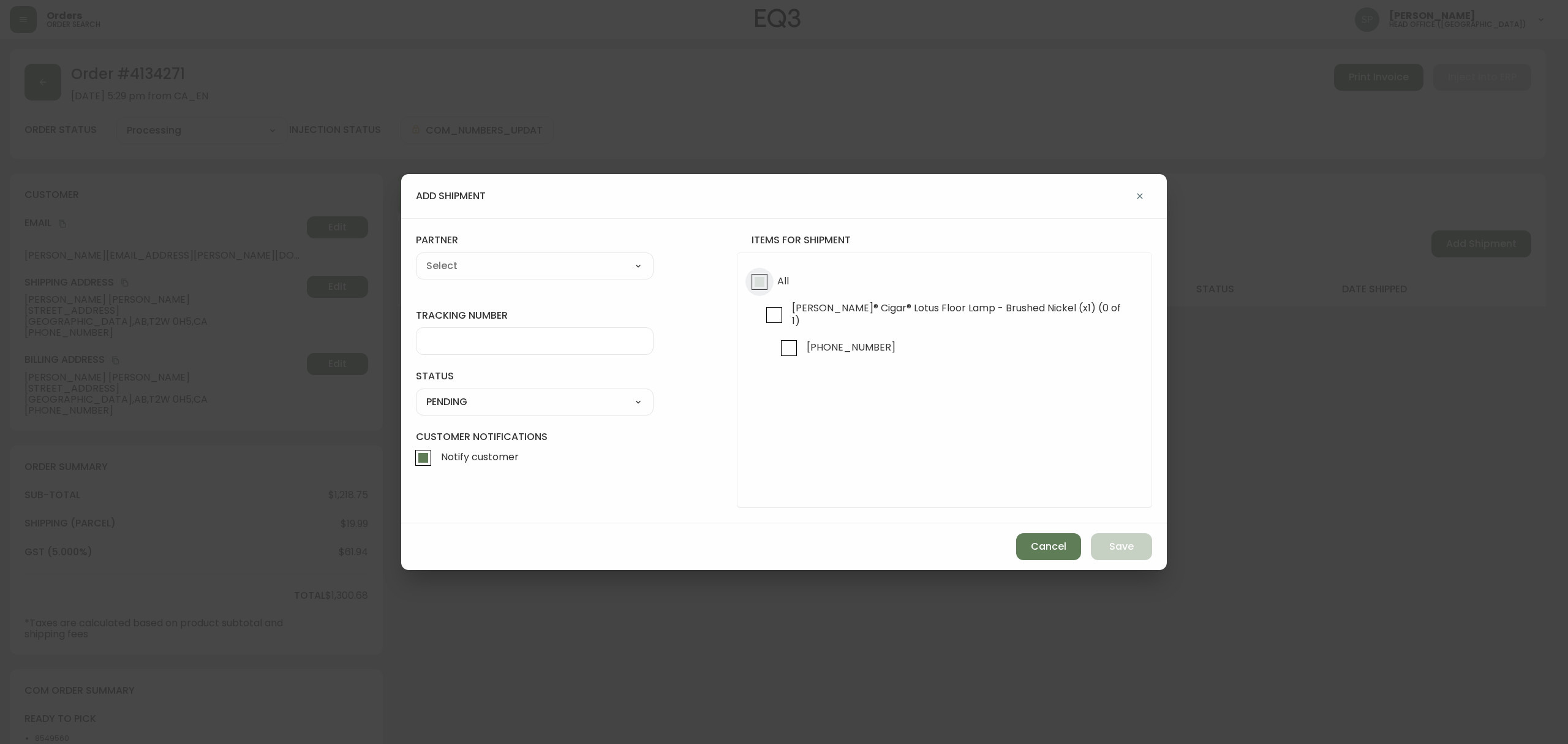
click at [753, 271] on input "All" at bounding box center [760, 282] width 28 height 28
checkbox input "true"
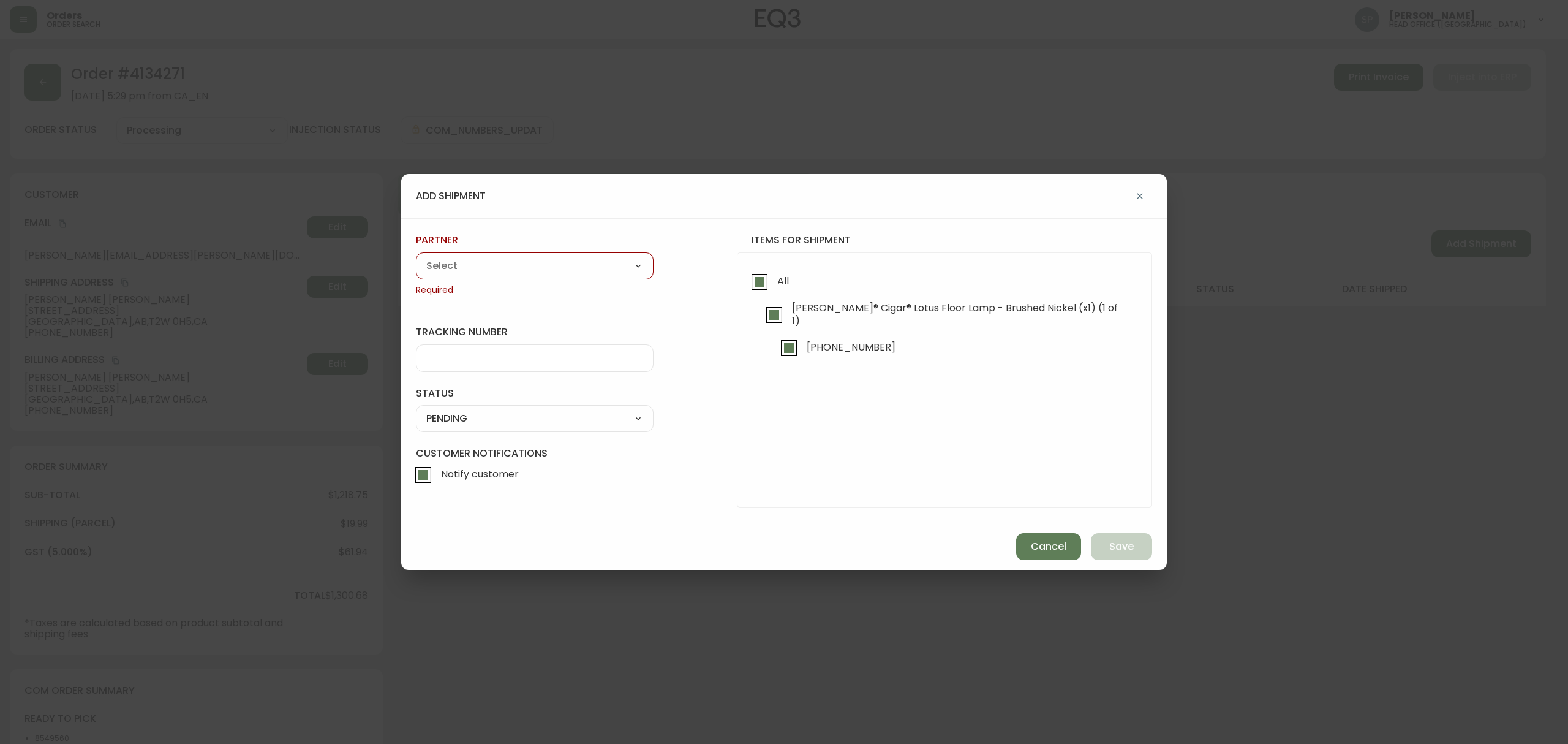
click at [562, 260] on select "A Move to Remember LLC ABF Freight Alero [PERSON_NAME] Canada Post CDS Ceva Log…" at bounding box center [535, 266] width 238 height 18
select select "cjy0azlp7022m0154ggb7toyk"
click at [416, 257] on select "A Move to Remember LLC ABF Freight Alero [PERSON_NAME] Canada Post CDS Ceva Log…" at bounding box center [535, 266] width 238 height 18
type input "[PERSON_NAME]"
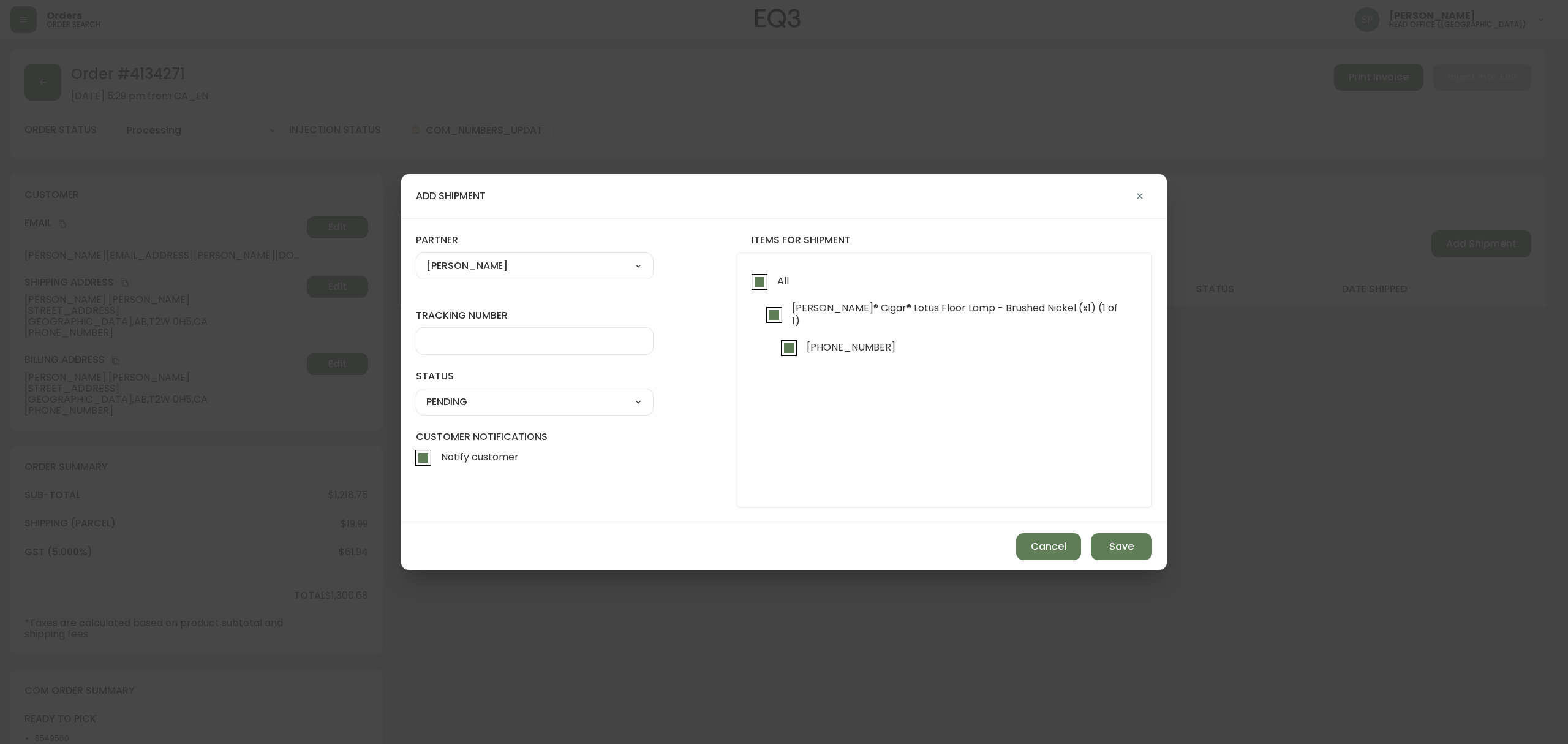
click at [532, 351] on div at bounding box center [535, 341] width 238 height 28
paste input "0001430355"
type input "0001430355"
drag, startPoint x: 520, startPoint y: 393, endPoint x: 538, endPoint y: 397, distance: 18.4
click at [520, 393] on select "SHIPPED PENDING CANCELLED" at bounding box center [535, 402] width 238 height 18
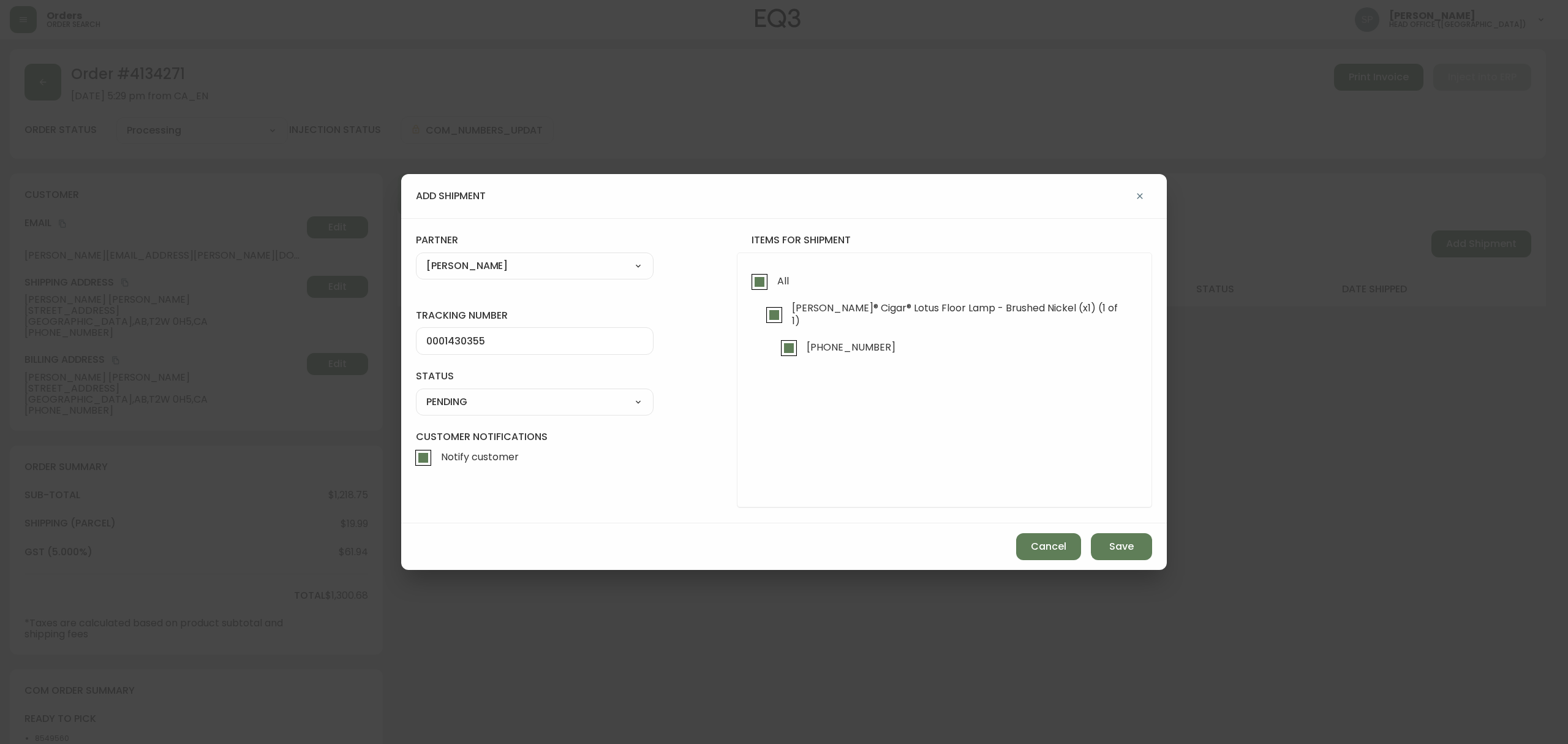
click at [416, 393] on select "SHIPPED PENDING CANCELLED" at bounding box center [535, 402] width 238 height 18
select select "PENDING"
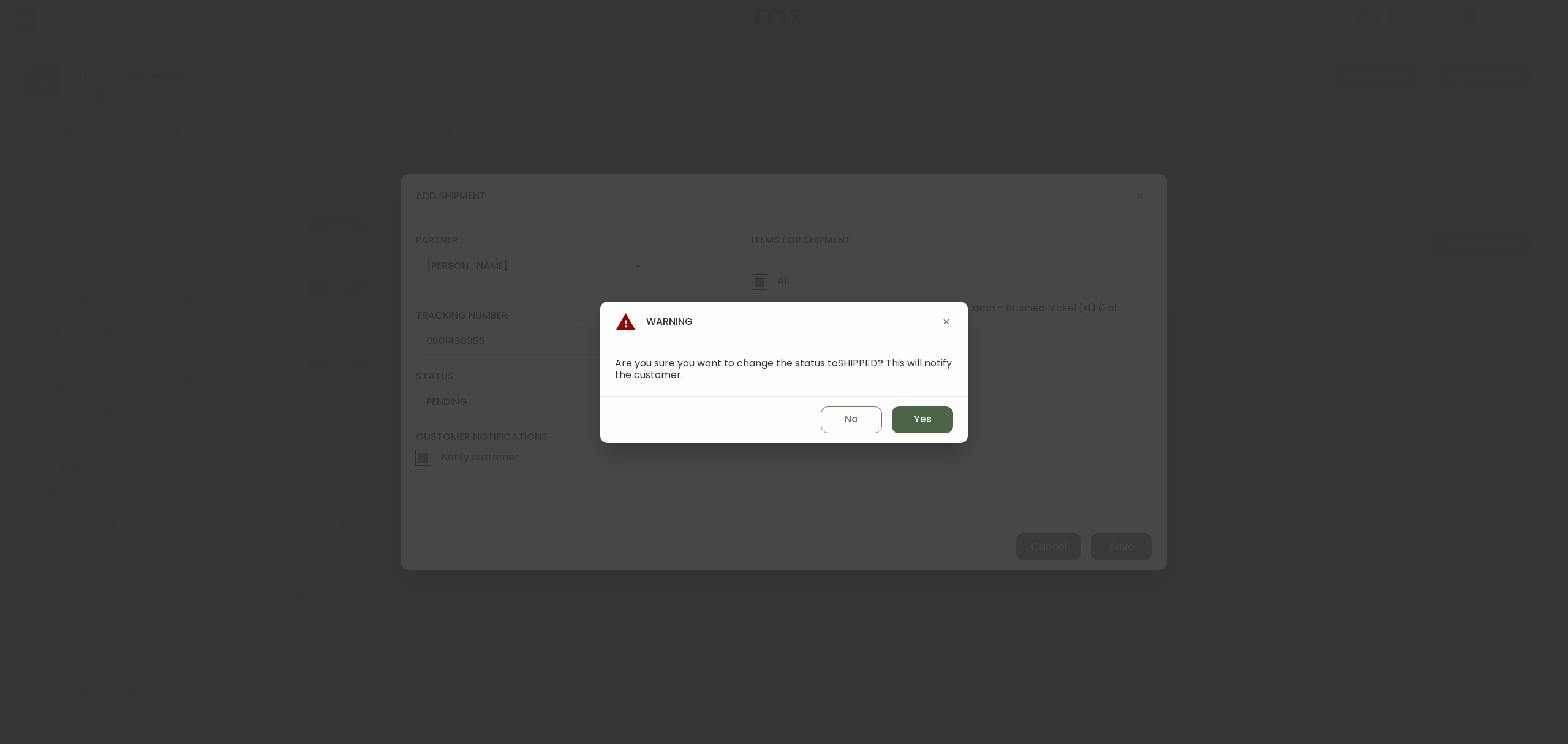
click at [930, 420] on span "Yes" at bounding box center [922, 419] width 18 height 13
type input "SHIPPED"
select select "SHIPPED"
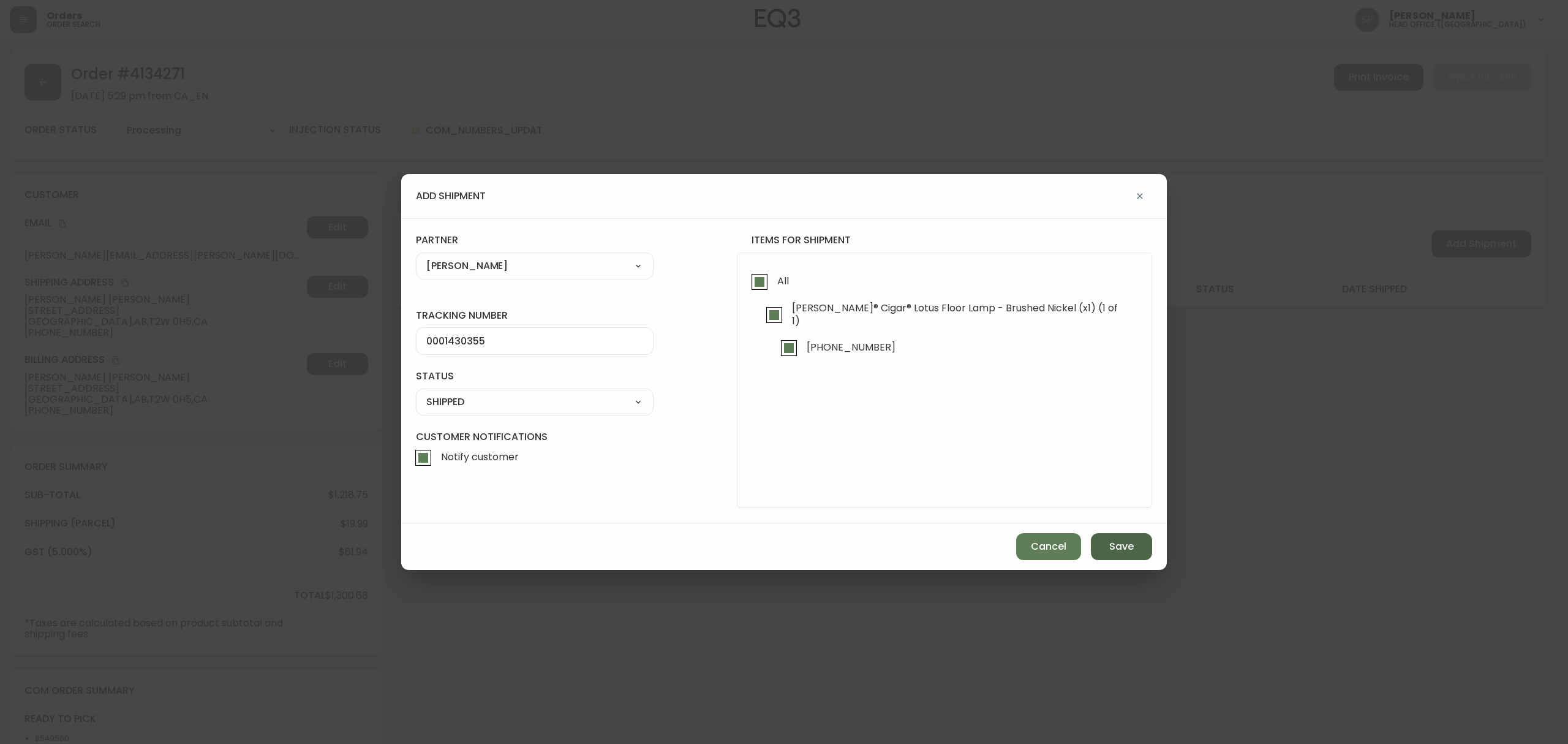
click at [1145, 540] on button "Save" at bounding box center [1122, 547] width 62 height 27
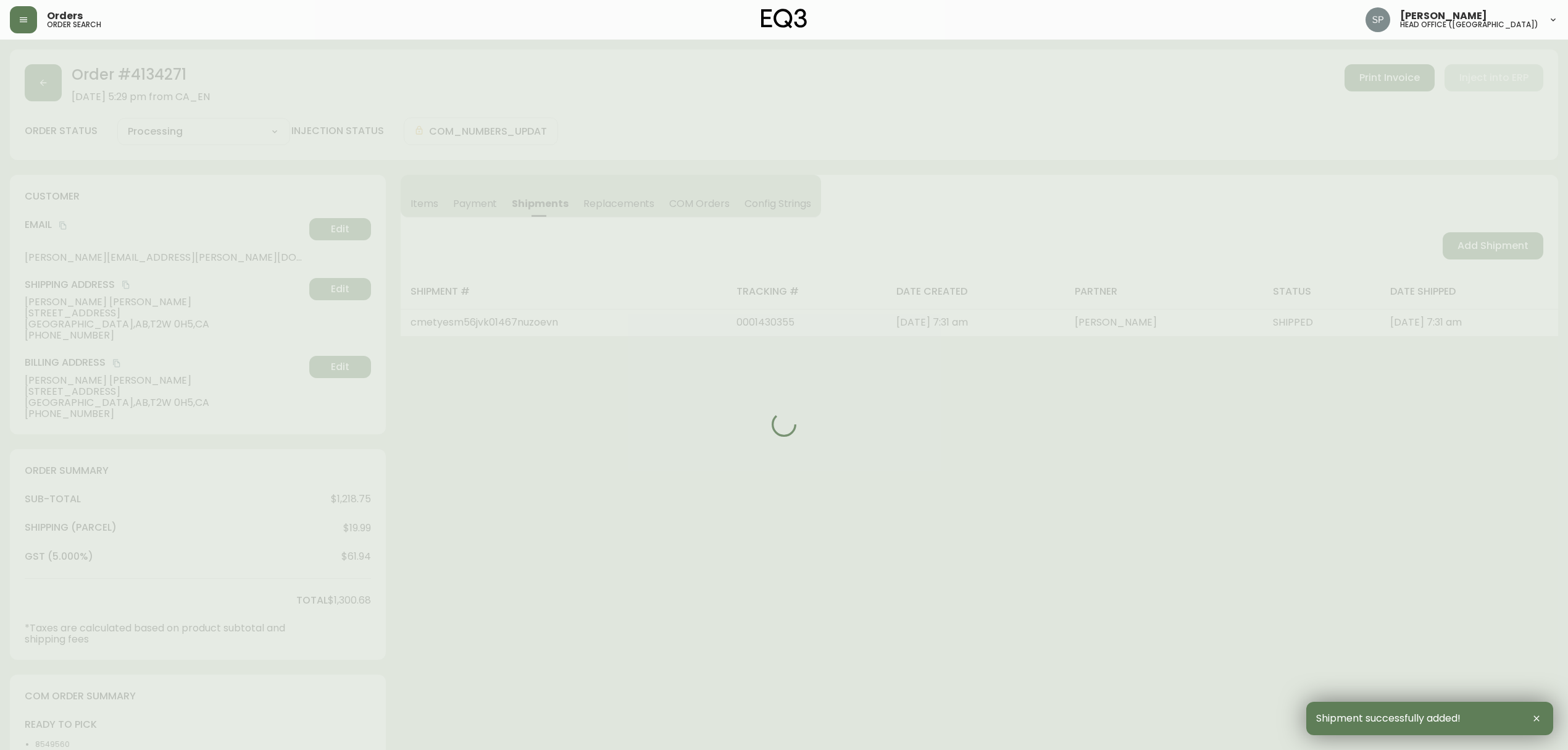
type input "Fully Shipped"
select select "FULLY_SHIPPED"
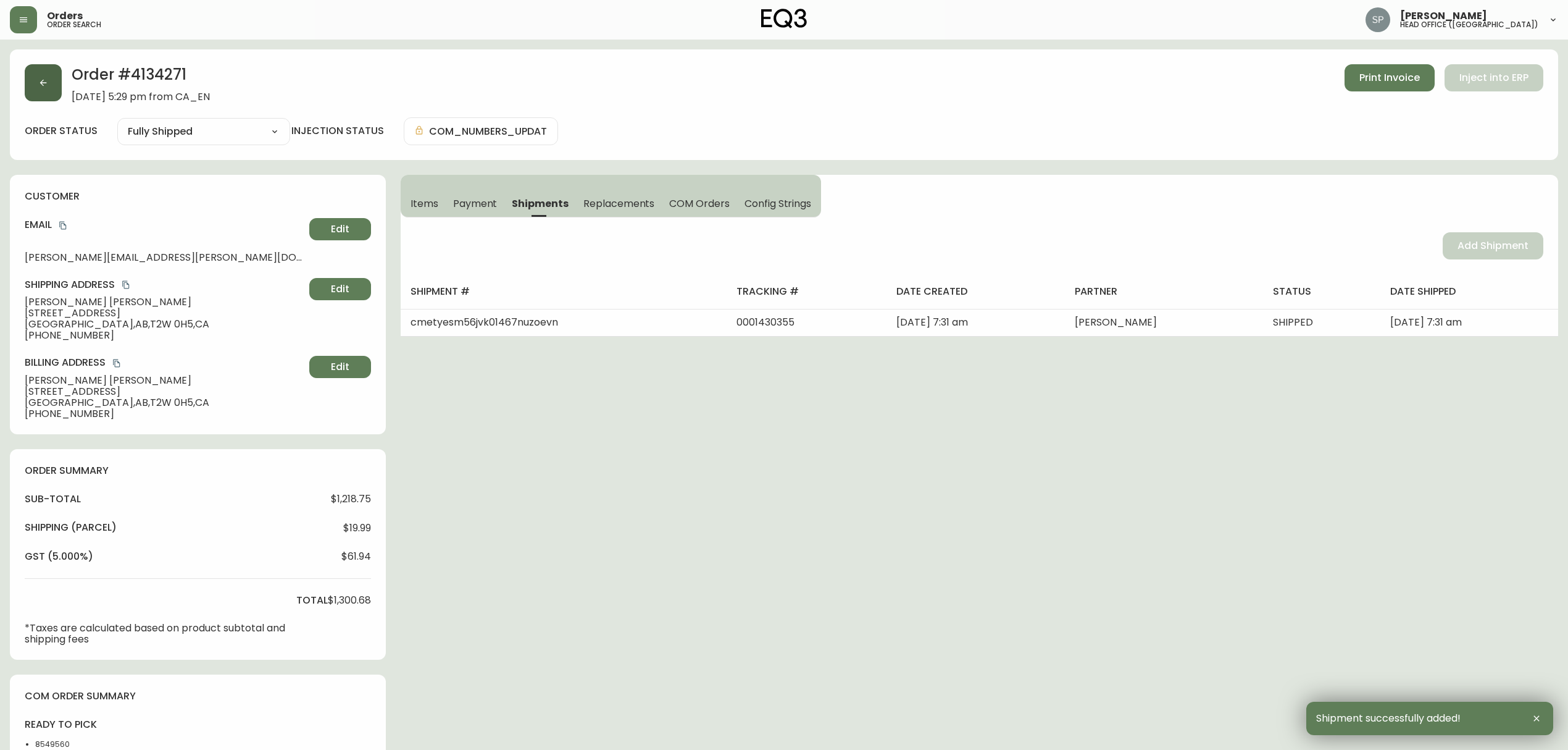
click at [59, 90] on button "button" at bounding box center [43, 83] width 37 height 37
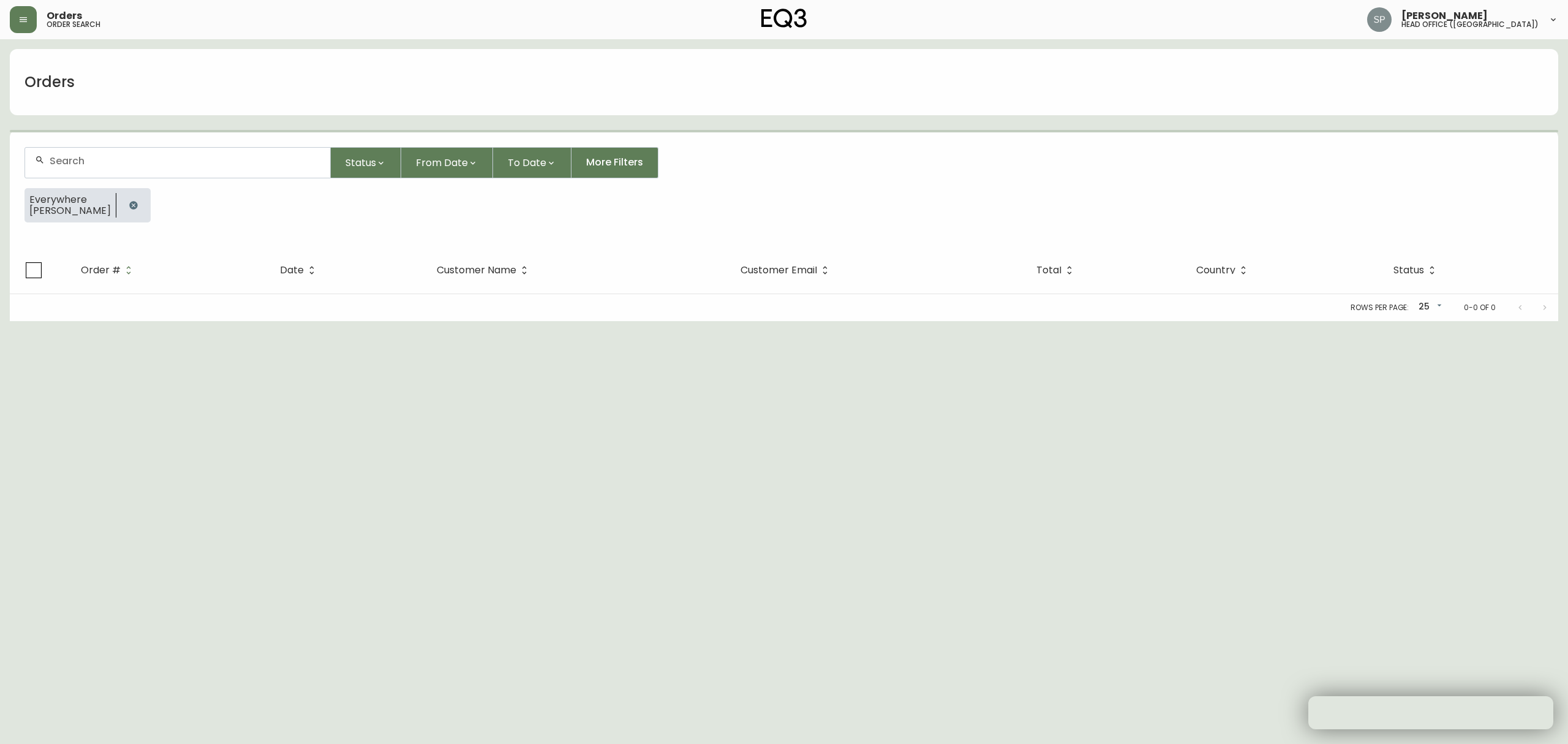
click at [153, 161] on input "text" at bounding box center [185, 161] width 271 height 11
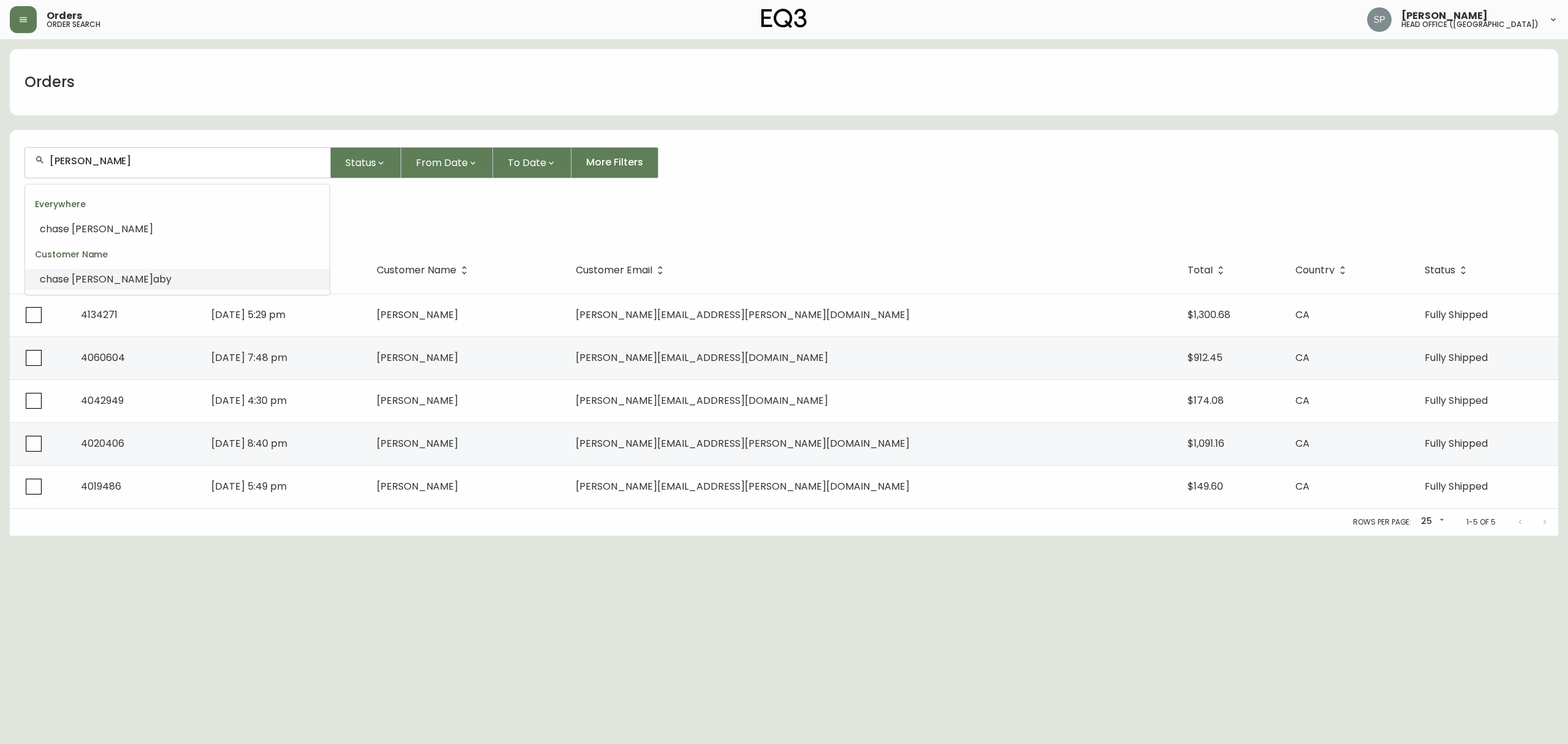
click at [153, 282] on span "aby" at bounding box center [163, 279] width 18 height 14
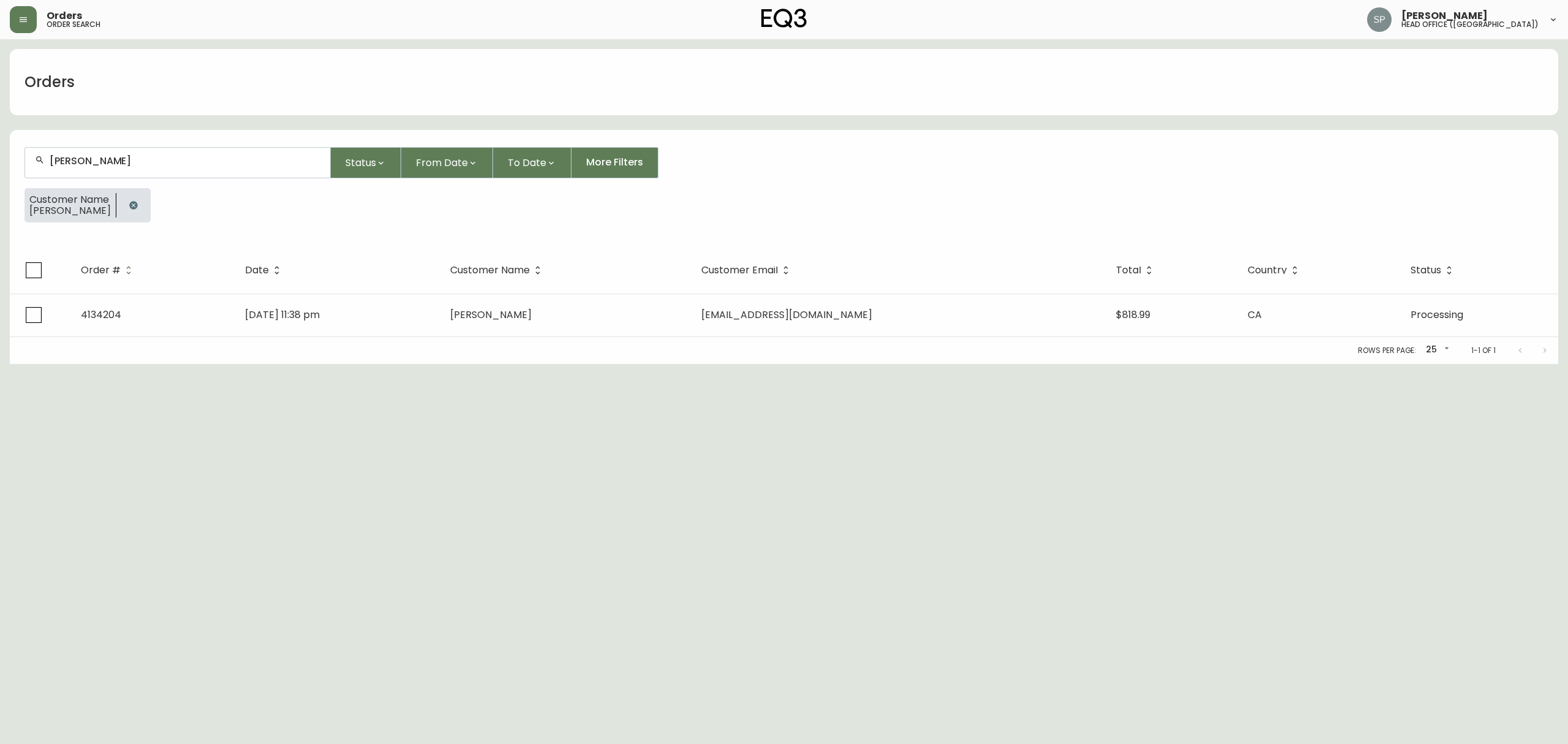
type input "[PERSON_NAME]"
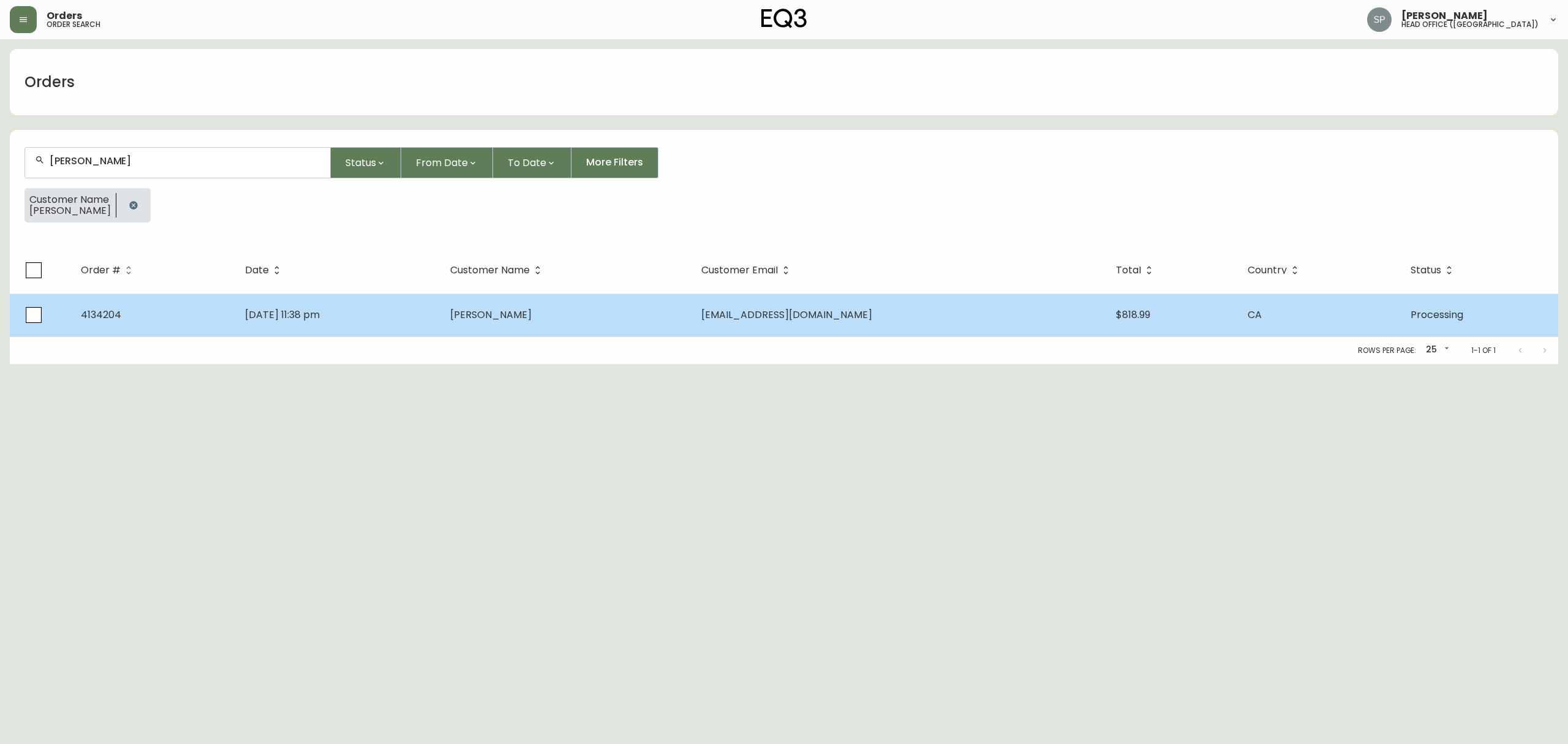
click at [691, 307] on td "[PERSON_NAME]" at bounding box center [566, 315] width 250 height 43
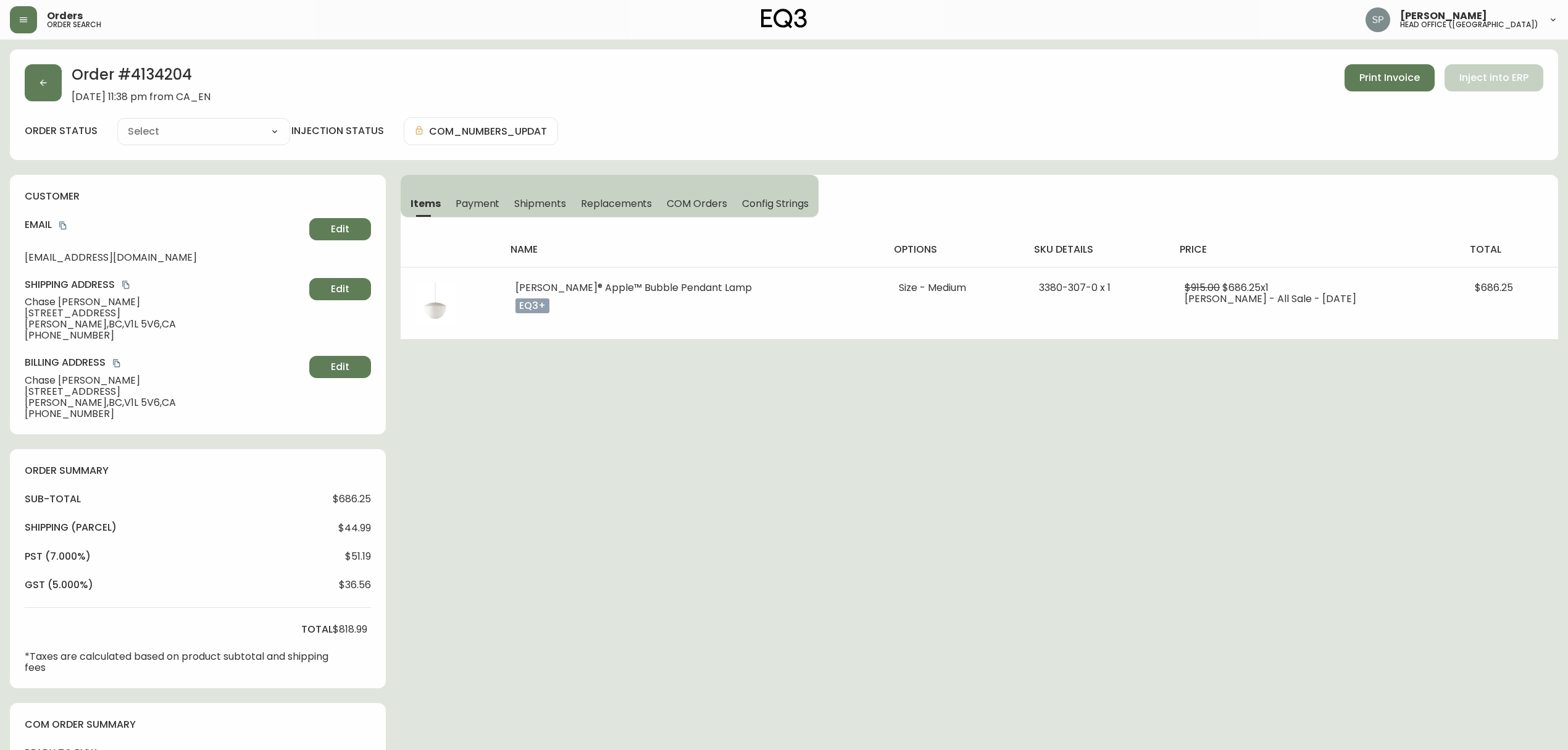
type input "Processing"
select select "PROCESSING"
drag, startPoint x: 541, startPoint y: 208, endPoint x: 832, endPoint y: 215, distance: 291.1
click at [541, 210] on span "Shipments" at bounding box center [540, 203] width 52 height 13
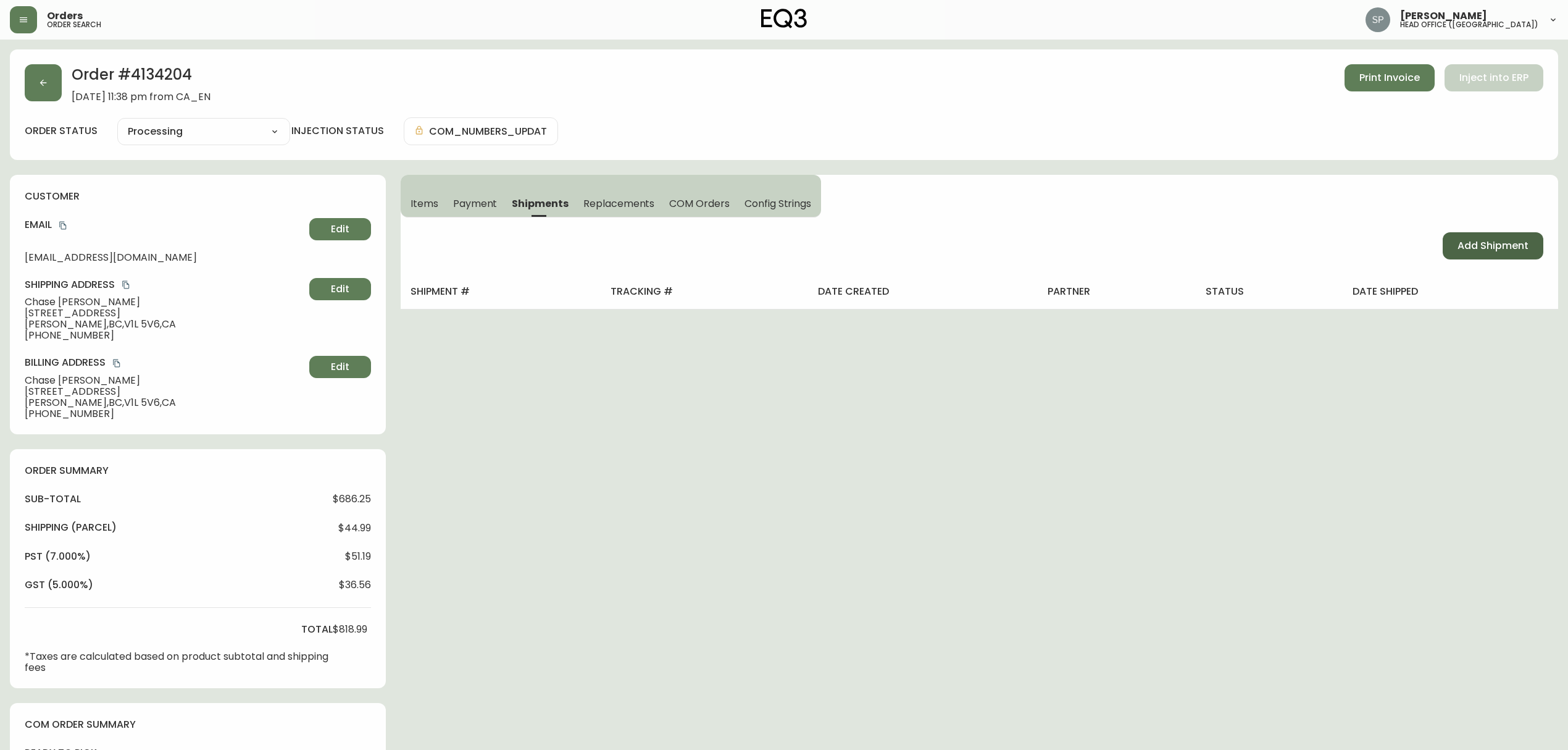
click at [1499, 255] on button "Add Shipment" at bounding box center [1492, 246] width 100 height 27
select select "PENDING"
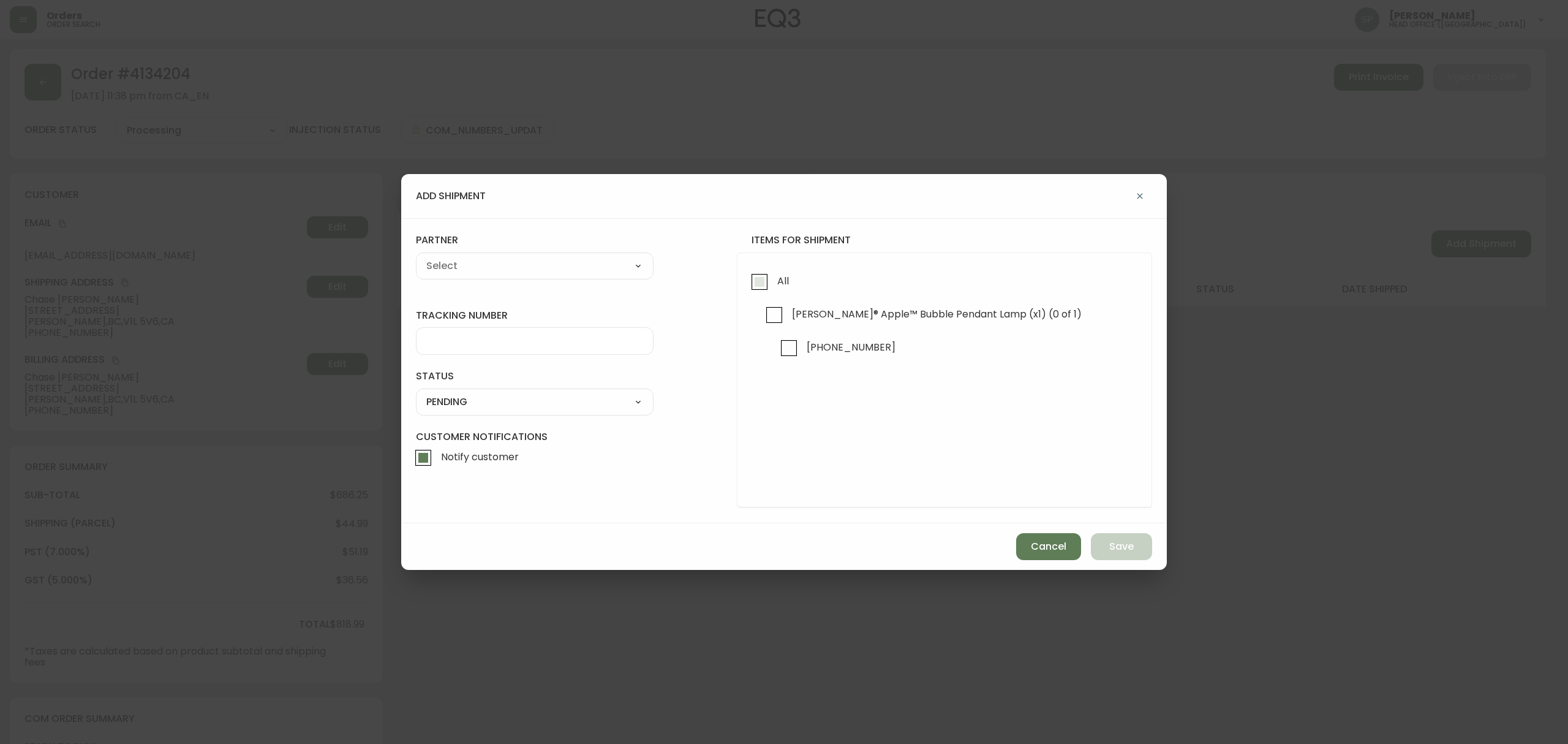
click at [767, 281] on input "All" at bounding box center [760, 282] width 28 height 28
checkbox input "true"
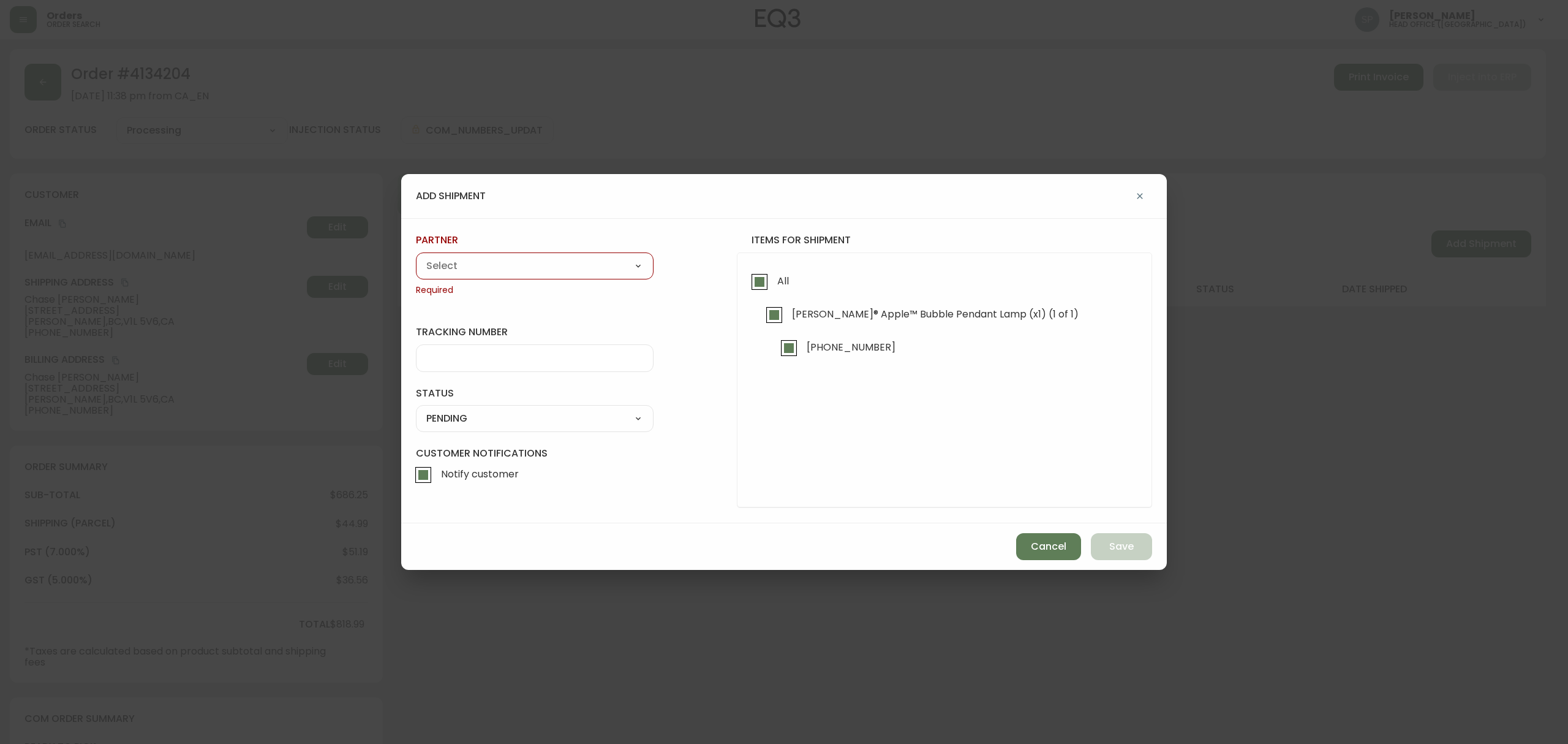
click at [532, 281] on div "partner A Move to Remember LLC ABF Freight Alero [PERSON_NAME] Canada Post CDS …" at bounding box center [535, 265] width 238 height 62
click at [530, 271] on select "A Move to Remember LLC ABF Freight Alero [PERSON_NAME] Canada Post CDS Ceva Log…" at bounding box center [535, 266] width 238 height 18
select select "cjy0azlp7022m0154ggb7toyk"
click at [416, 257] on select "A Move to Remember LLC ABF Freight Alero [PERSON_NAME] Canada Post CDS Ceva Log…" at bounding box center [535, 266] width 238 height 18
type input "[PERSON_NAME]"
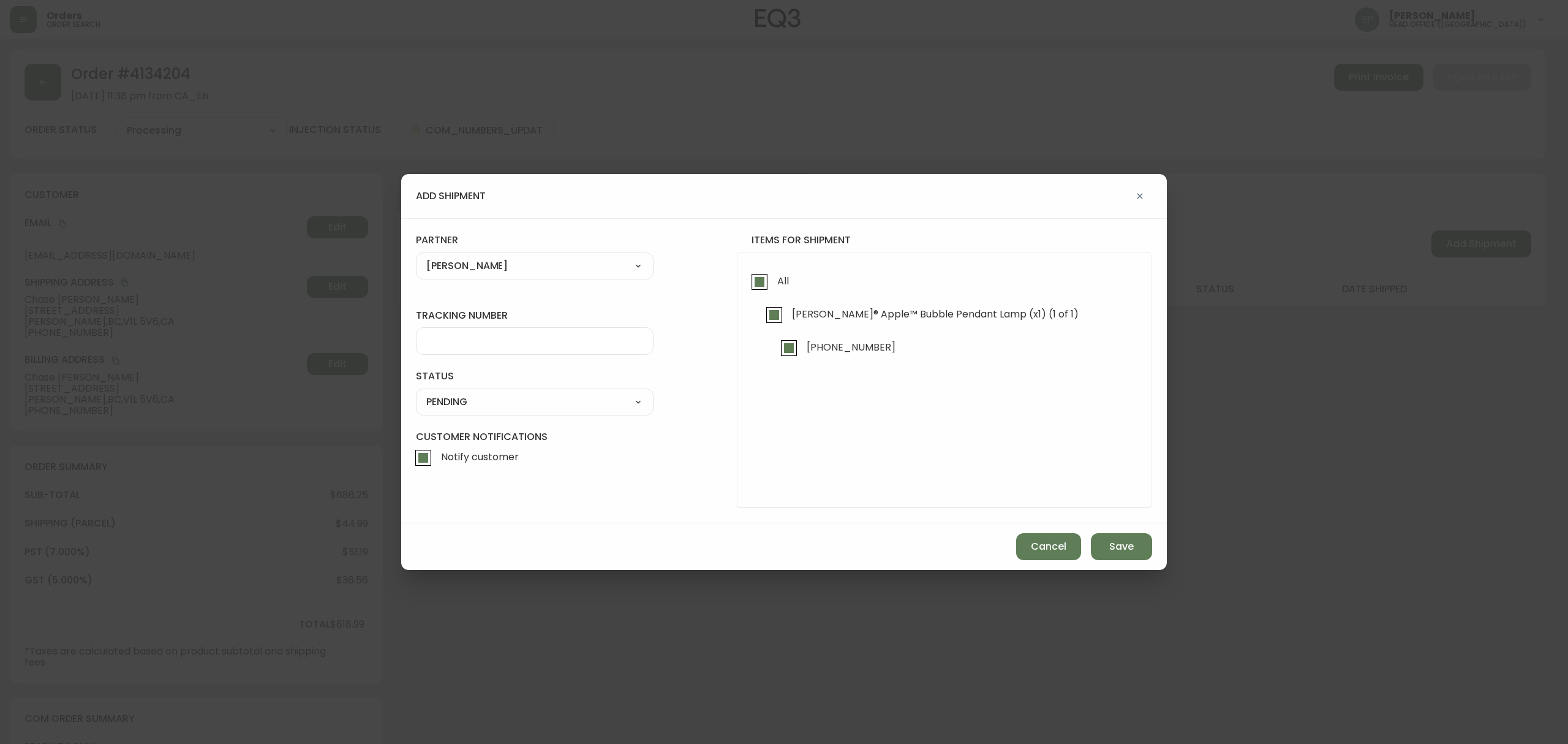
click at [485, 344] on input "tracking number" at bounding box center [535, 341] width 217 height 11
paste input "0001429833"
type input "0001429833"
click at [501, 400] on select "SHIPPED PENDING CANCELLED" at bounding box center [535, 402] width 238 height 18
click at [416, 393] on select "SHIPPED PENDING CANCELLED" at bounding box center [535, 402] width 238 height 18
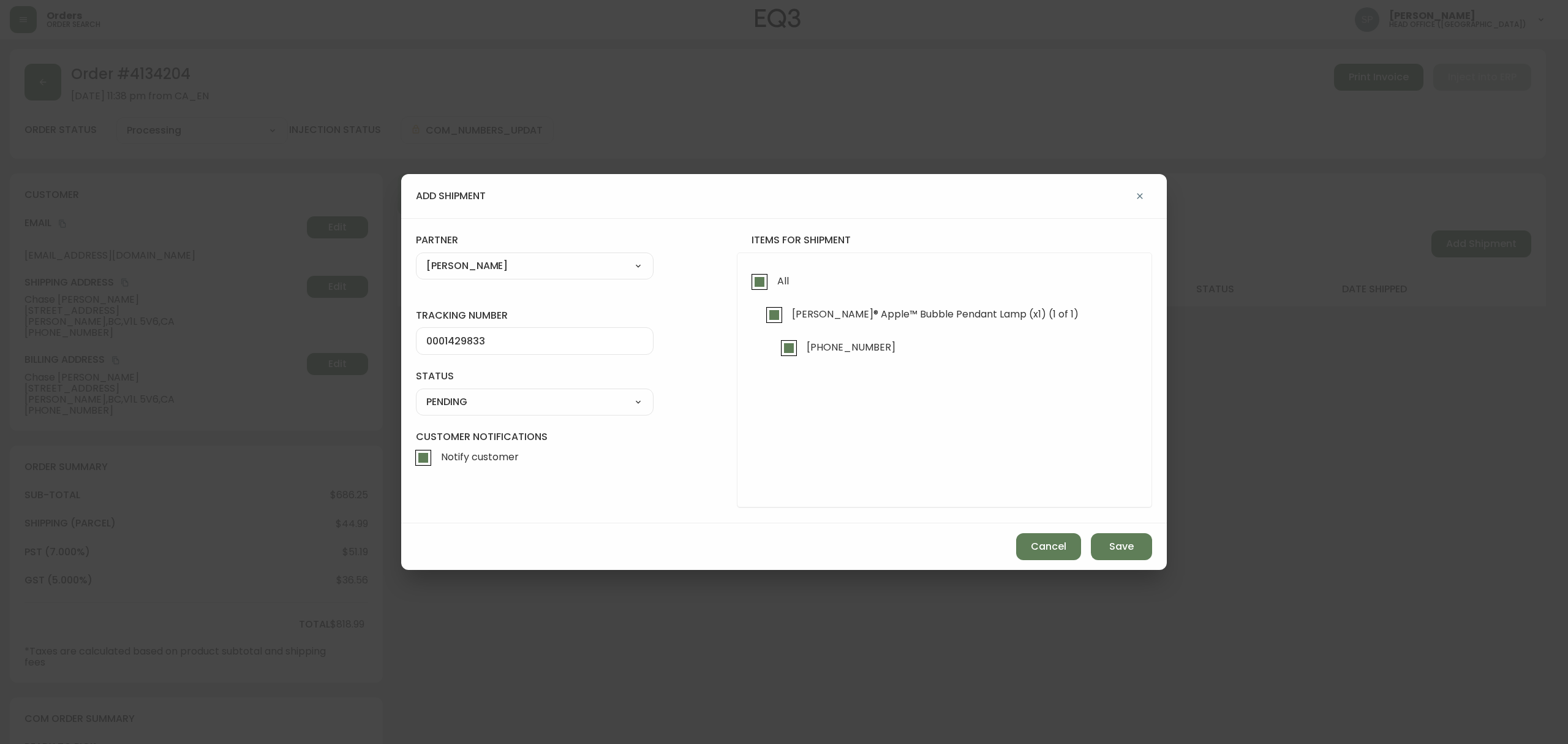
select select "PENDING"
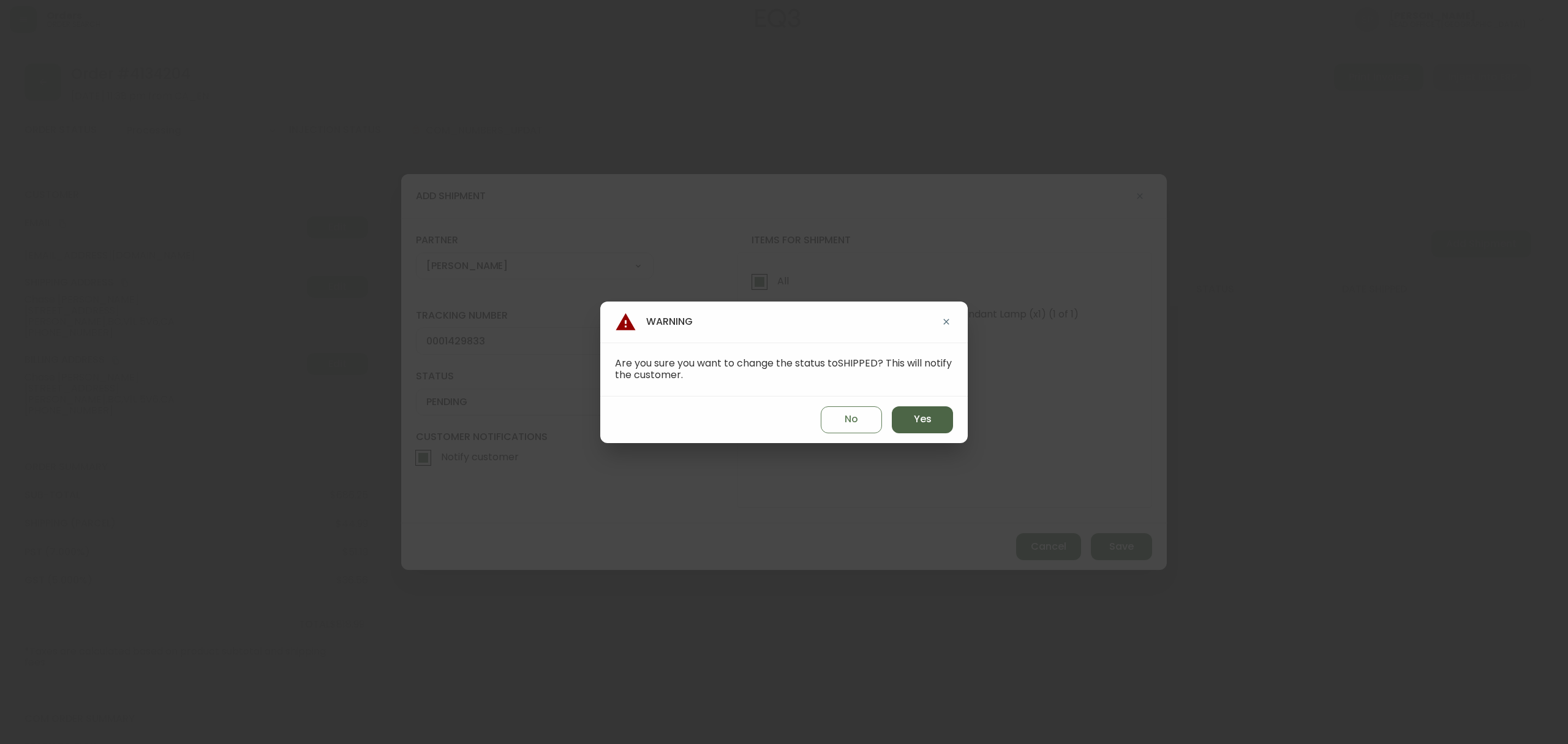
click at [949, 433] on button "Yes" at bounding box center [922, 419] width 62 height 27
type input "SHIPPED"
select select "SHIPPED"
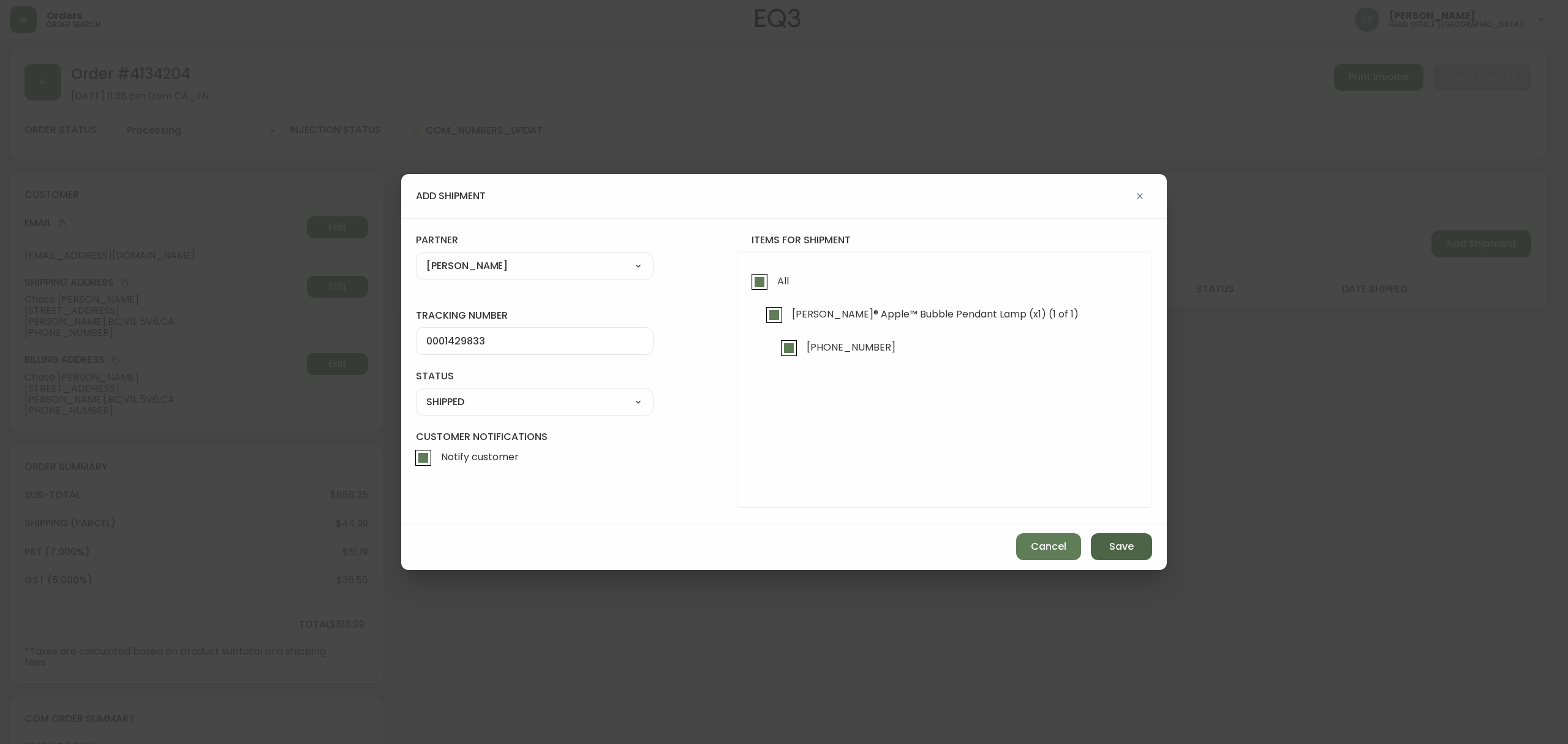
drag, startPoint x: 1125, startPoint y: 555, endPoint x: 1099, endPoint y: 537, distance: 31.6
click at [1124, 555] on button "Save" at bounding box center [1122, 547] width 62 height 27
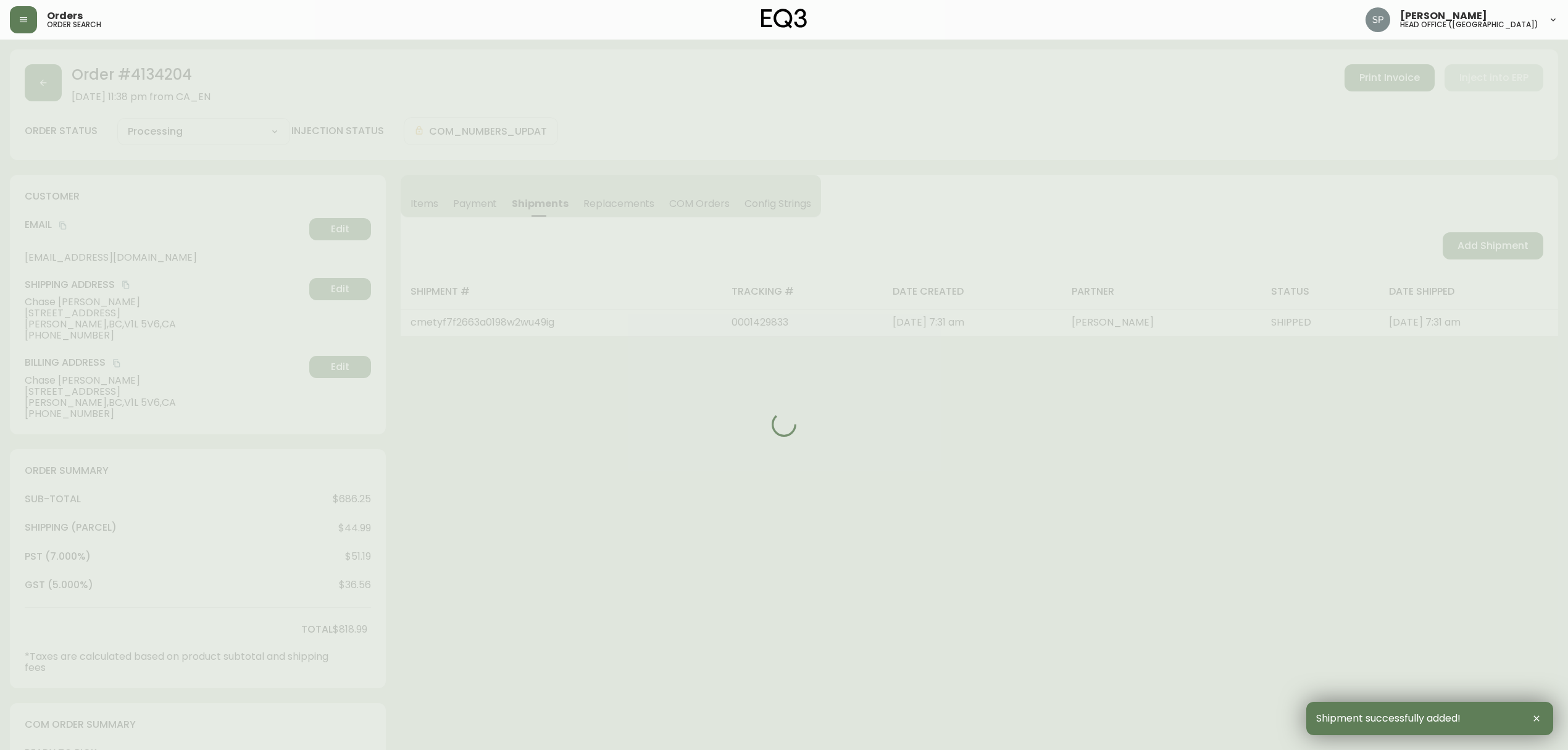
type input "Fully Shipped"
select select "FULLY_SHIPPED"
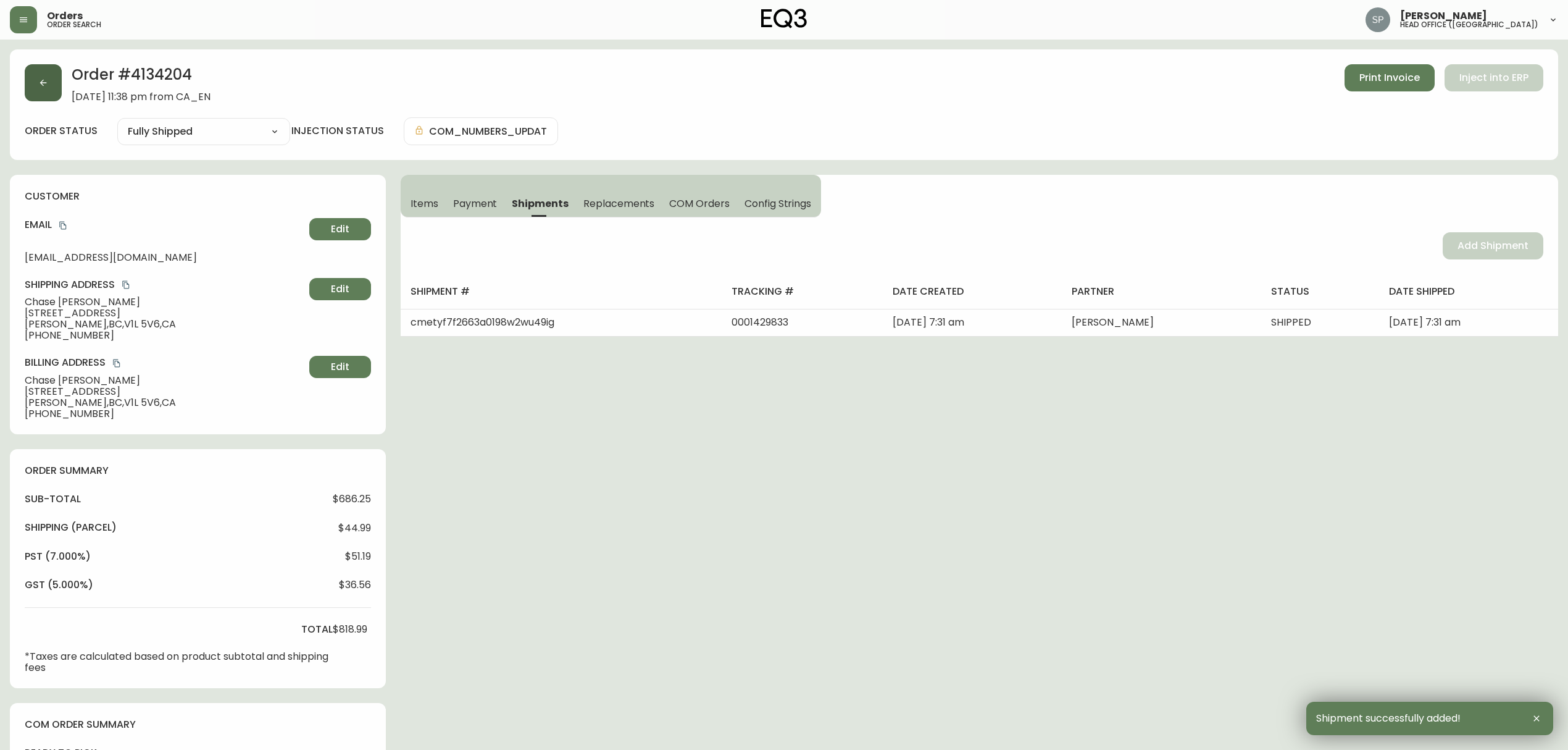
click at [37, 81] on button "button" at bounding box center [43, 83] width 37 height 37
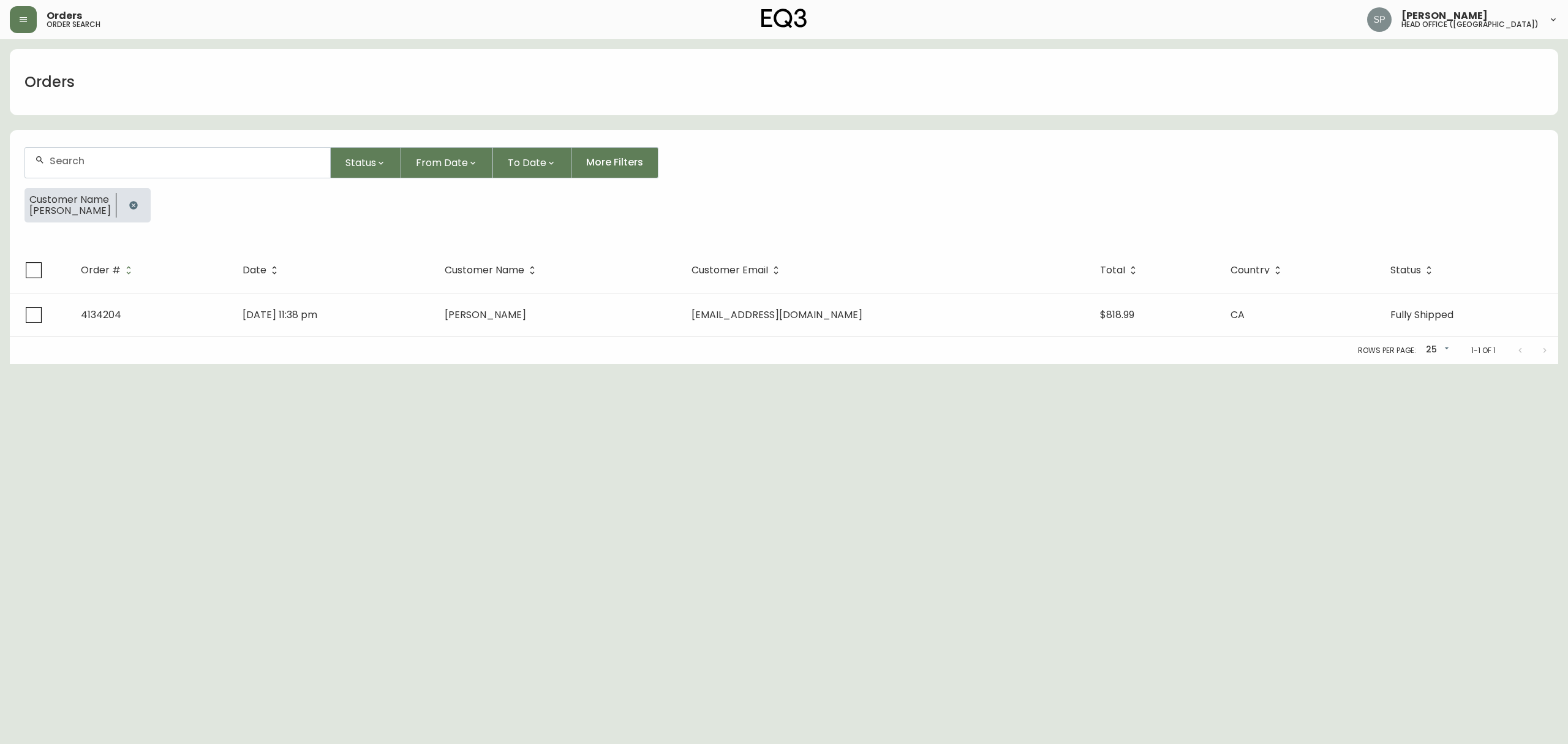
click at [182, 163] on input "text" at bounding box center [185, 161] width 271 height 11
click at [115, 275] on li "[PERSON_NAME]" at bounding box center [178, 279] width 304 height 21
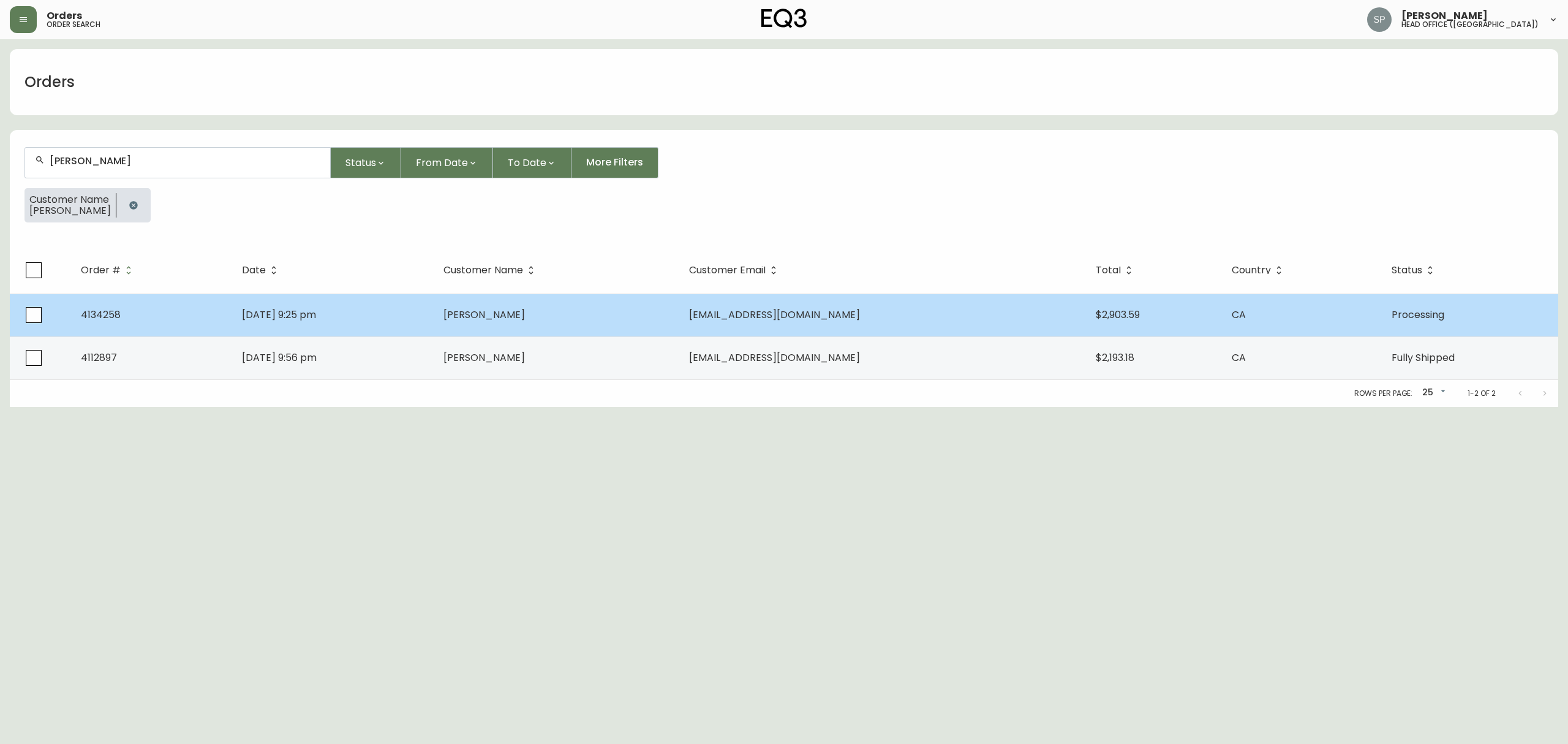
type input "[PERSON_NAME]"
click at [547, 335] on td "[PERSON_NAME]" at bounding box center [556, 315] width 245 height 43
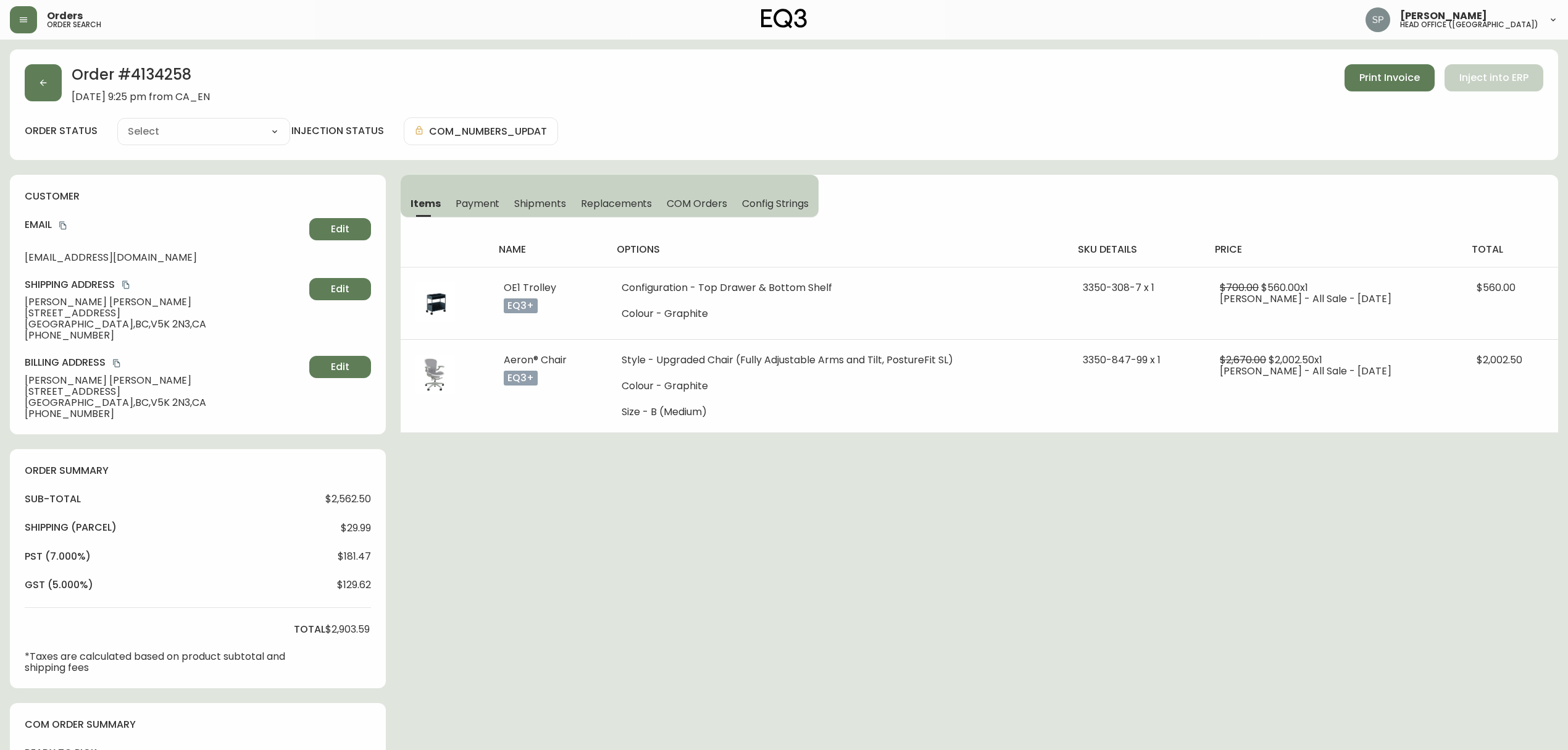
type input "Processing"
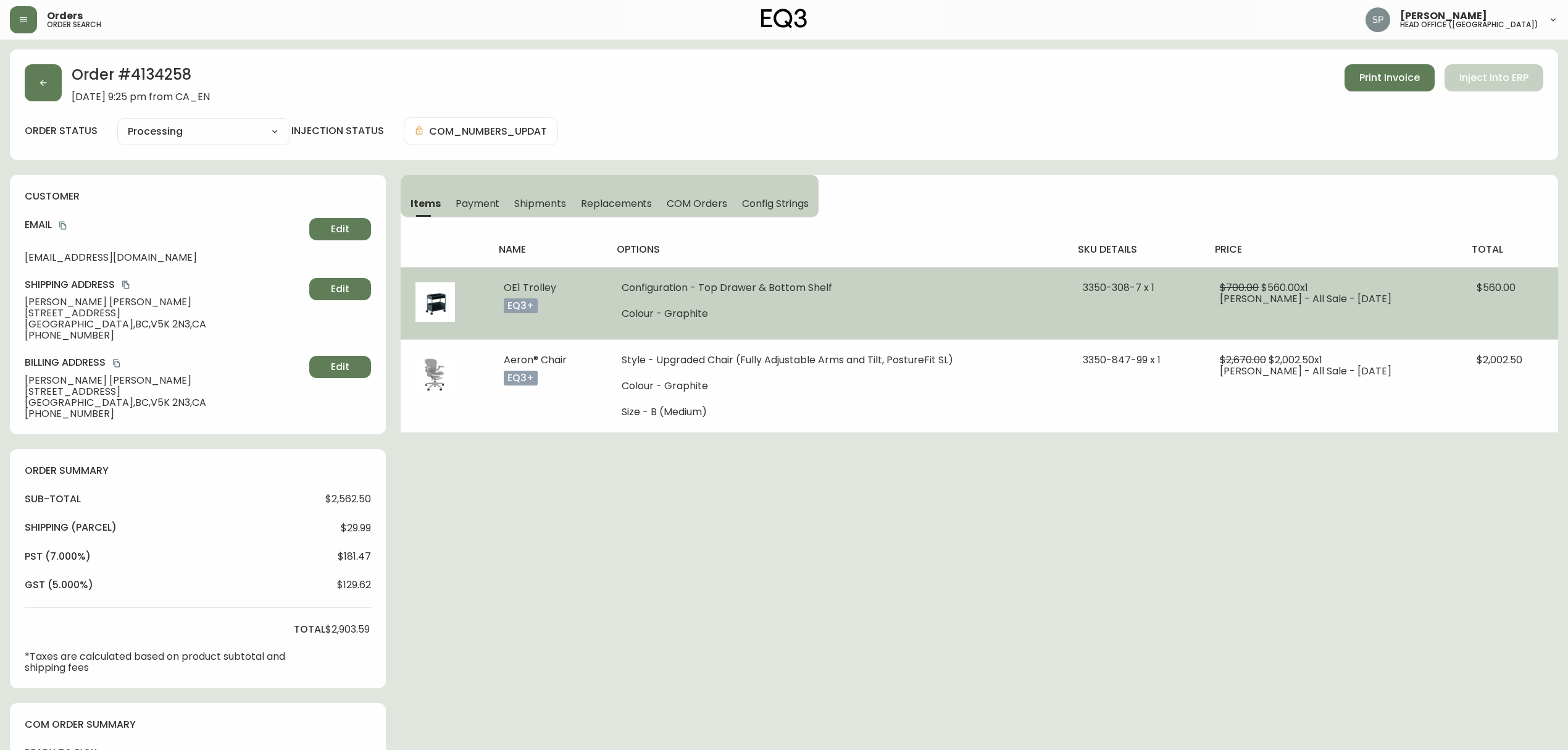
select select "PROCESSING"
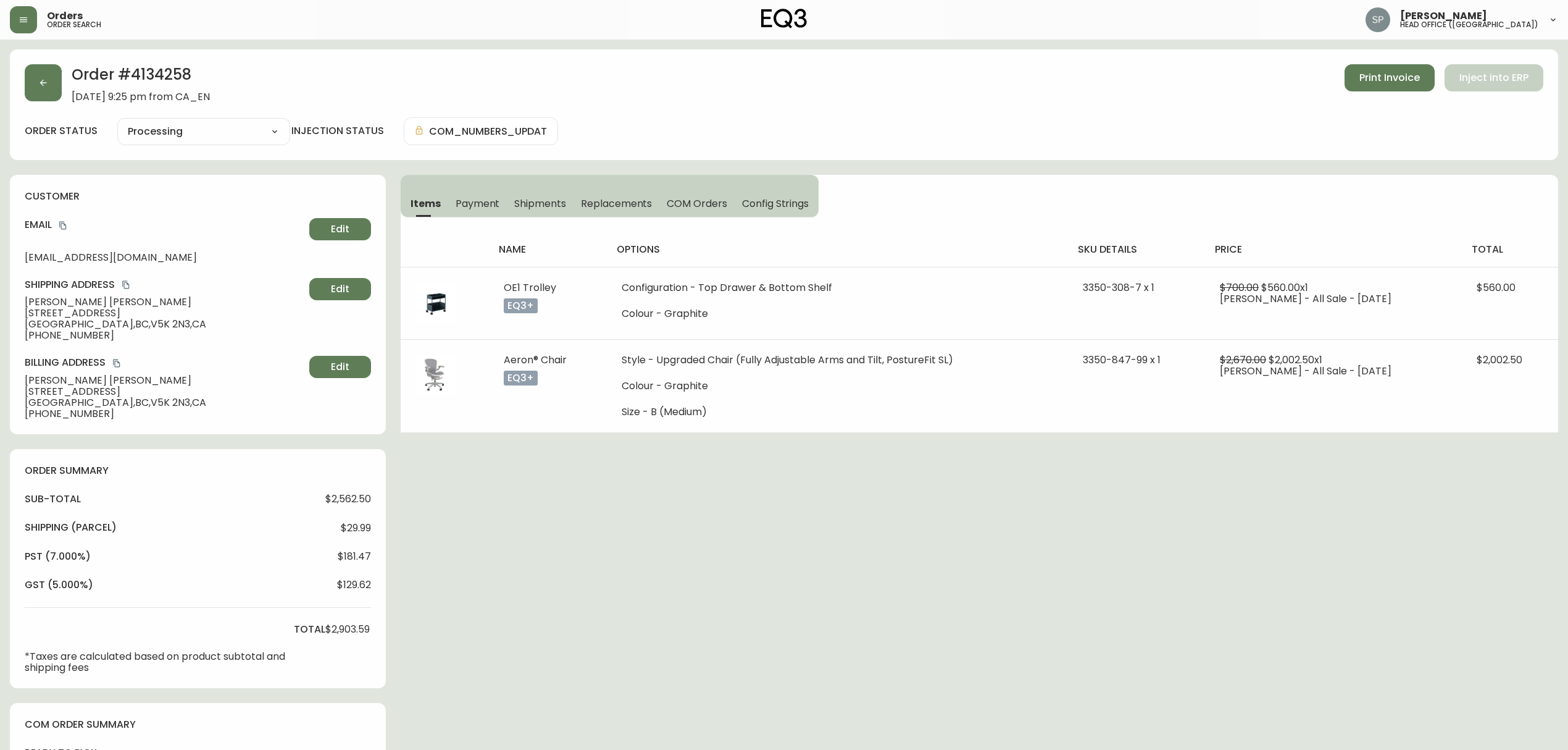
click at [545, 201] on span "Shipments" at bounding box center [540, 203] width 52 height 13
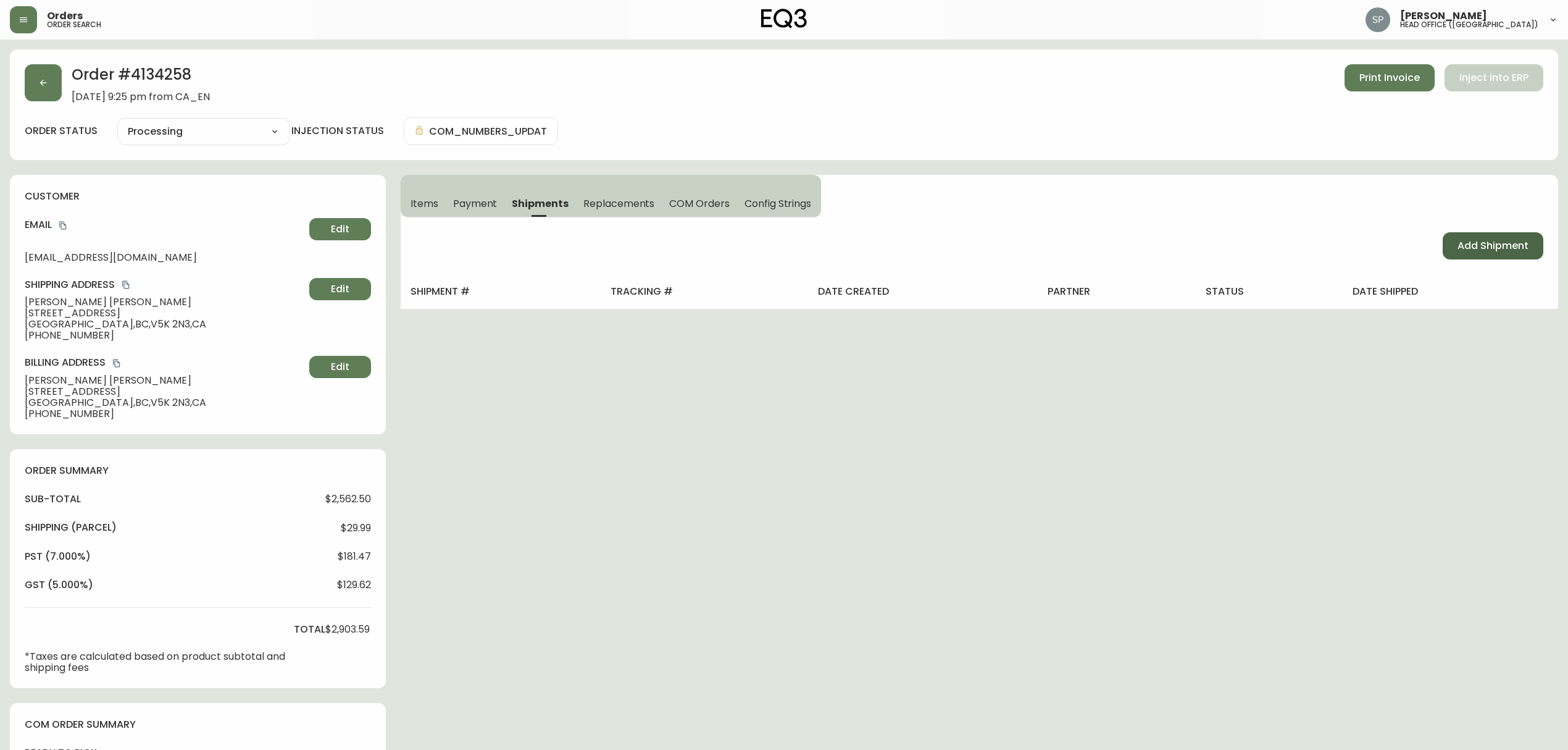
click at [1492, 240] on span "Add Shipment" at bounding box center [1493, 245] width 71 height 14
select select "PENDING"
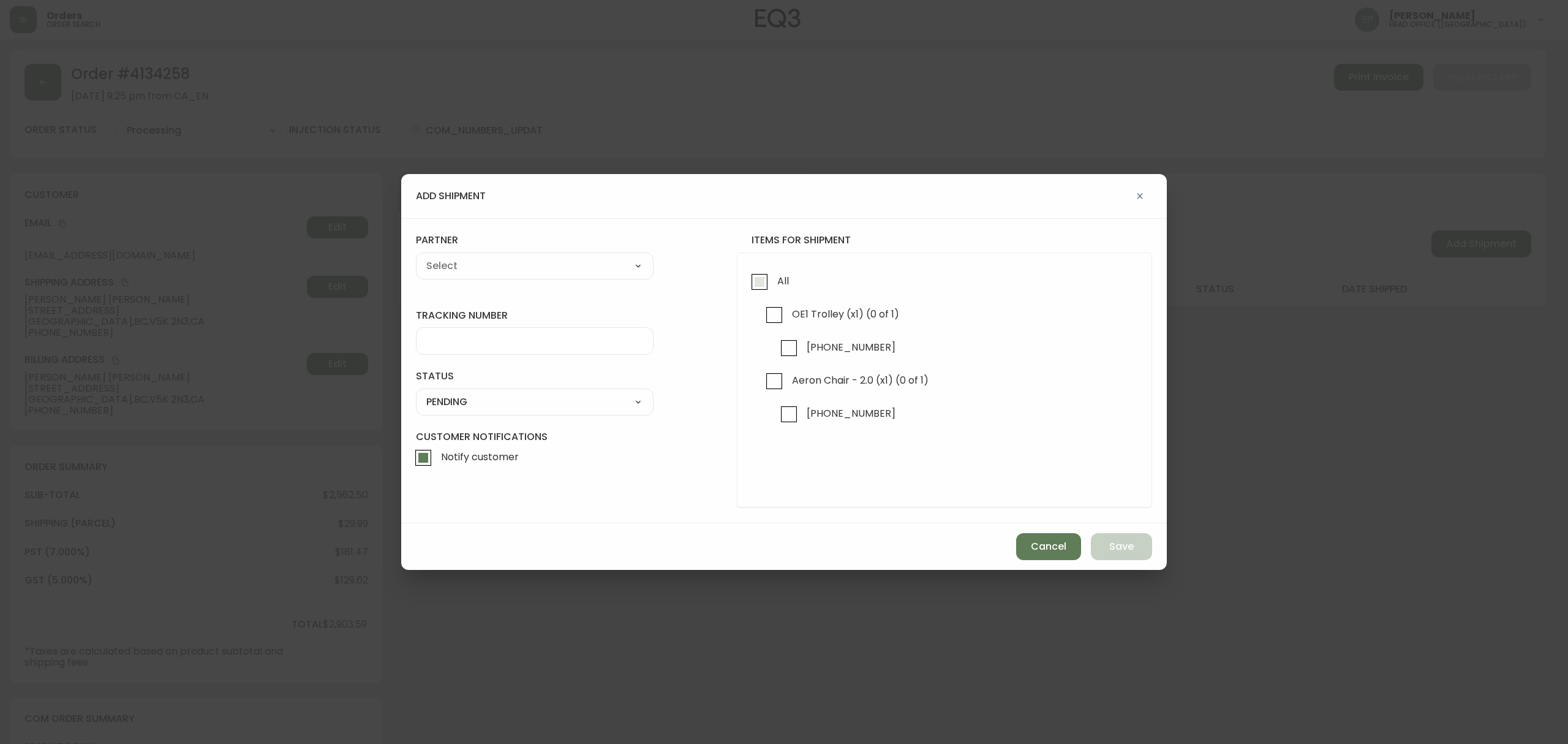
click at [748, 283] on input "All" at bounding box center [760, 282] width 28 height 28
checkbox input "true"
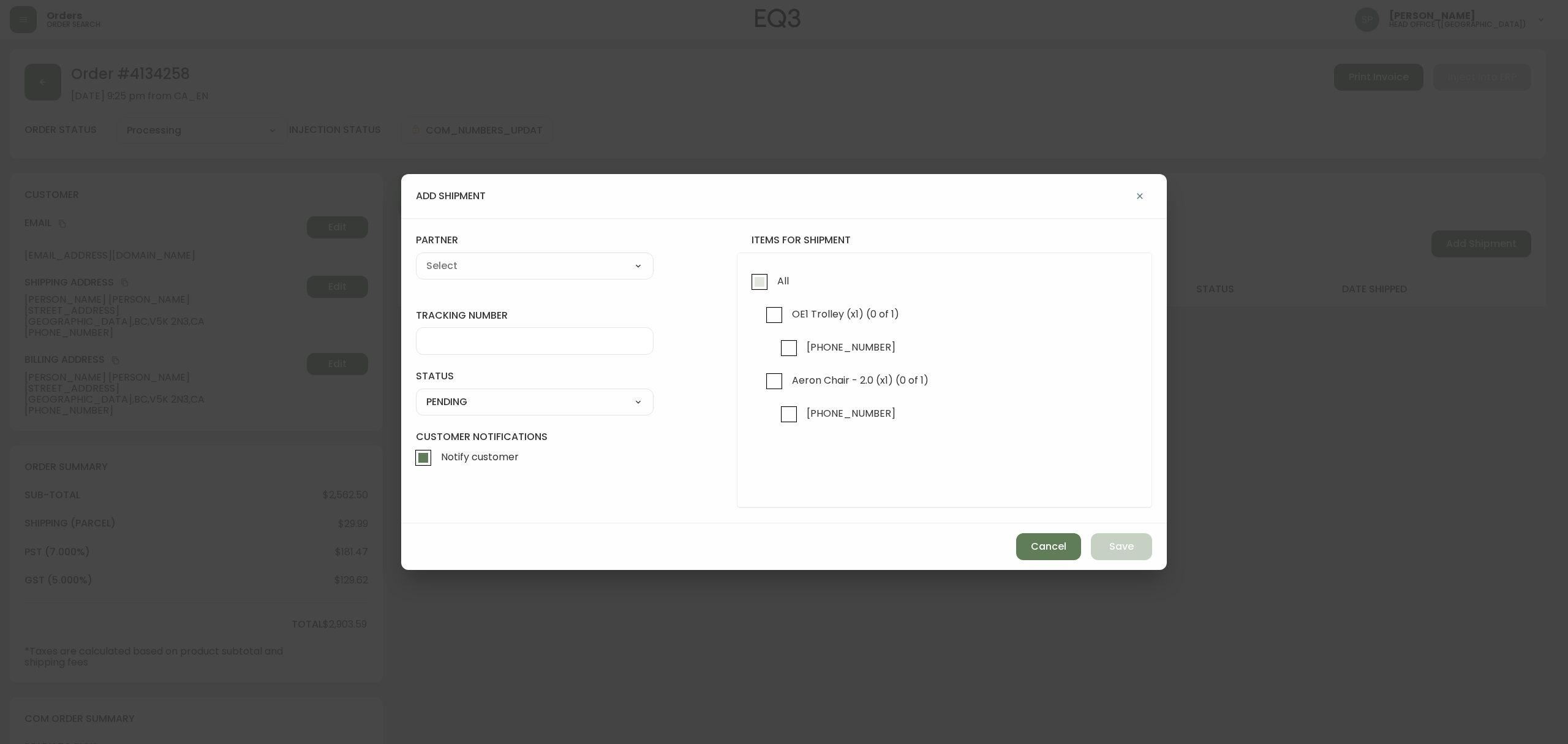
checkbox input "true"
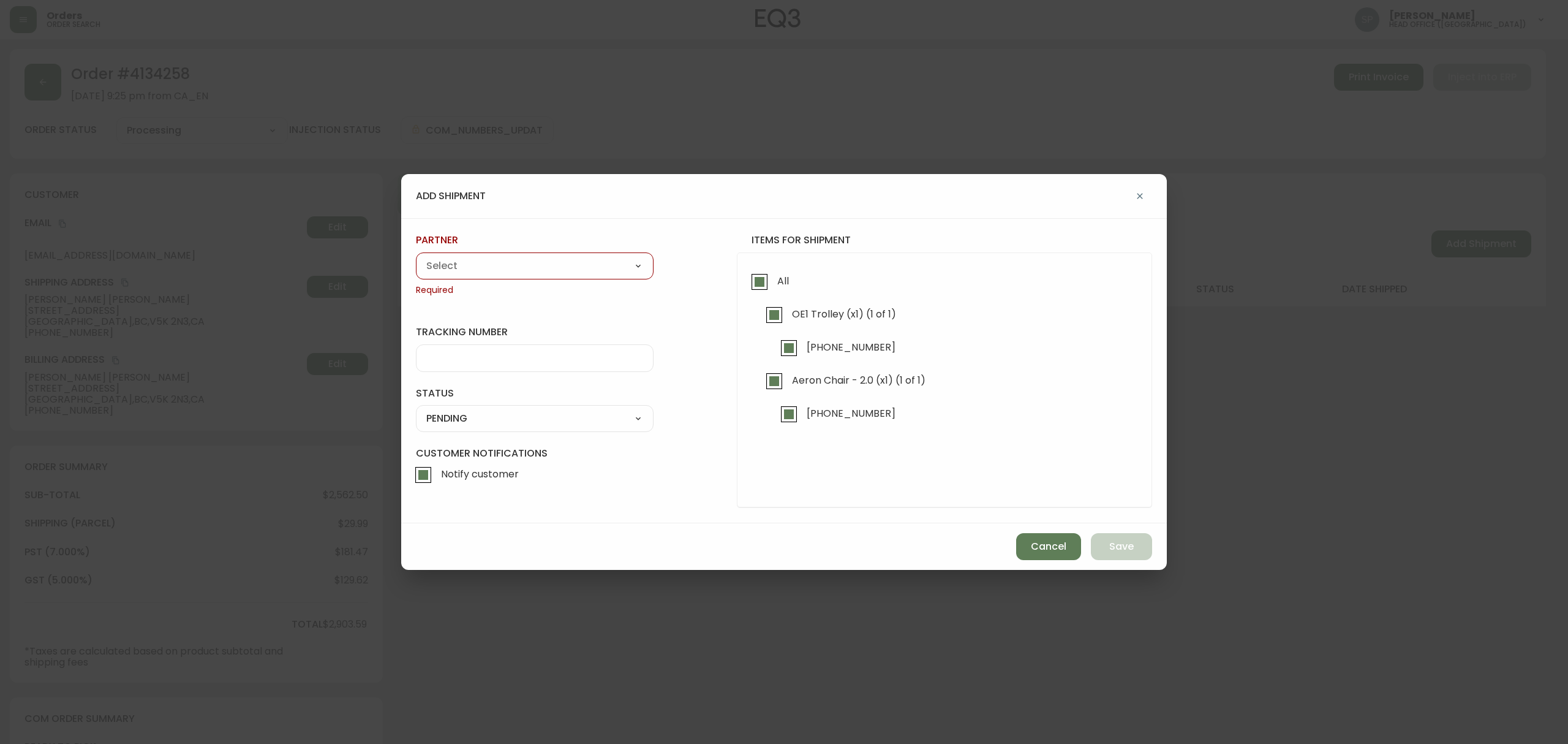
click at [552, 272] on select "A Move to Remember LLC ABF Freight Alero [PERSON_NAME] Canada Post CDS Ceva Log…" at bounding box center [535, 266] width 238 height 18
select select "cjy0azlp7022m0154ggb7toyk"
click at [416, 257] on select "A Move to Remember LLC ABF Freight Alero [PERSON_NAME] Canada Post CDS Ceva Log…" at bounding box center [535, 266] width 238 height 18
type input "[PERSON_NAME]"
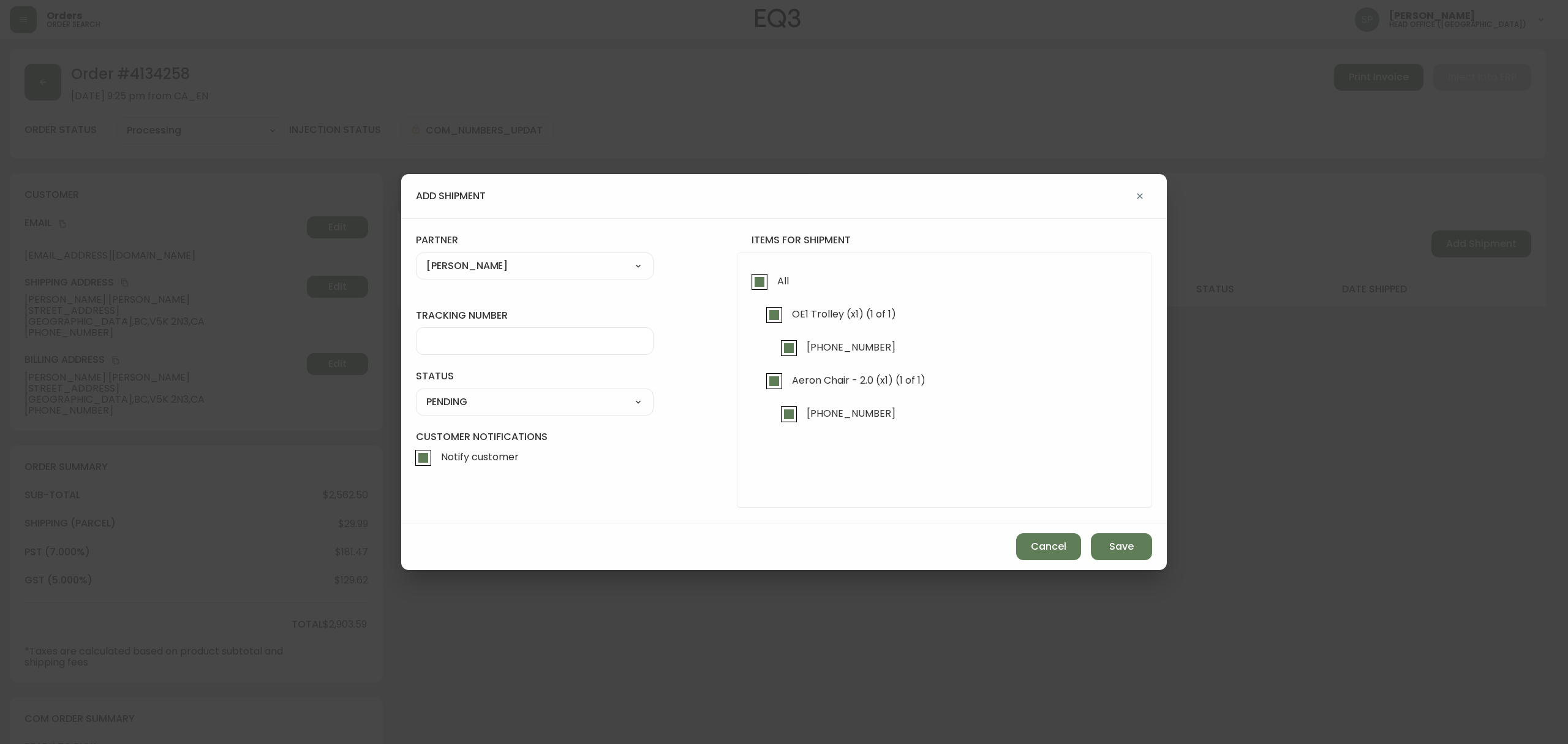
click at [533, 347] on input "tracking number" at bounding box center [535, 341] width 217 height 11
paste input "0001429840"
type input "0001429840"
click at [529, 419] on form "tracking number 0001429840 status PENDING SHIPPED PENDING CANCELLED partner [PE…" at bounding box center [784, 370] width 736 height 274
click at [528, 409] on select "SHIPPED PENDING CANCELLED" at bounding box center [535, 402] width 238 height 18
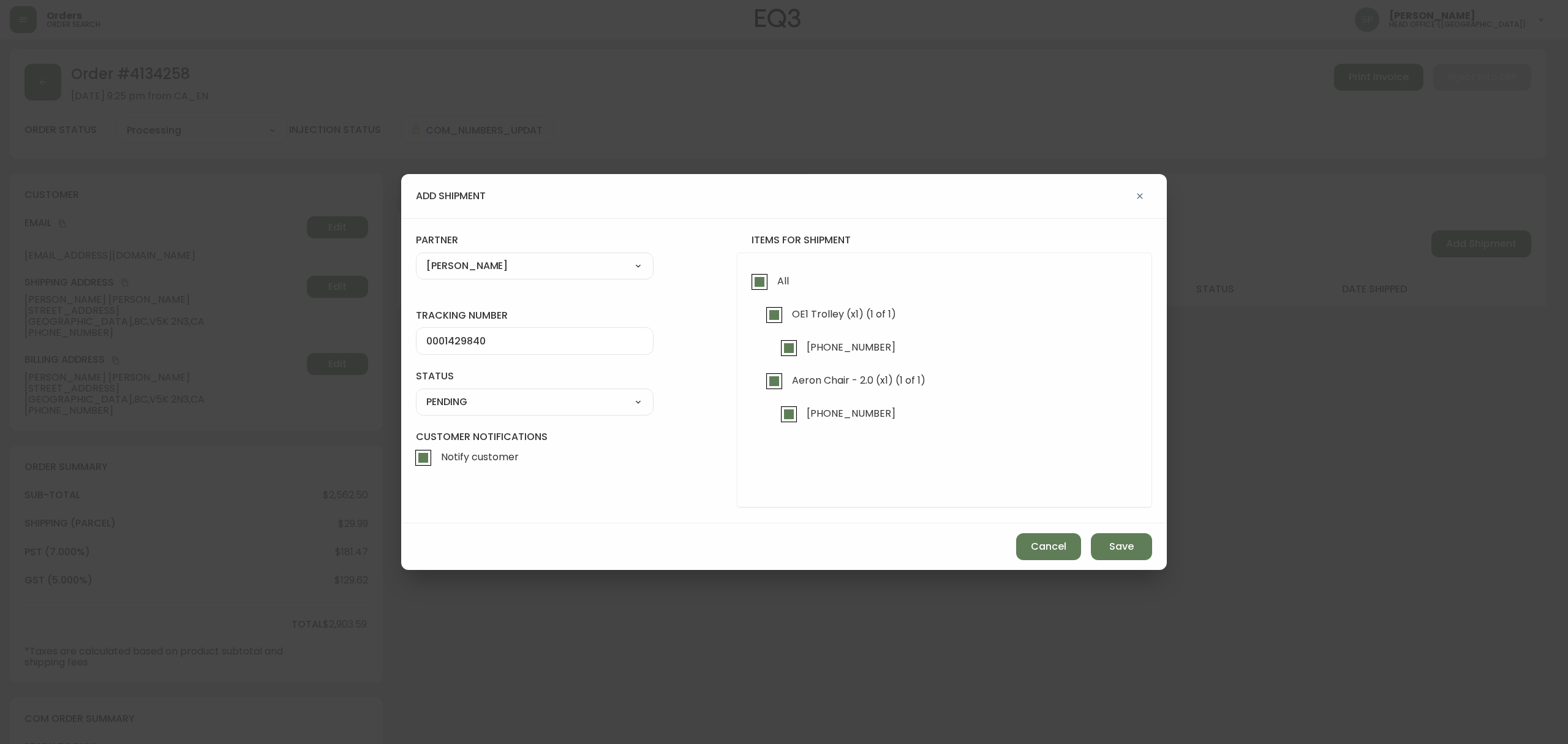
click at [416, 393] on select "SHIPPED PENDING CANCELLED" at bounding box center [535, 402] width 238 height 18
select select "PENDING"
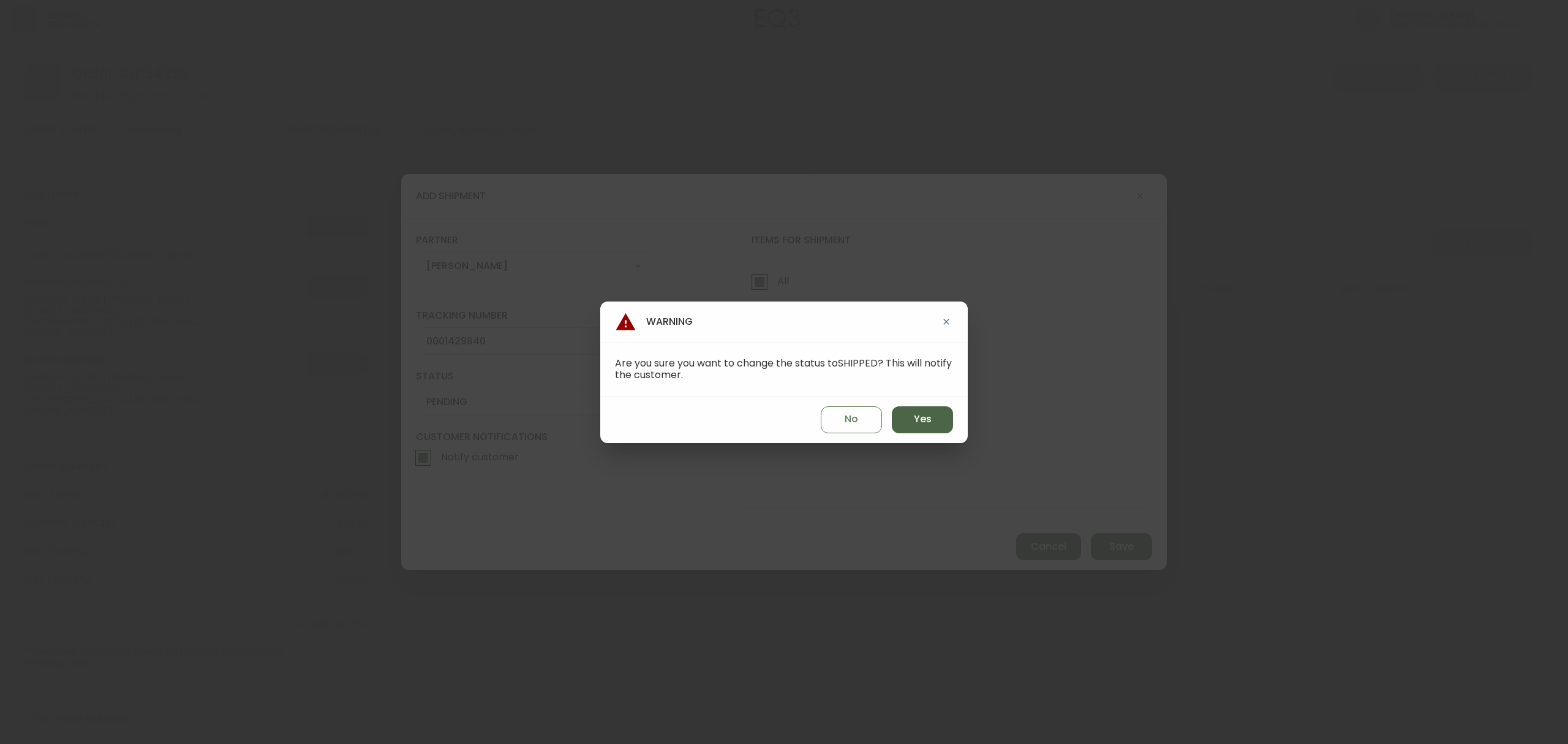
click at [917, 415] on span "Yes" at bounding box center [922, 419] width 18 height 13
type input "SHIPPED"
select select "SHIPPED"
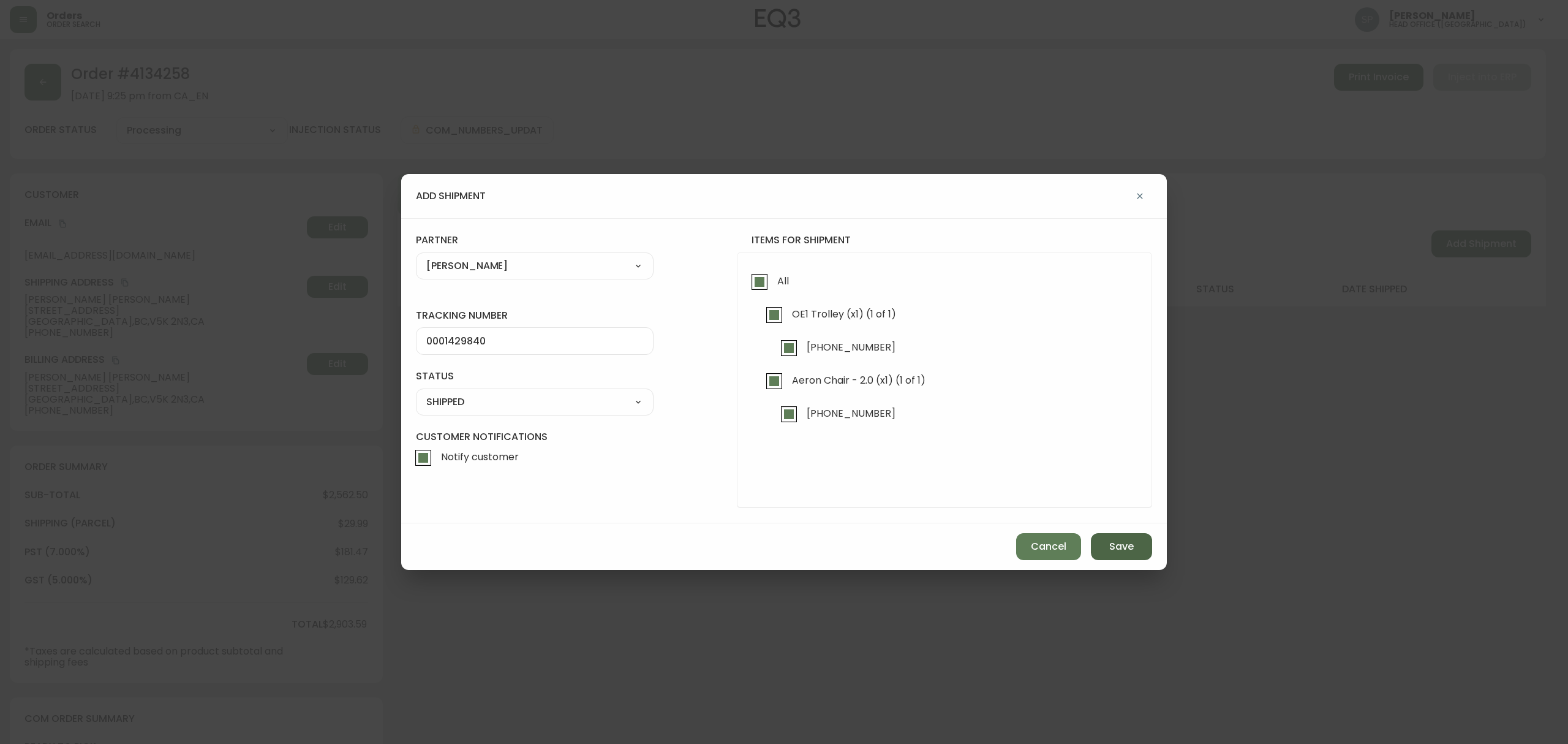
click at [1127, 545] on span "Save" at bounding box center [1122, 546] width 25 height 13
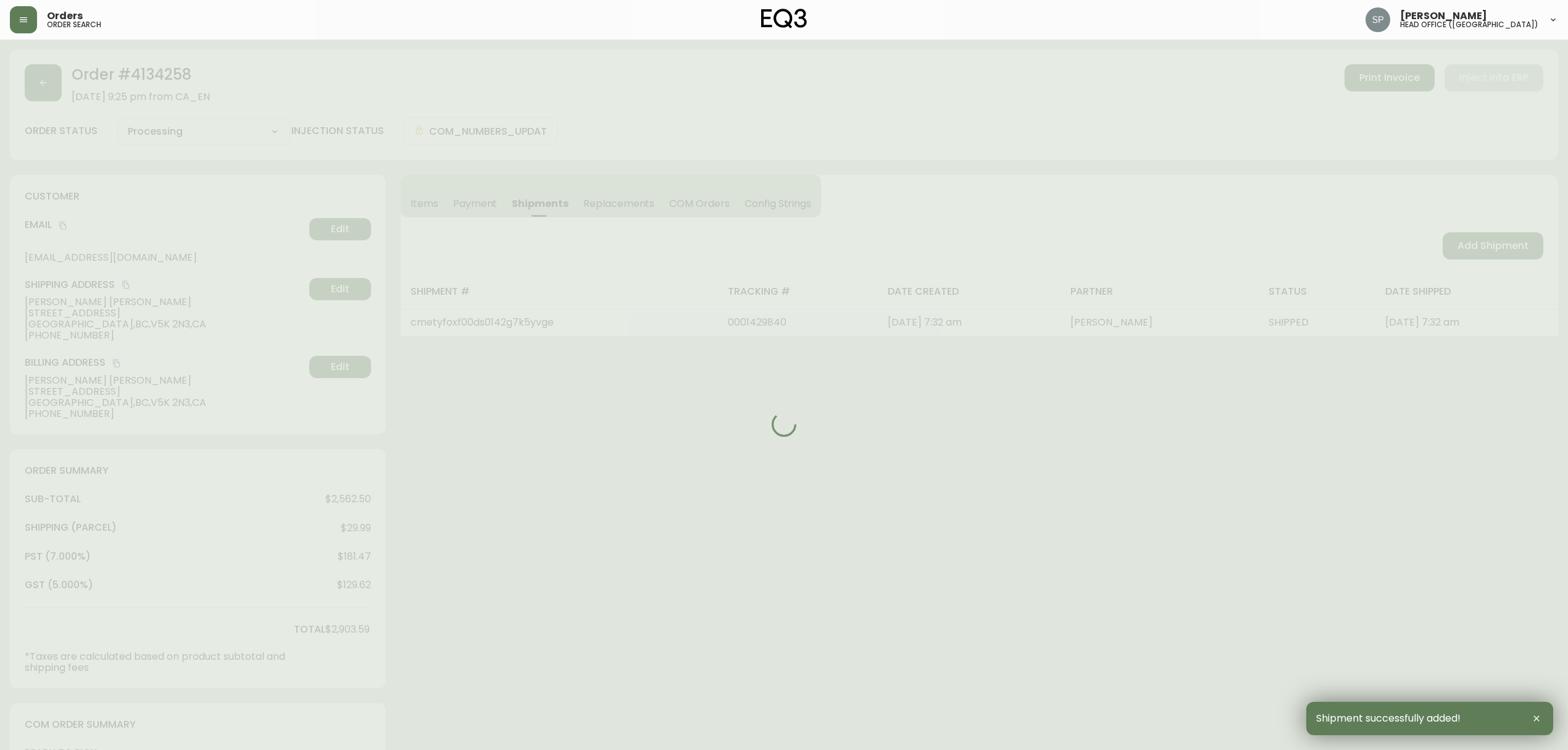
type input "Fully Shipped"
select select "FULLY_SHIPPED"
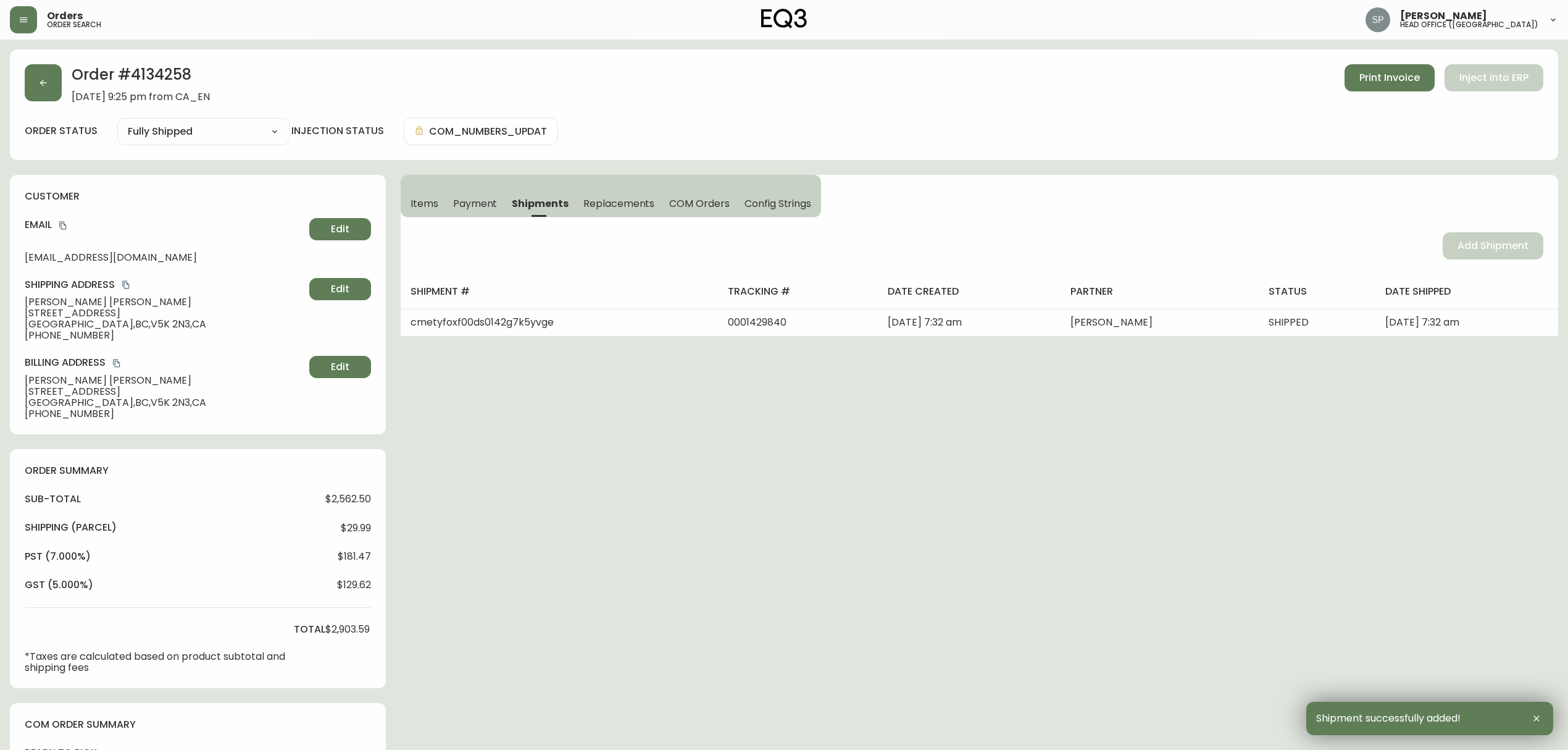
click at [428, 190] on button "Items" at bounding box center [423, 203] width 45 height 27
